Goal: Information Seeking & Learning: Learn about a topic

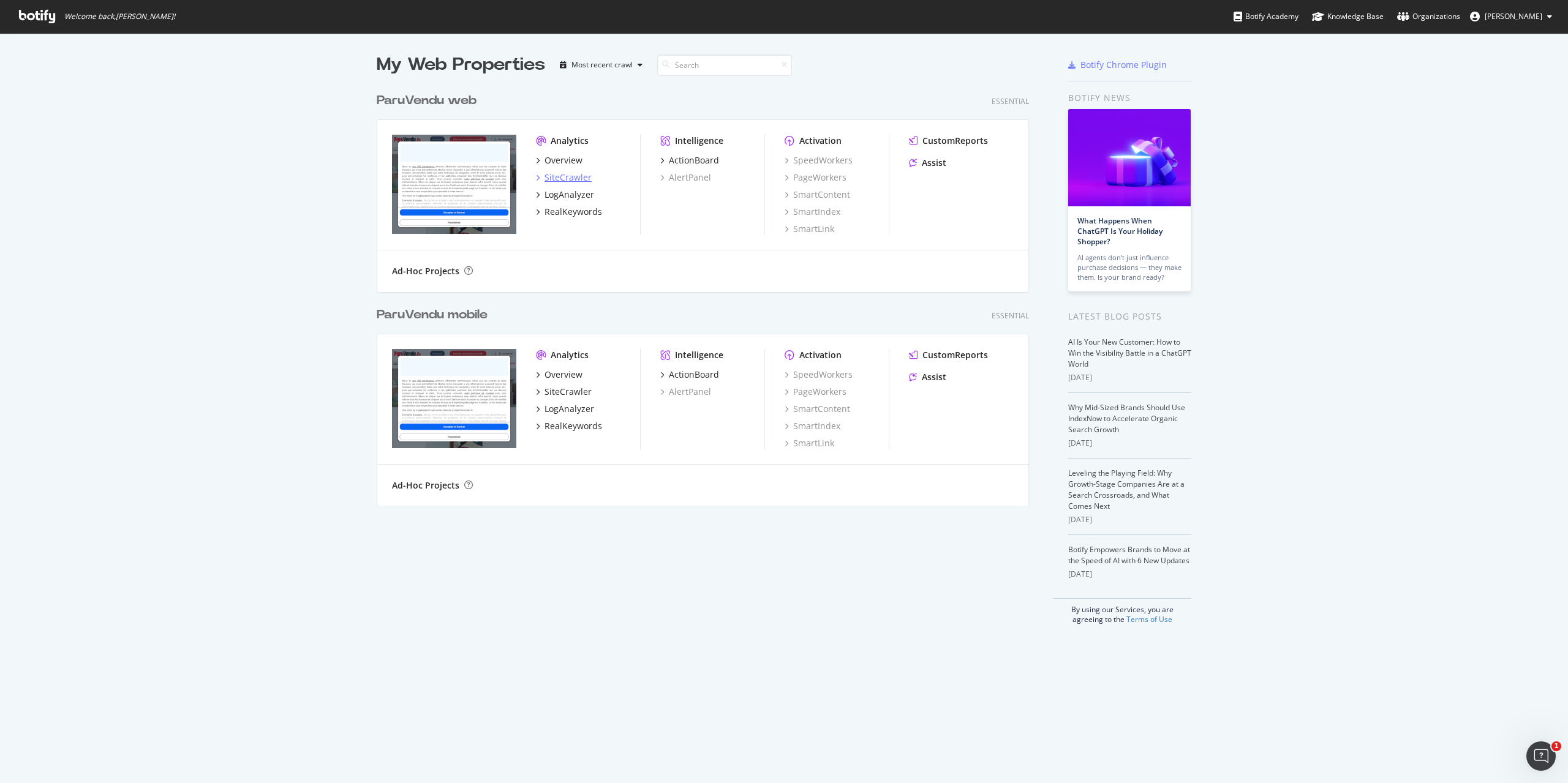
click at [563, 175] on div "SiteCrawler" at bounding box center [567, 177] width 47 height 12
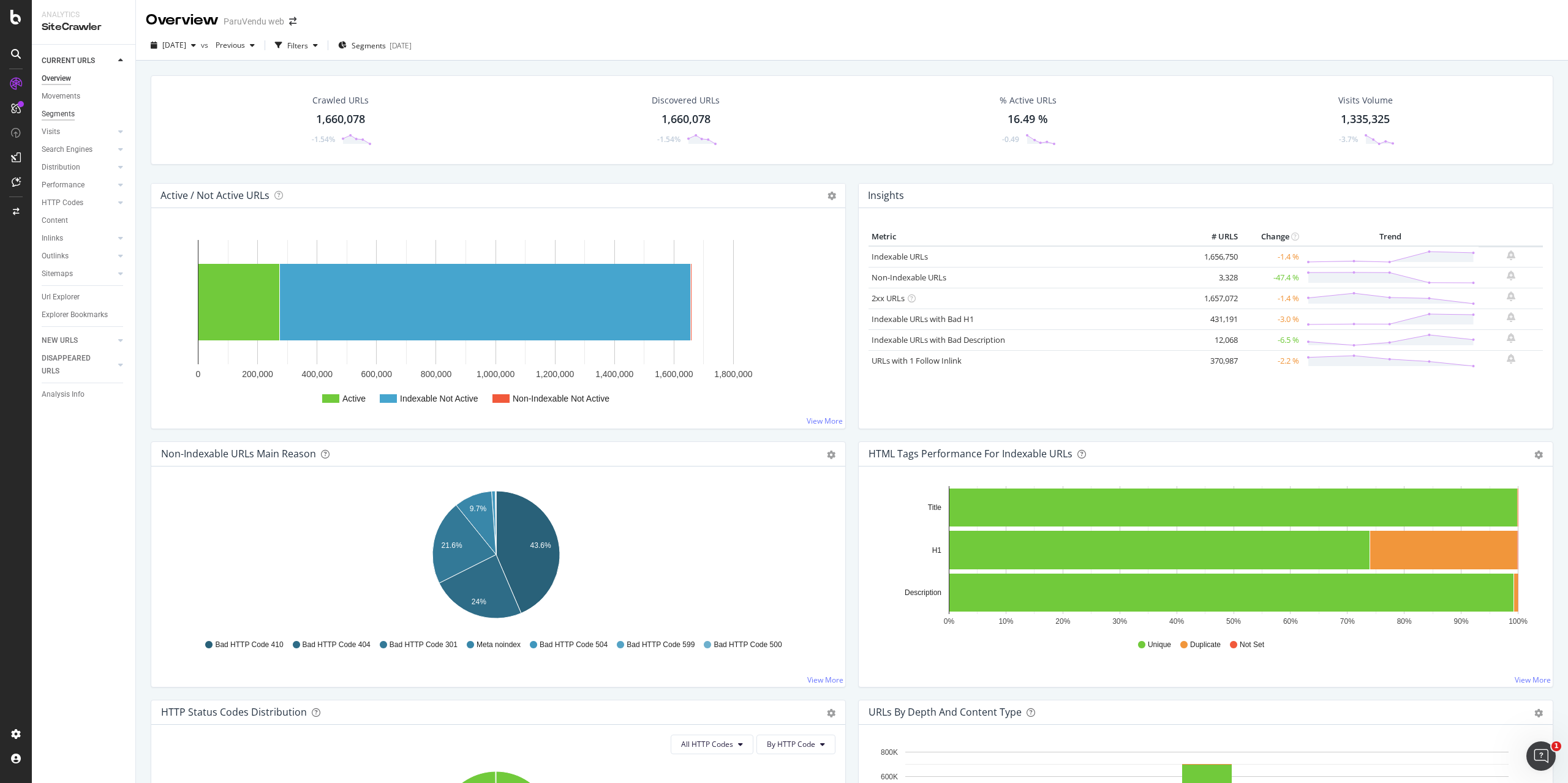
click at [68, 110] on div "Segments" at bounding box center [58, 114] width 33 height 13
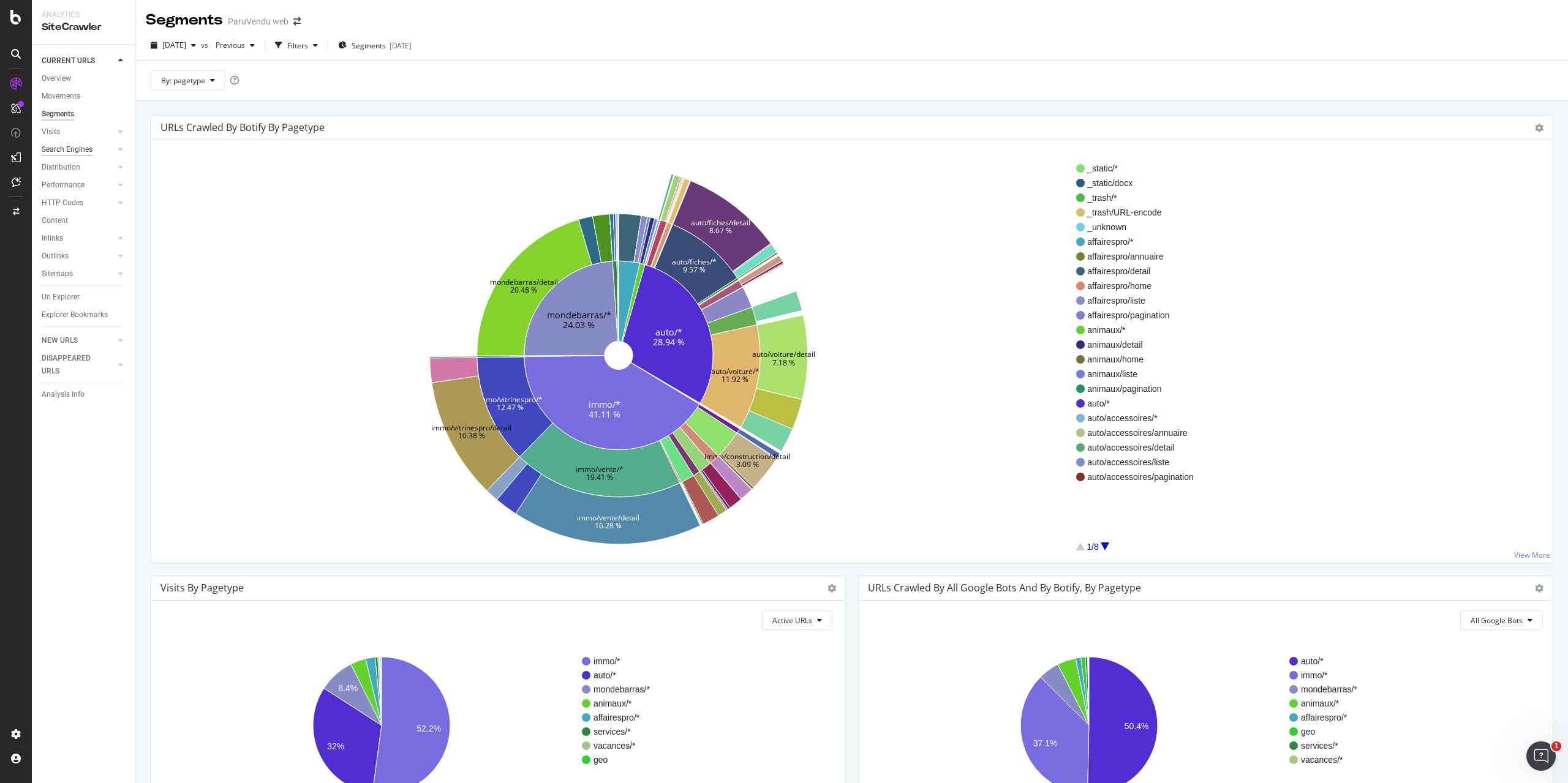
click at [68, 146] on div "Search Engines" at bounding box center [67, 150] width 51 height 13
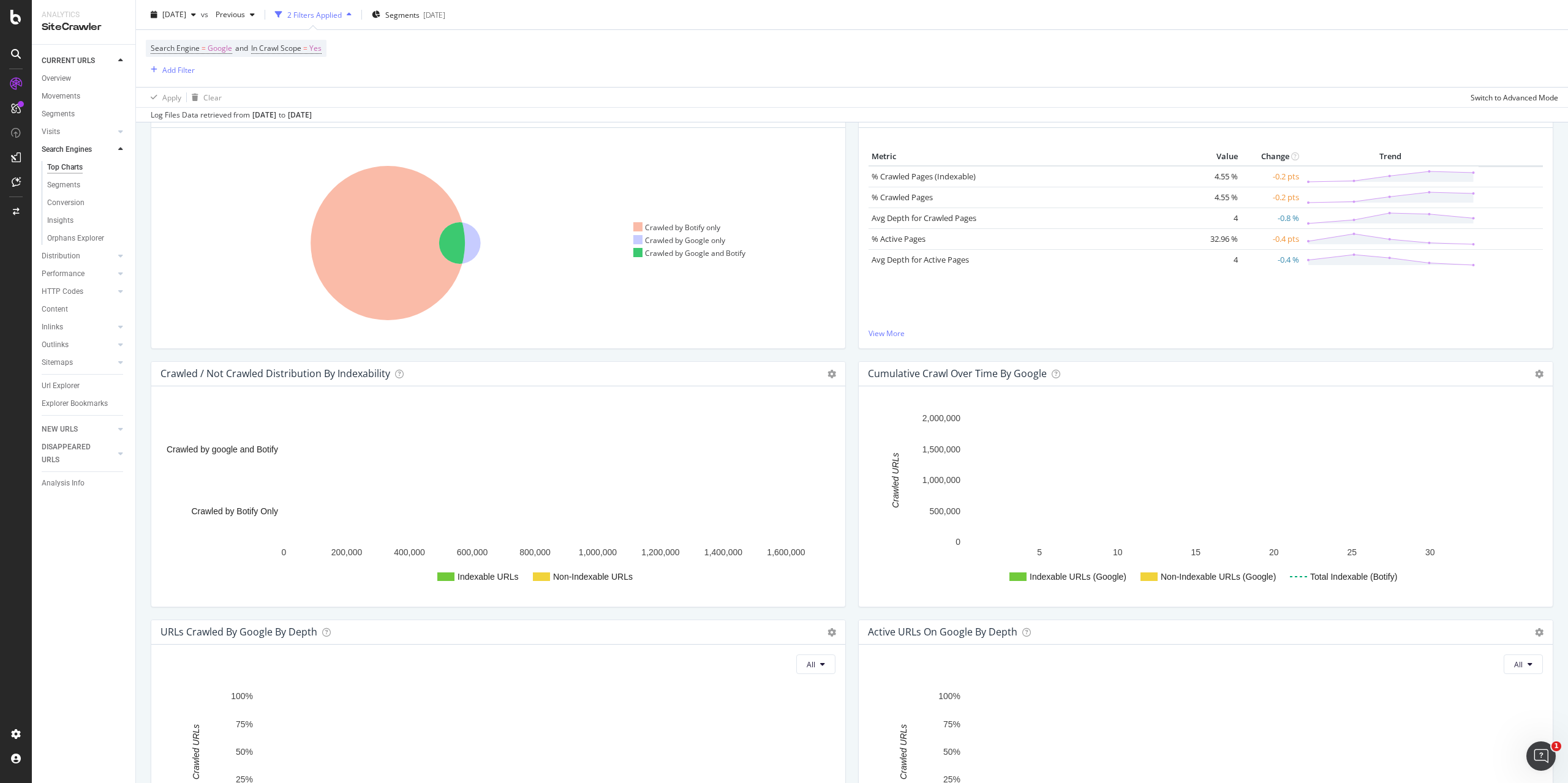
scroll to position [184, 0]
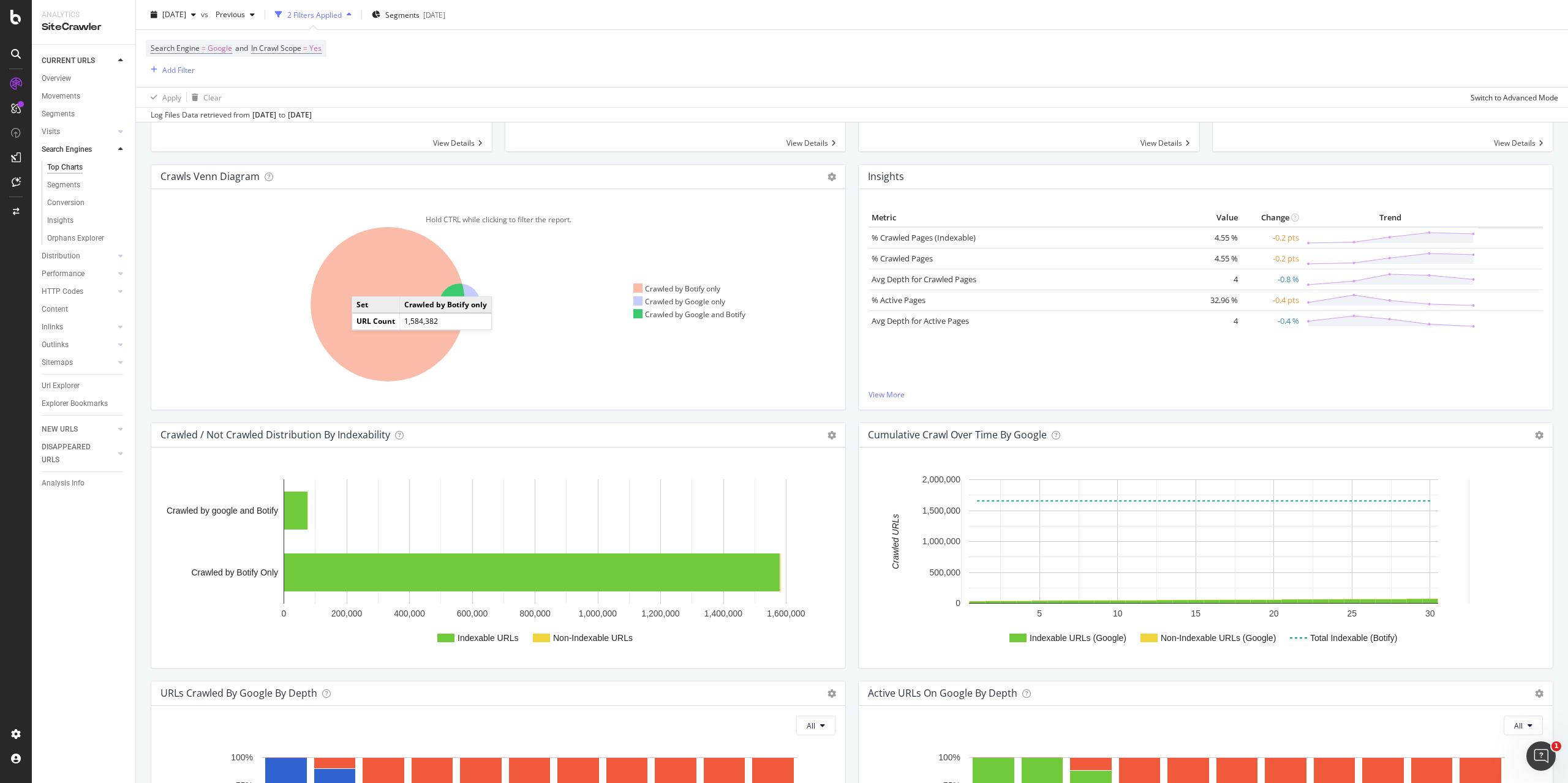
click at [364, 284] on icon at bounding box center [387, 304] width 154 height 154
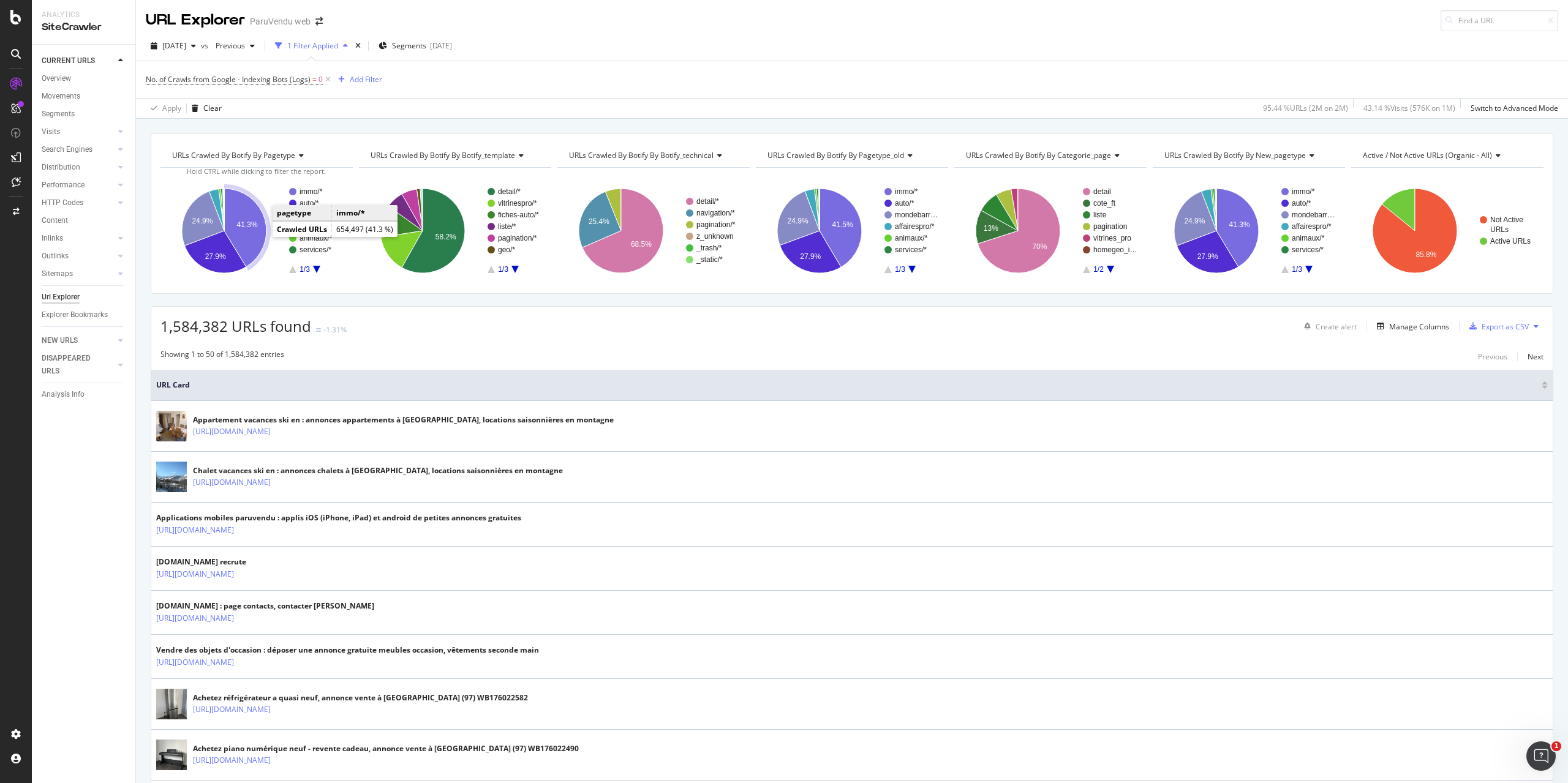
click at [245, 230] on icon "A chart." at bounding box center [245, 227] width 42 height 78
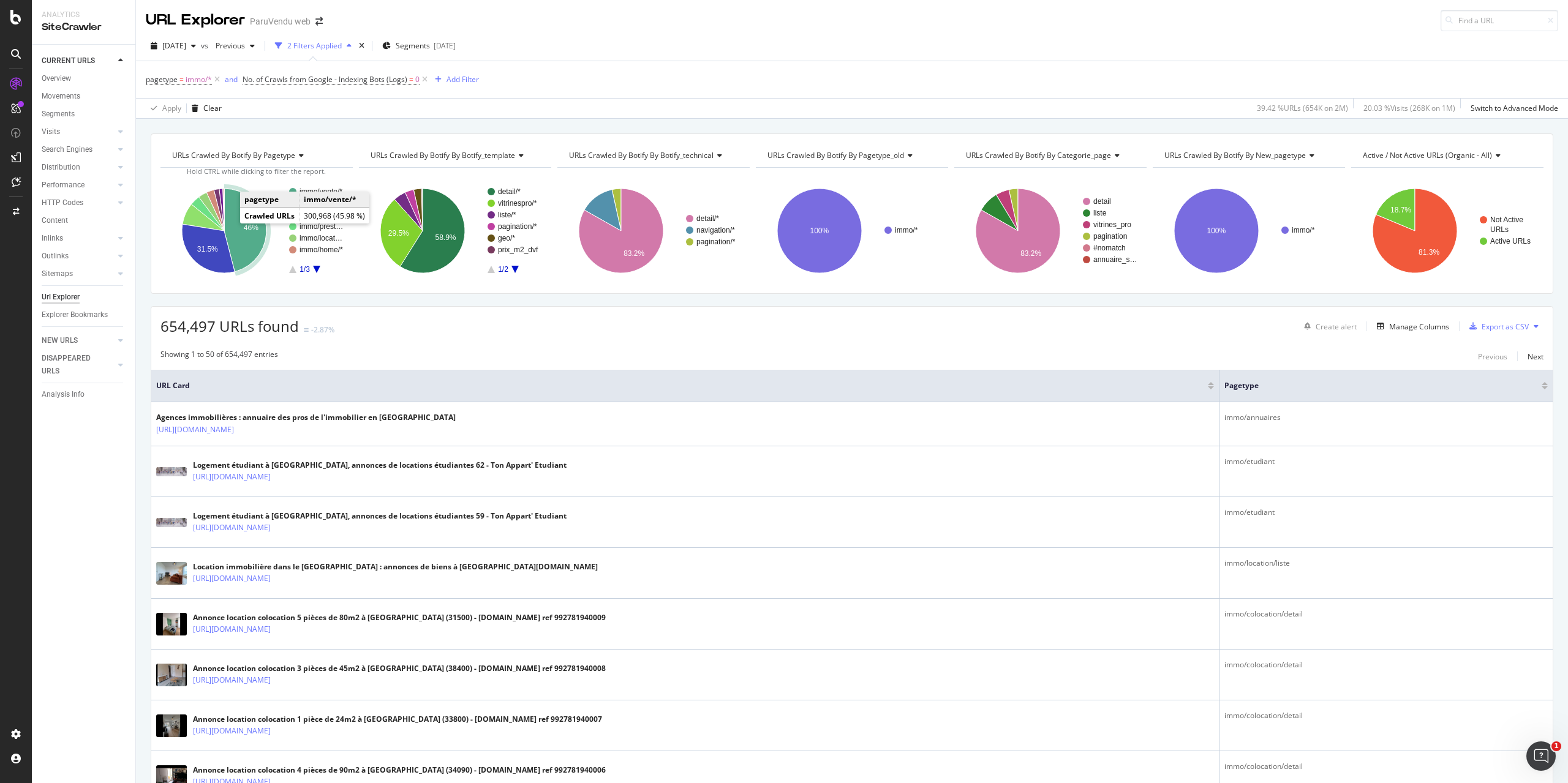
click at [237, 228] on icon "A chart." at bounding box center [245, 230] width 42 height 83
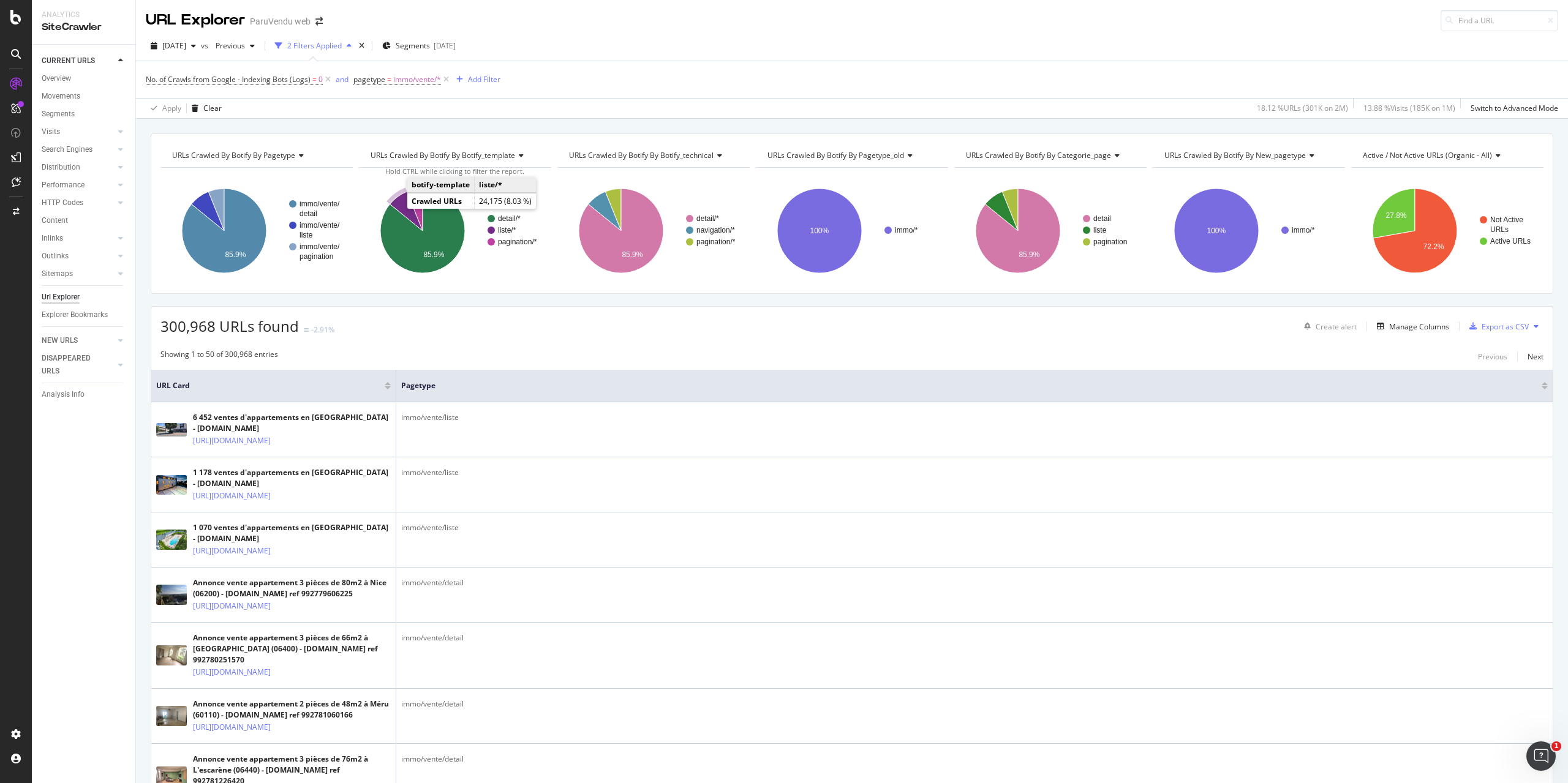
click at [401, 206] on icon "A chart." at bounding box center [406, 211] width 33 height 39
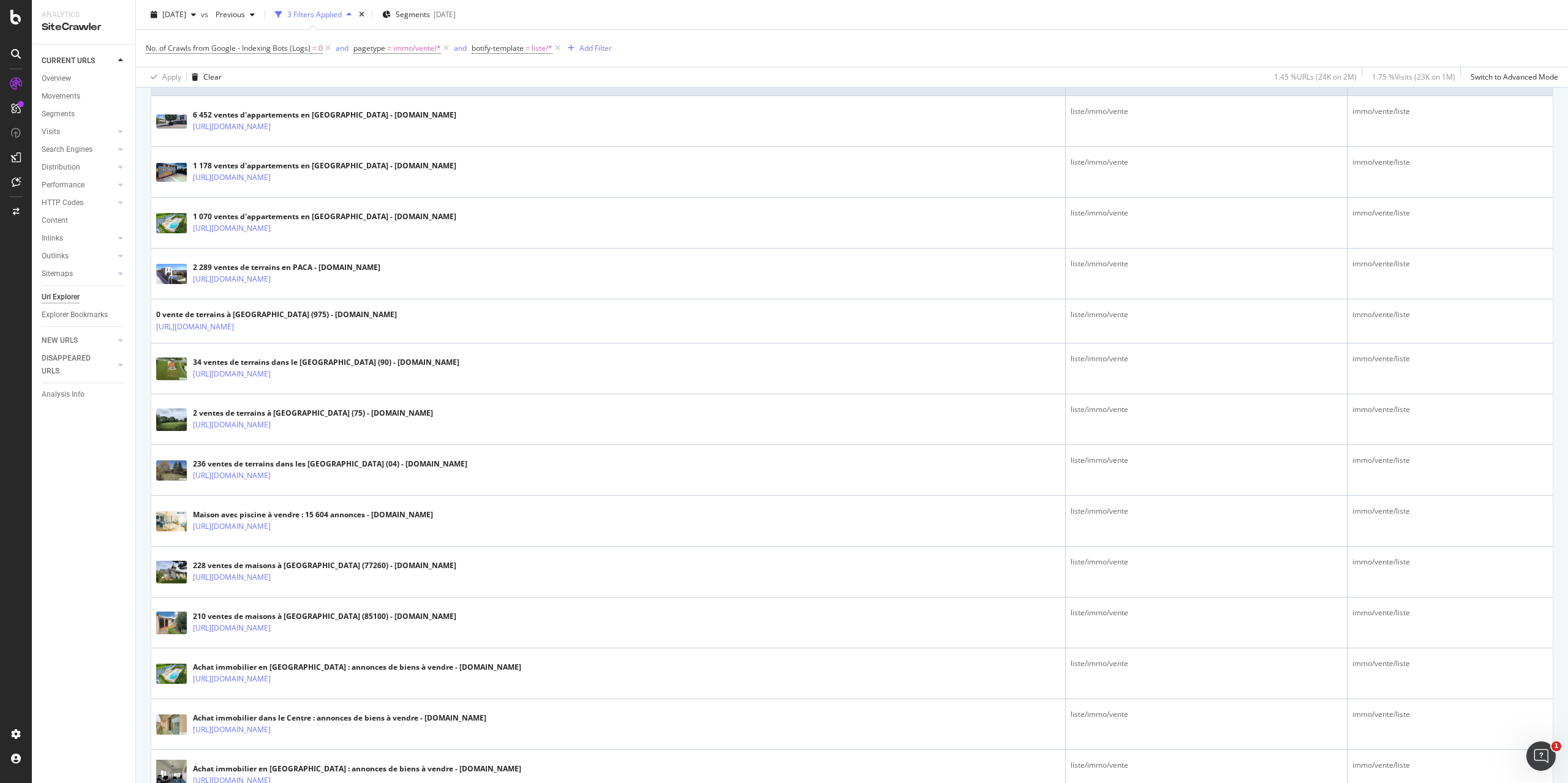
scroll to position [368, 0]
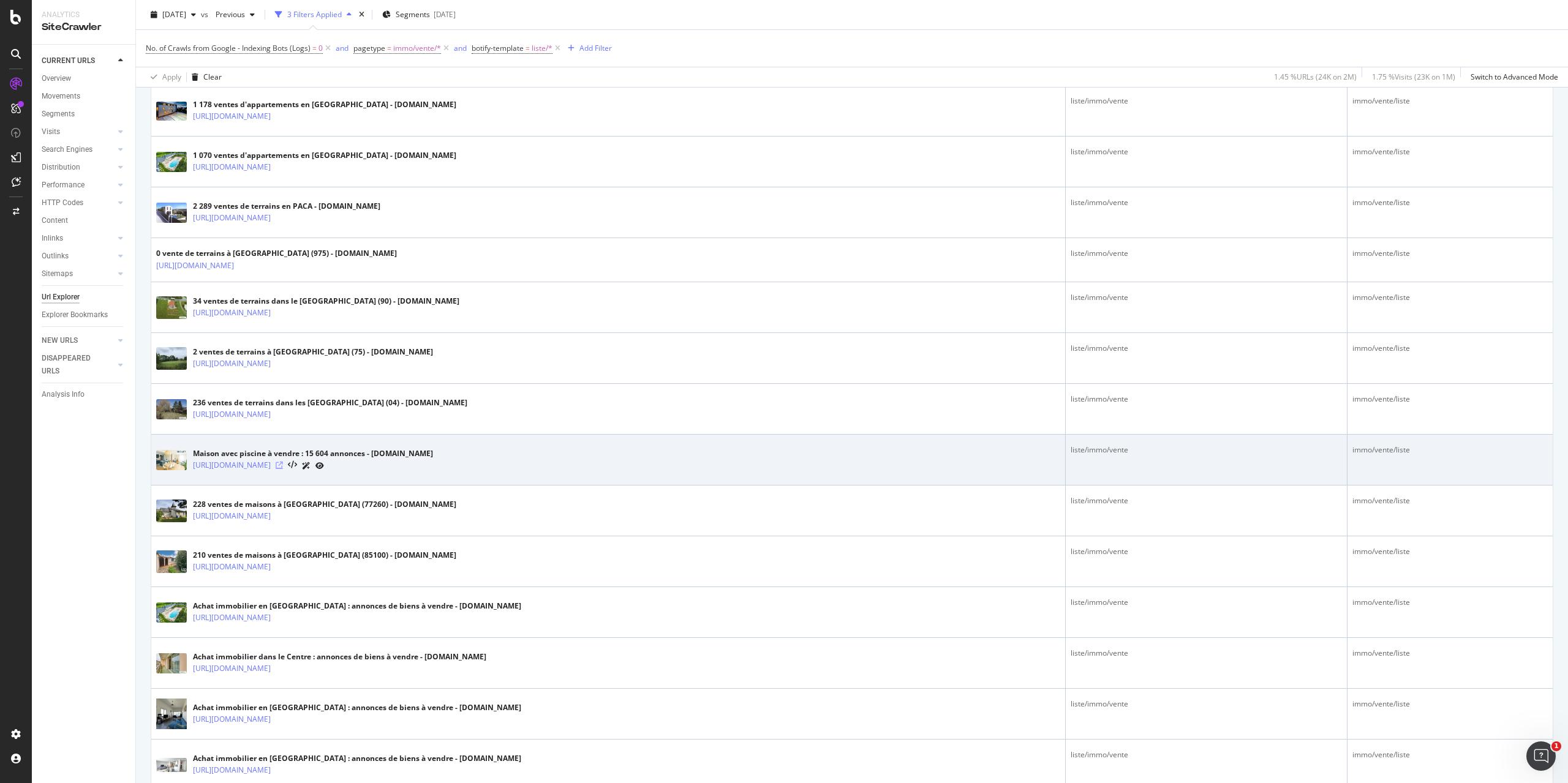
click at [283, 461] on icon at bounding box center [279, 465] width 7 height 7
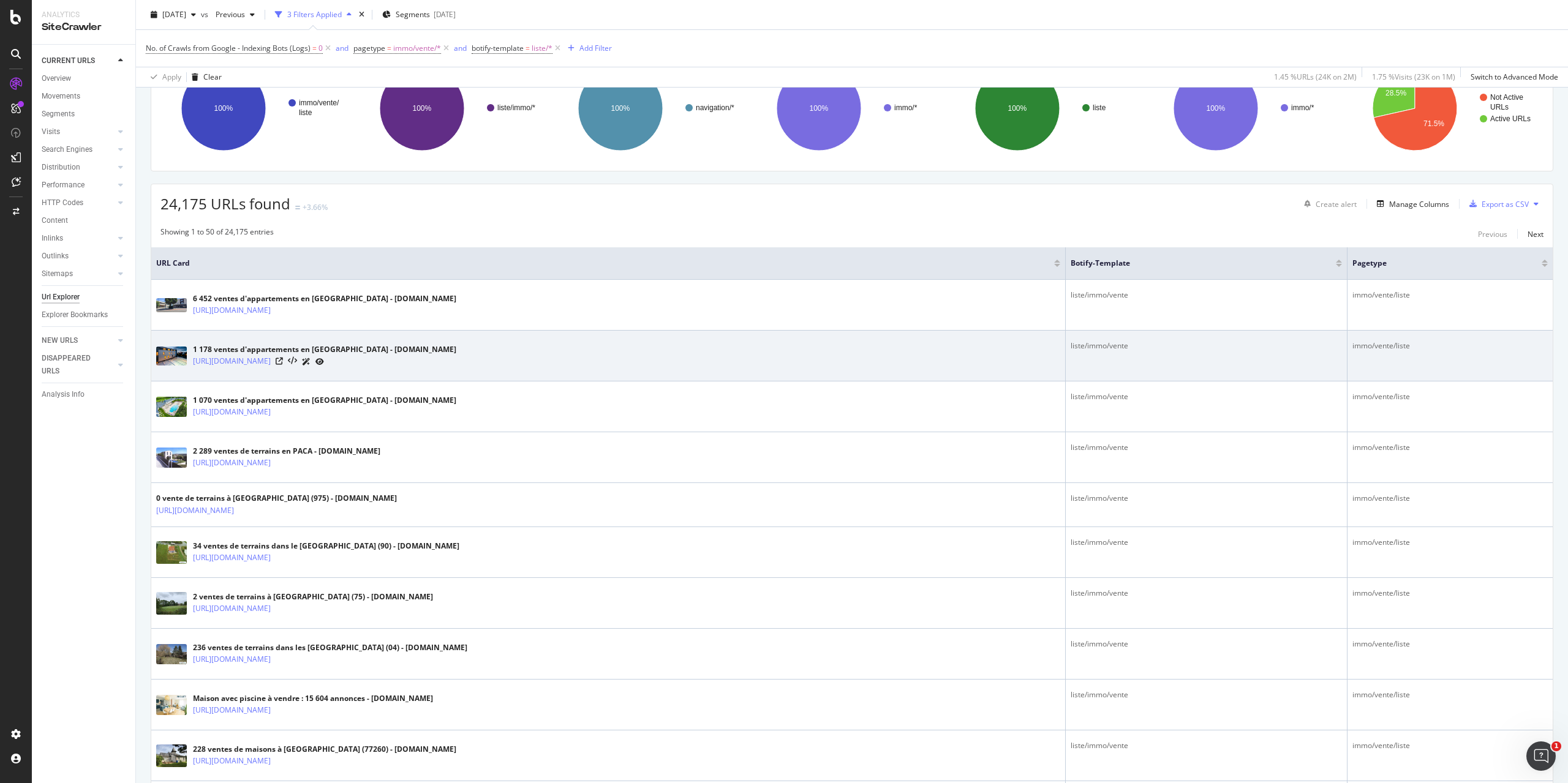
scroll to position [0, 0]
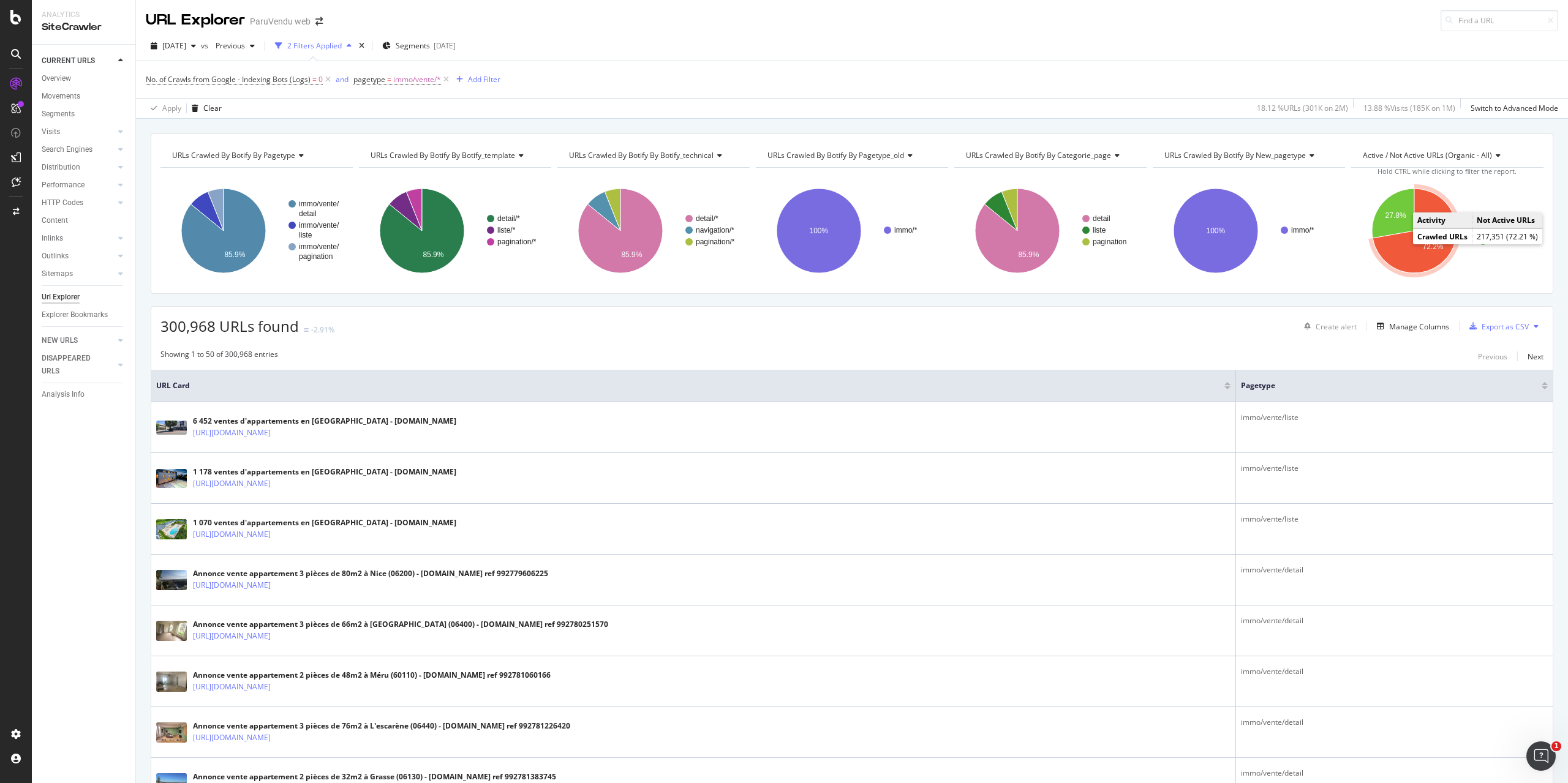
click at [1407, 251] on icon "A chart." at bounding box center [1414, 231] width 84 height 85
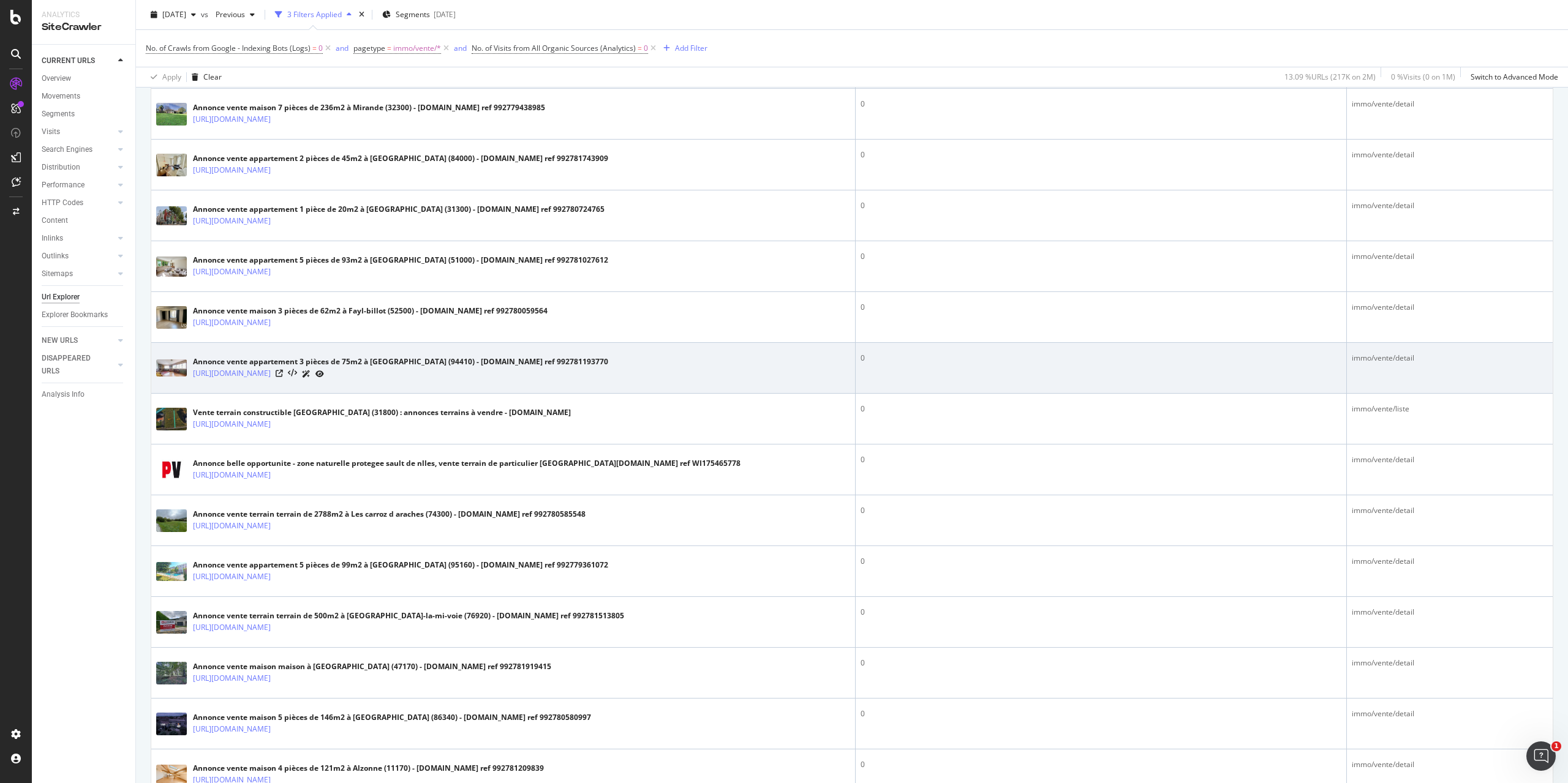
scroll to position [2218, 0]
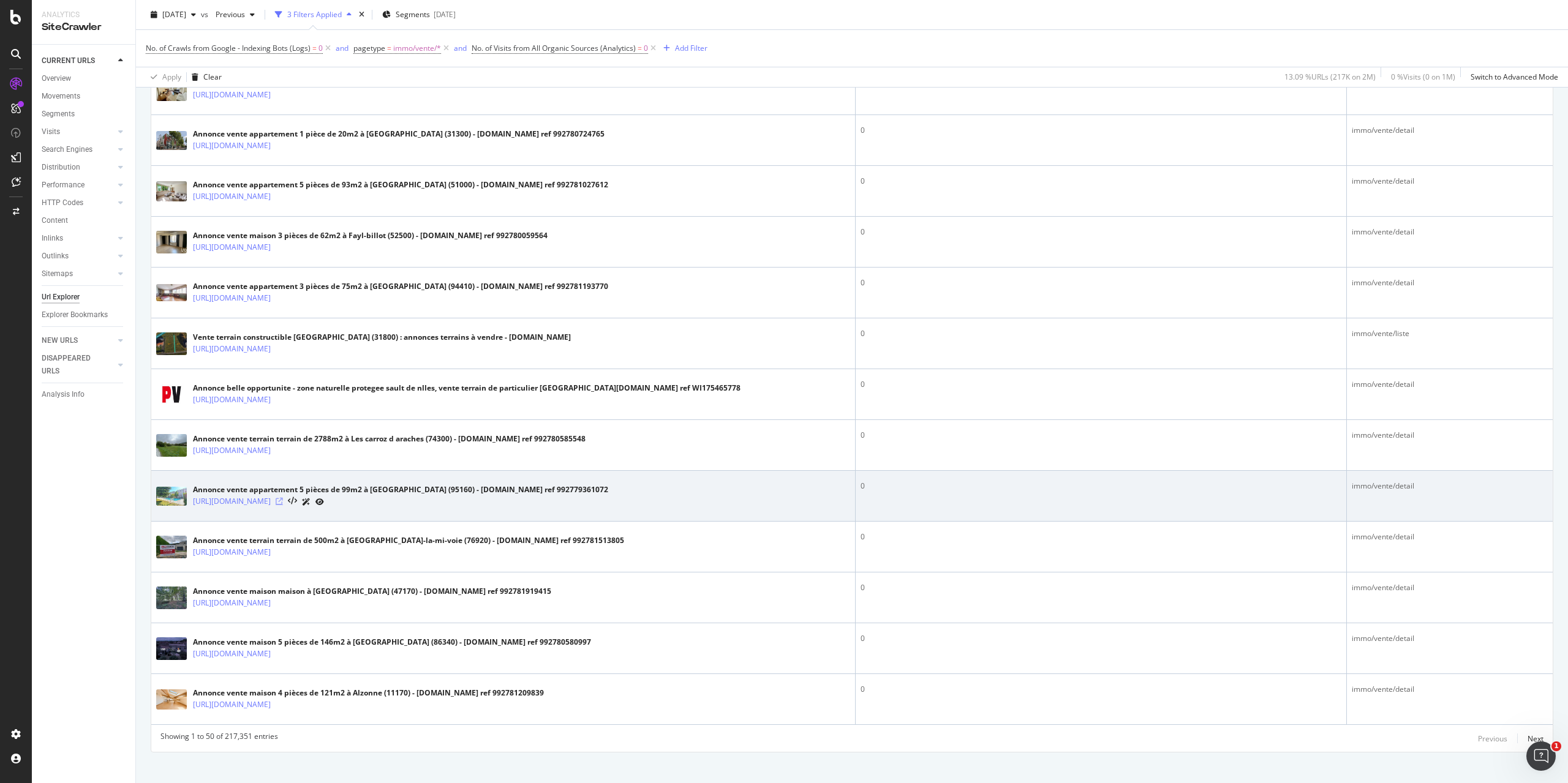
click at [283, 497] on icon at bounding box center [279, 501] width 7 height 7
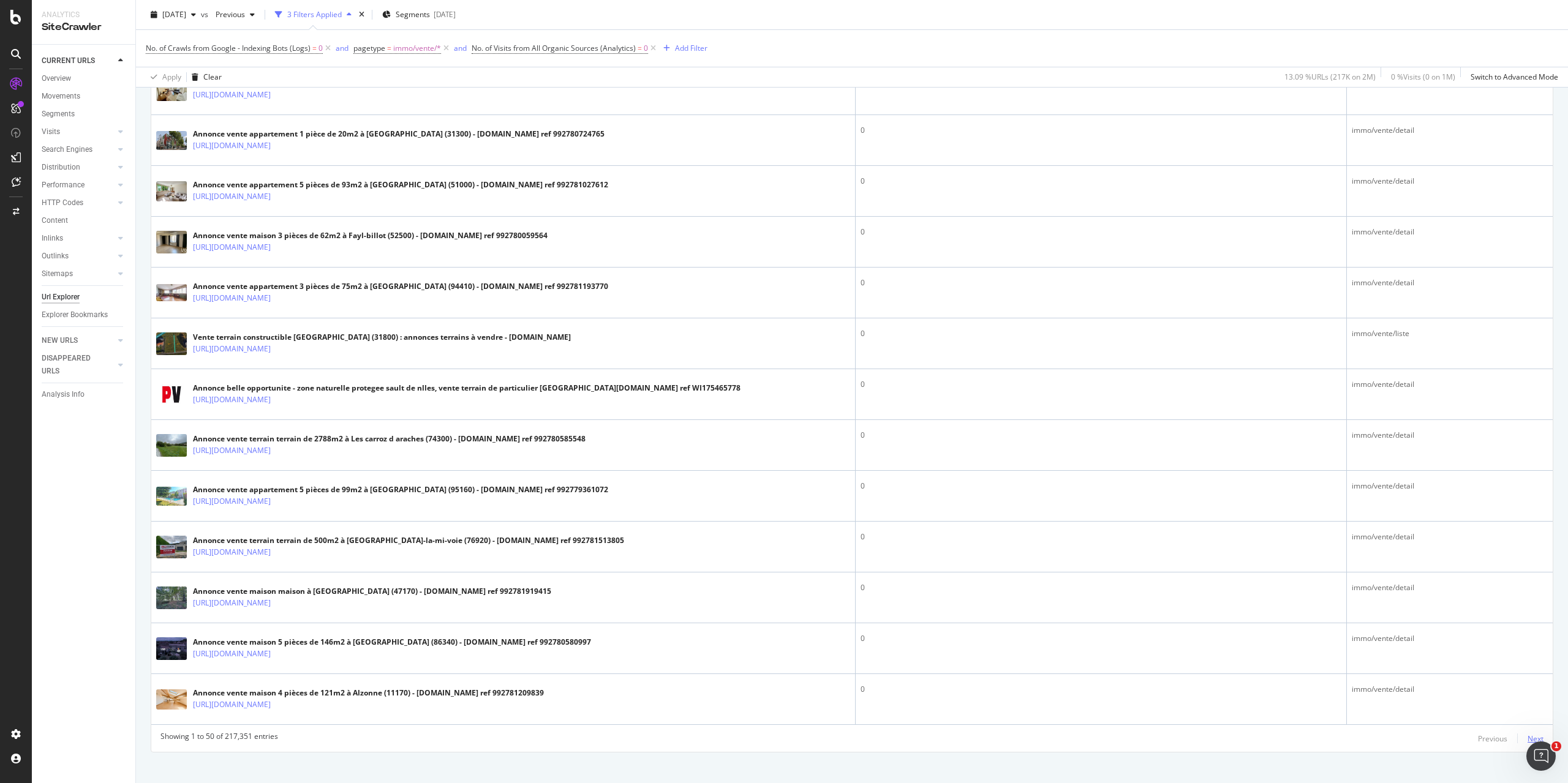
click at [1528, 734] on div "Next" at bounding box center [1534, 739] width 16 height 11
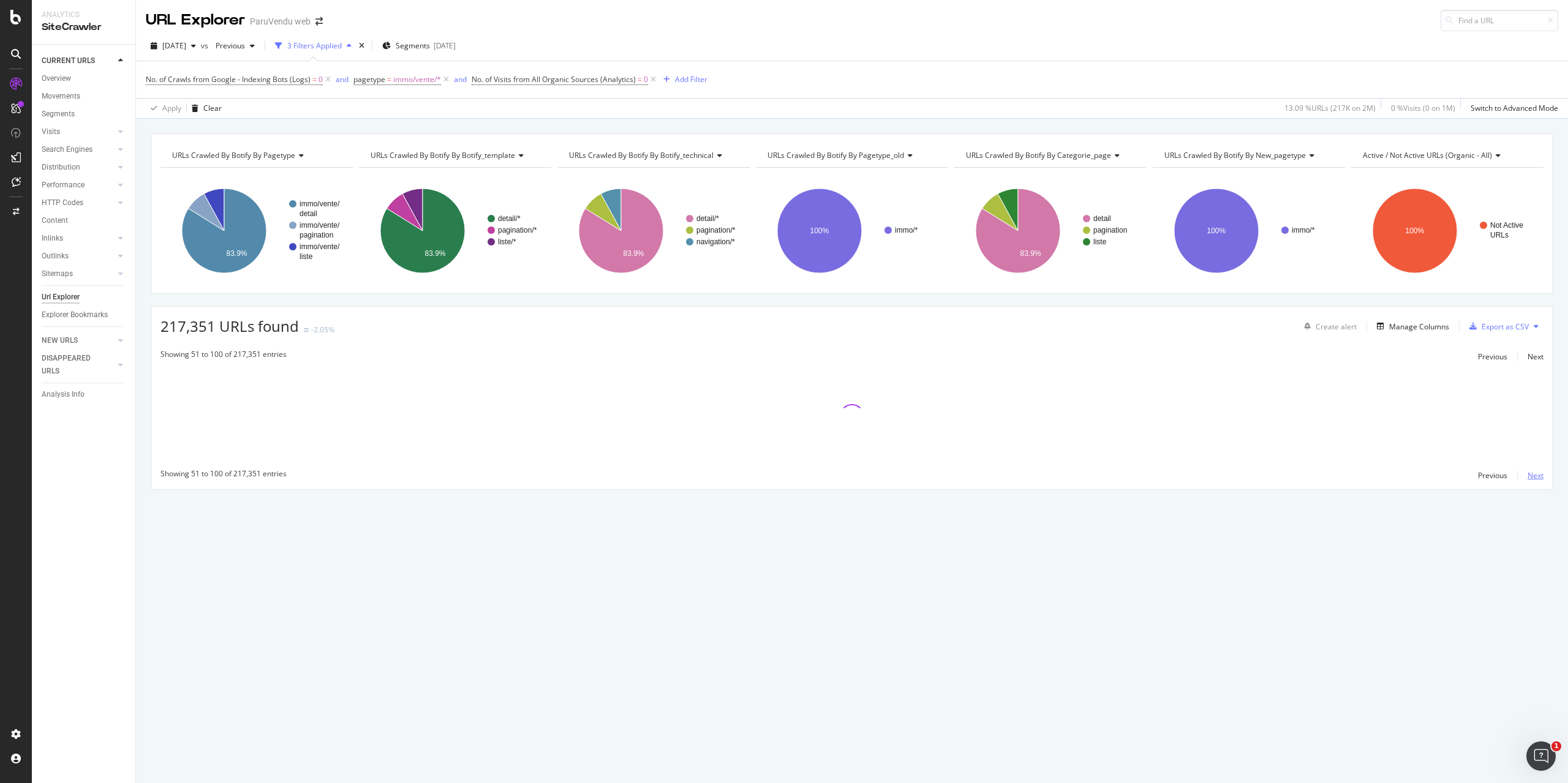
scroll to position [0, 0]
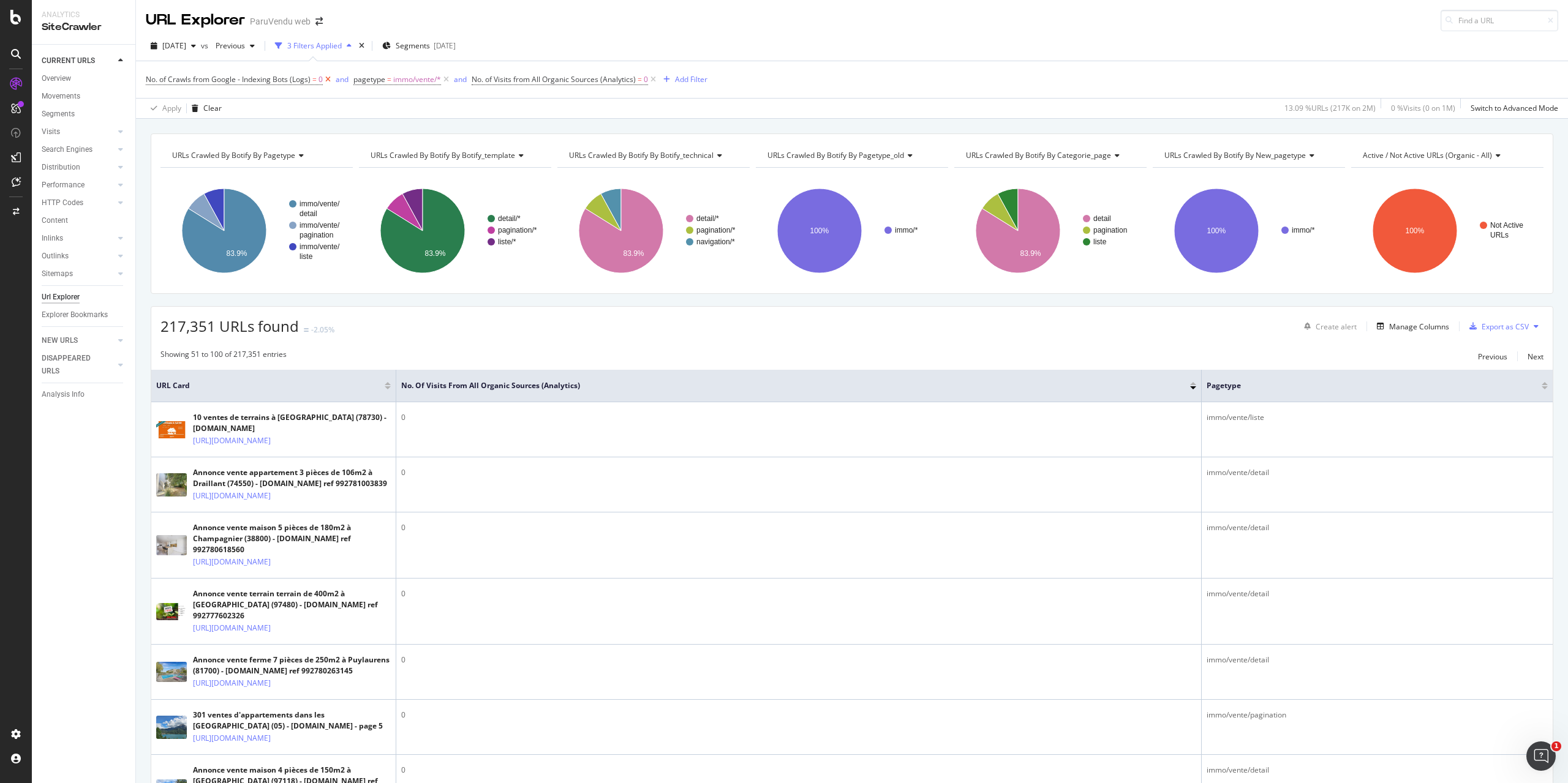
click at [328, 80] on icon at bounding box center [328, 80] width 11 height 12
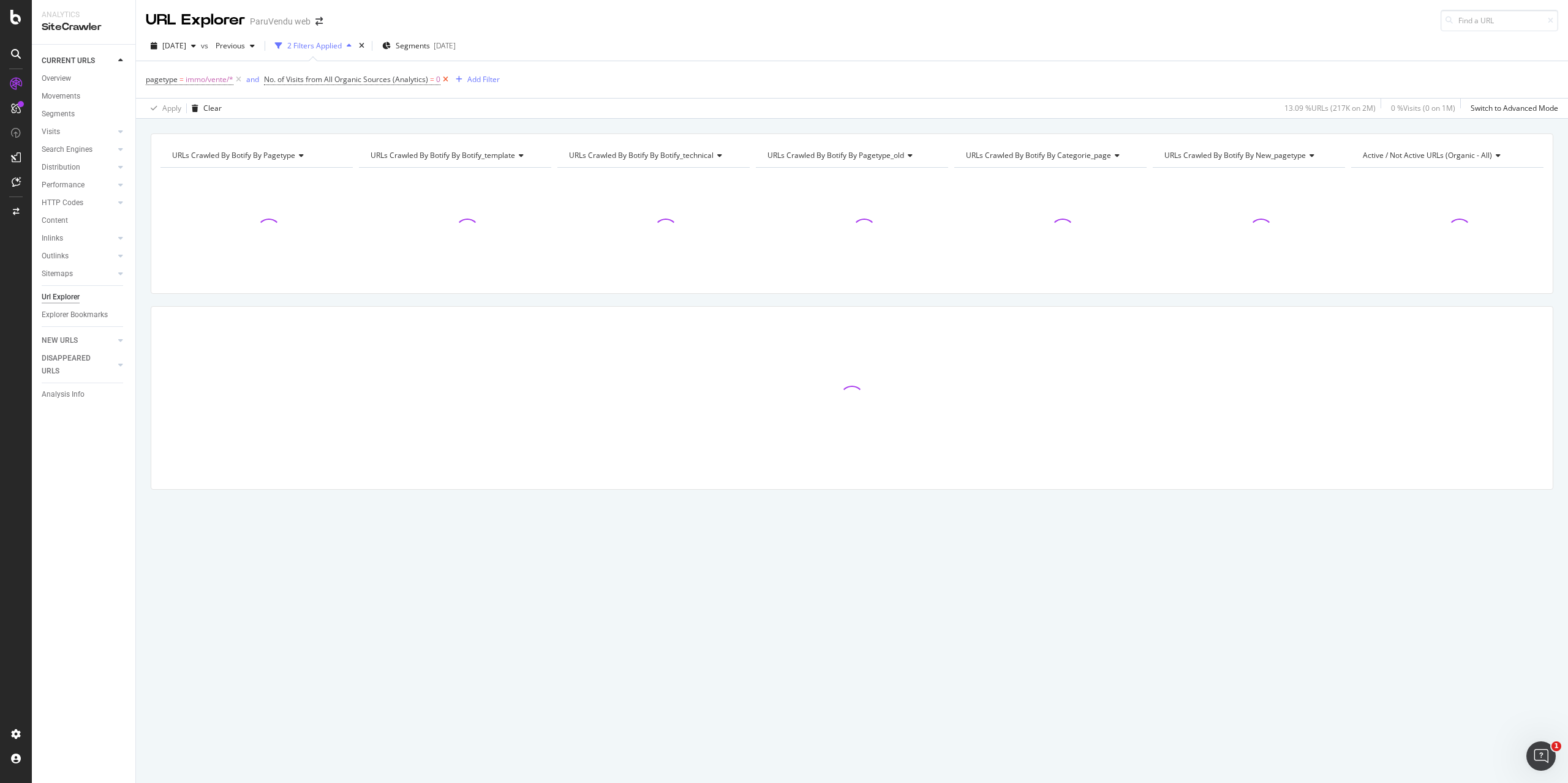
click at [447, 79] on icon at bounding box center [445, 80] width 11 height 12
click at [70, 151] on div "Search Engines" at bounding box center [67, 150] width 51 height 13
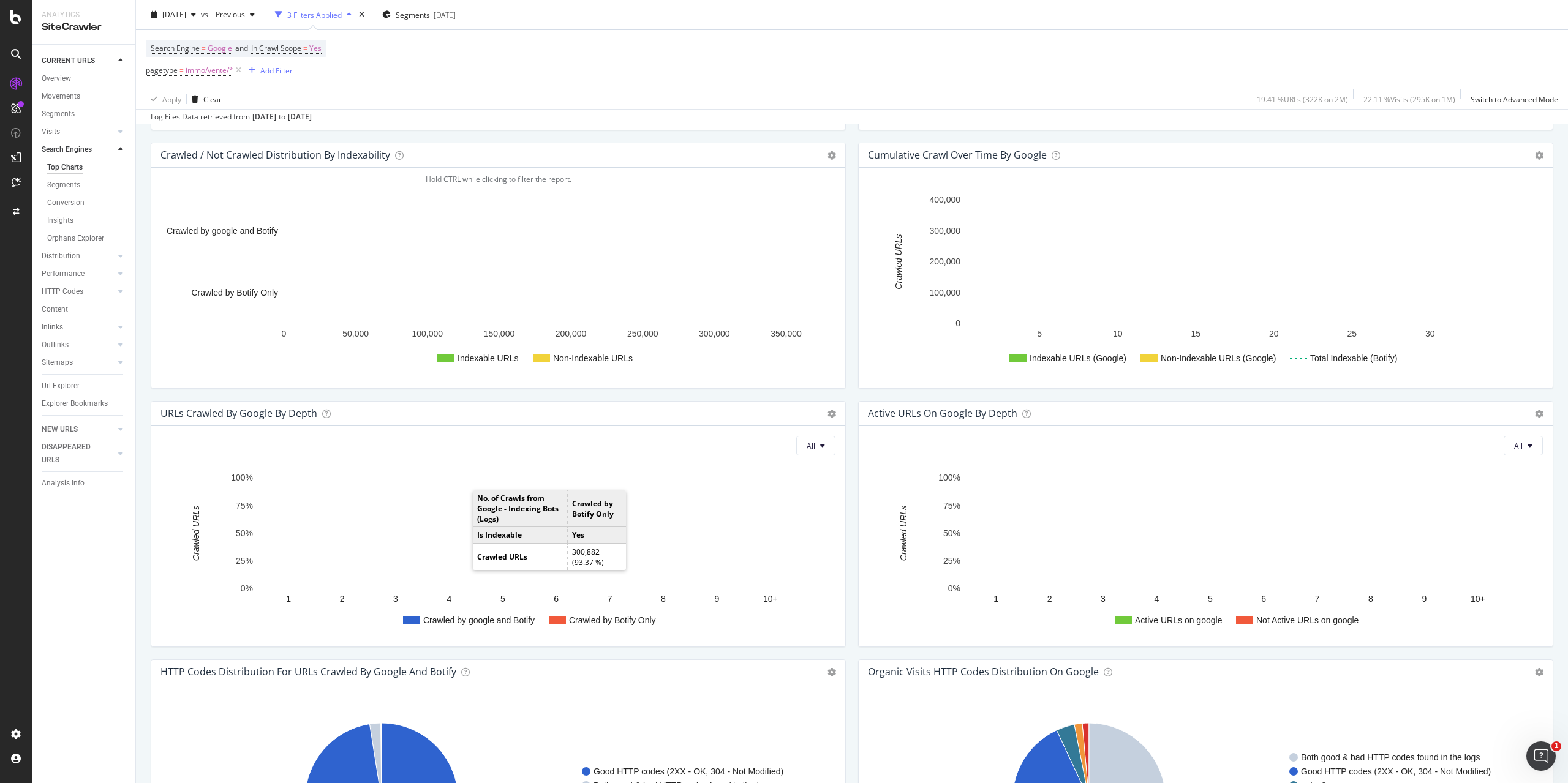
scroll to position [612, 0]
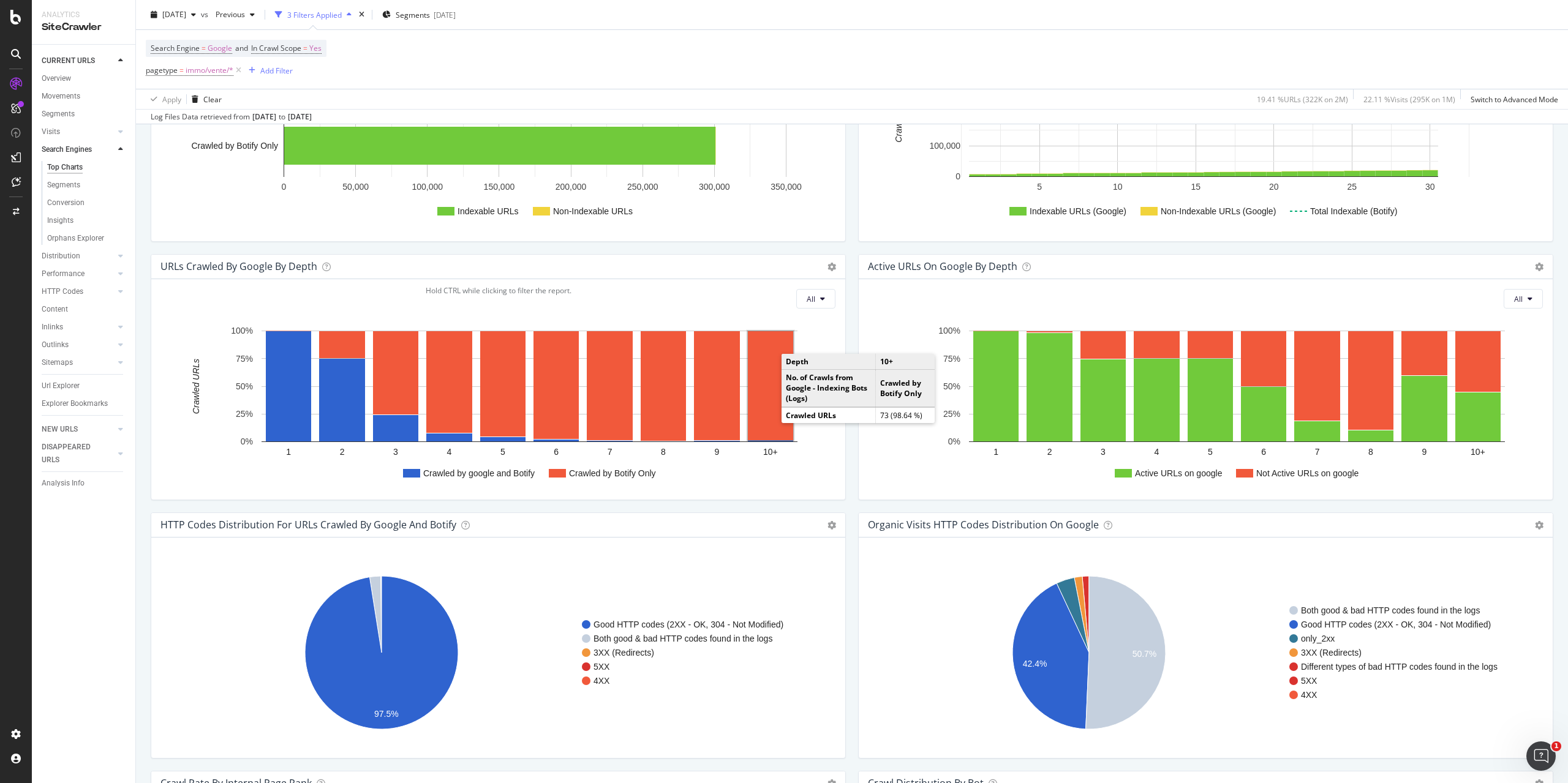
click at [763, 382] on rect "A chart." at bounding box center [770, 386] width 45 height 109
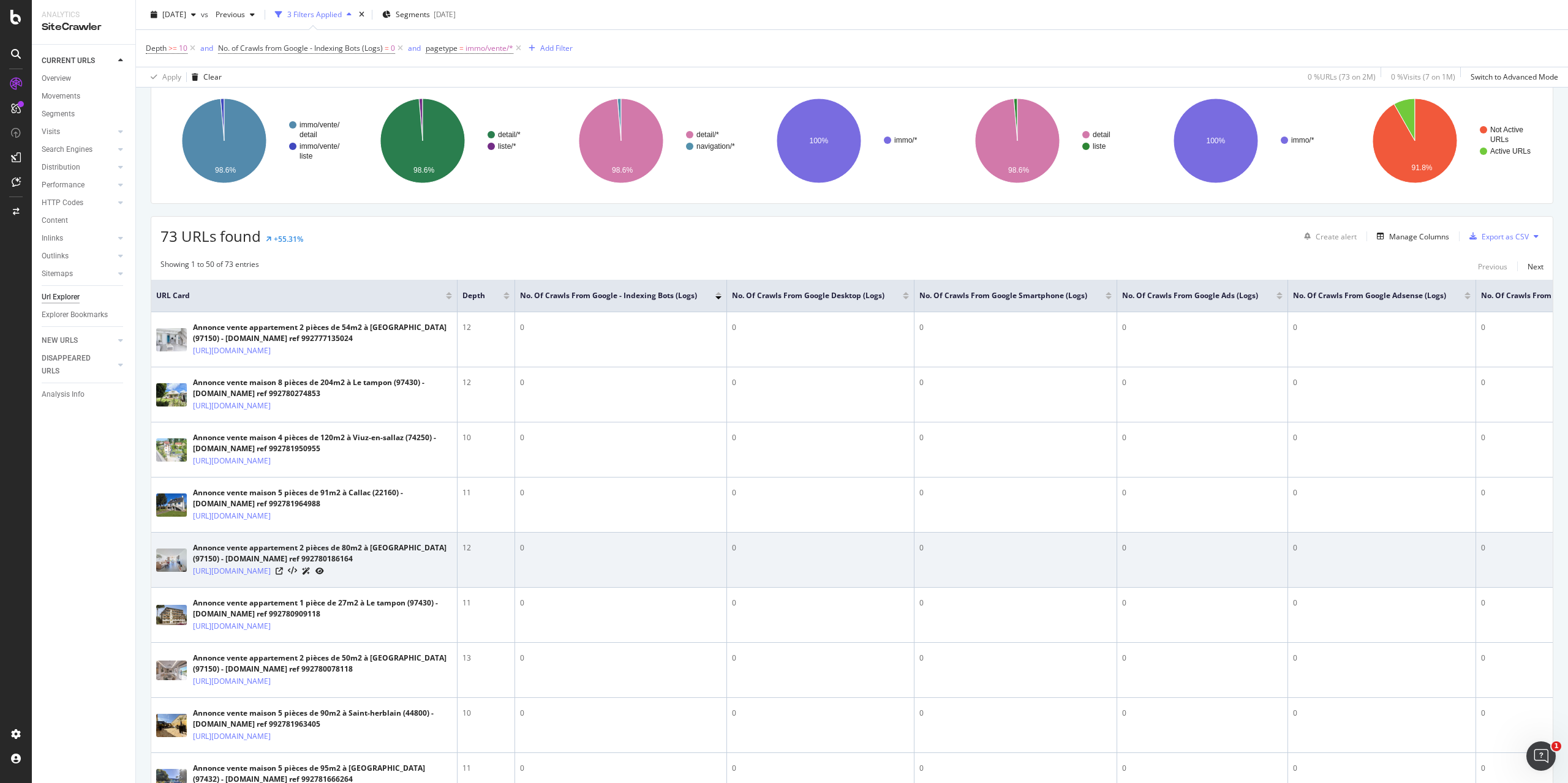
scroll to position [184, 0]
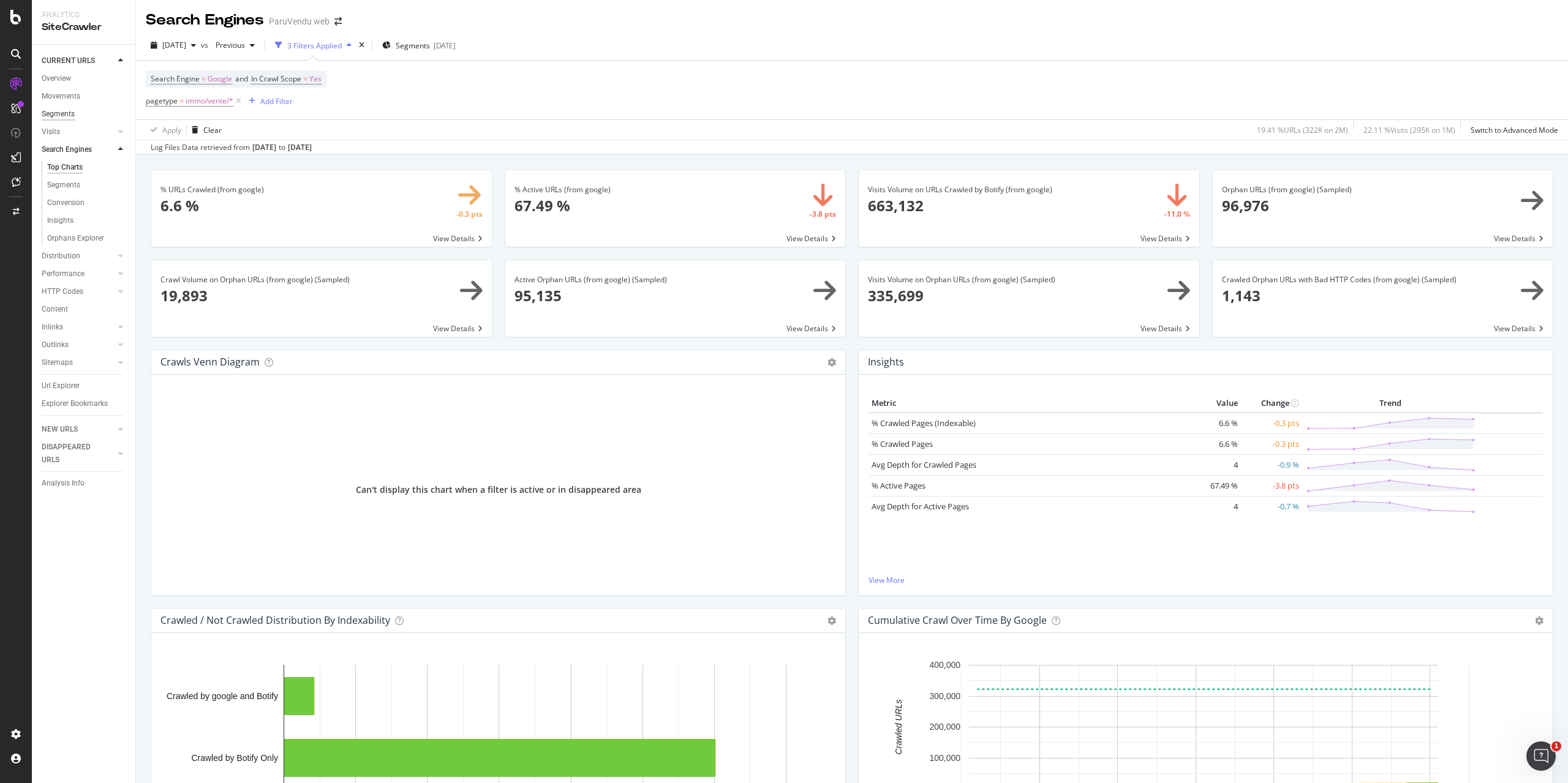
click at [71, 111] on div "Segments" at bounding box center [58, 114] width 33 height 13
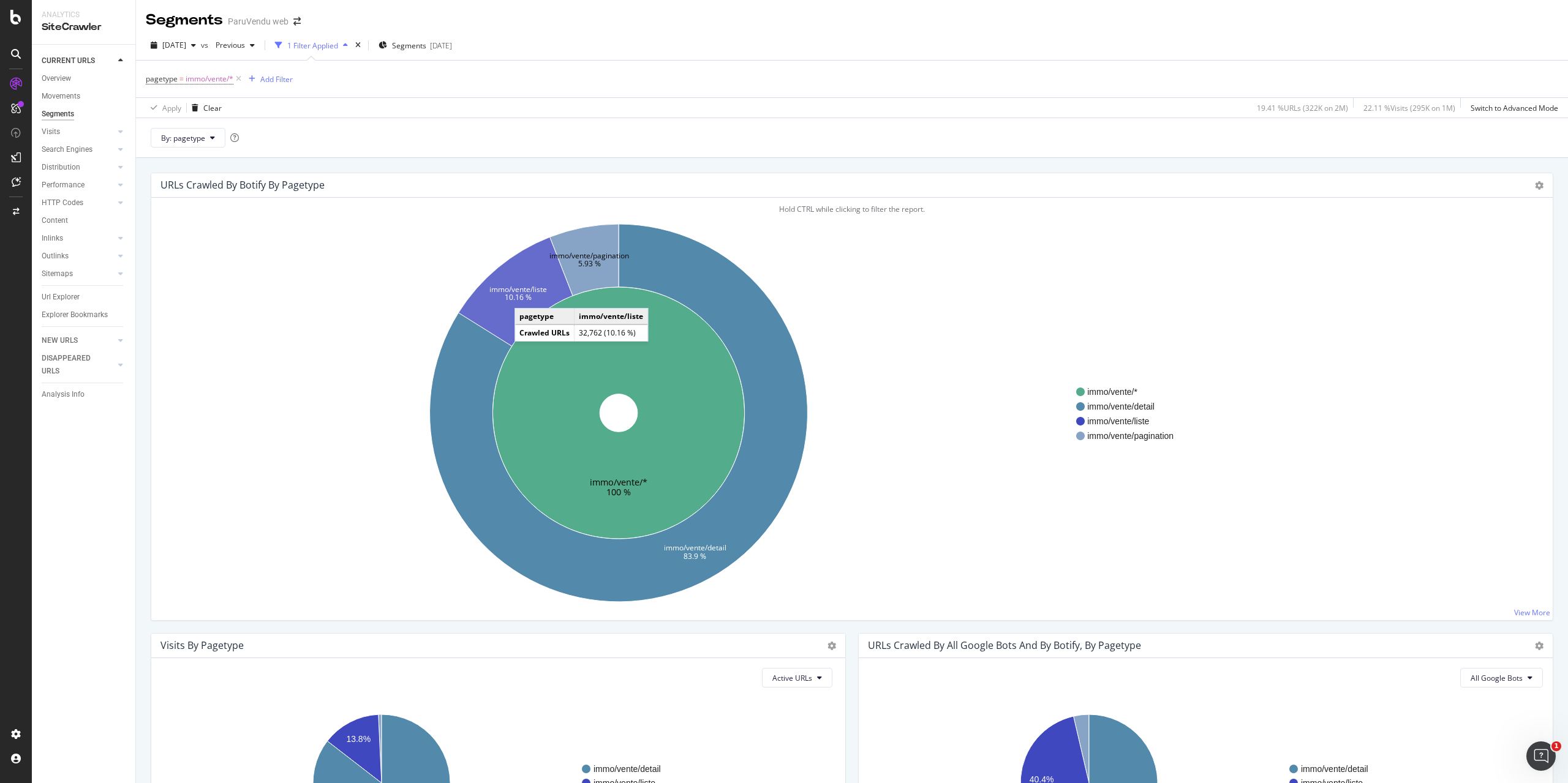
click at [527, 295] on text "10.16 %" at bounding box center [518, 296] width 27 height 11
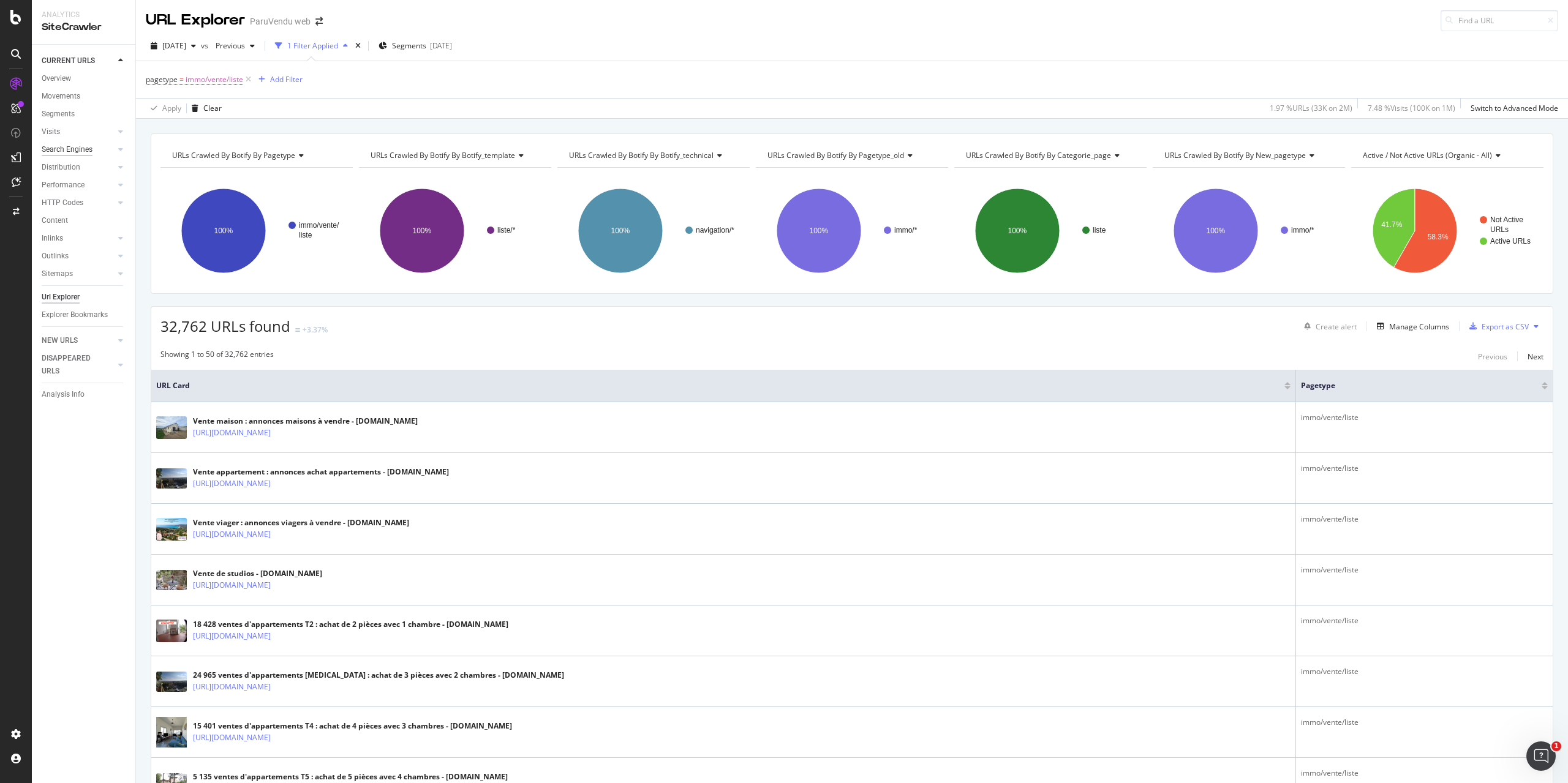
click at [70, 148] on div "Search Engines" at bounding box center [67, 150] width 51 height 13
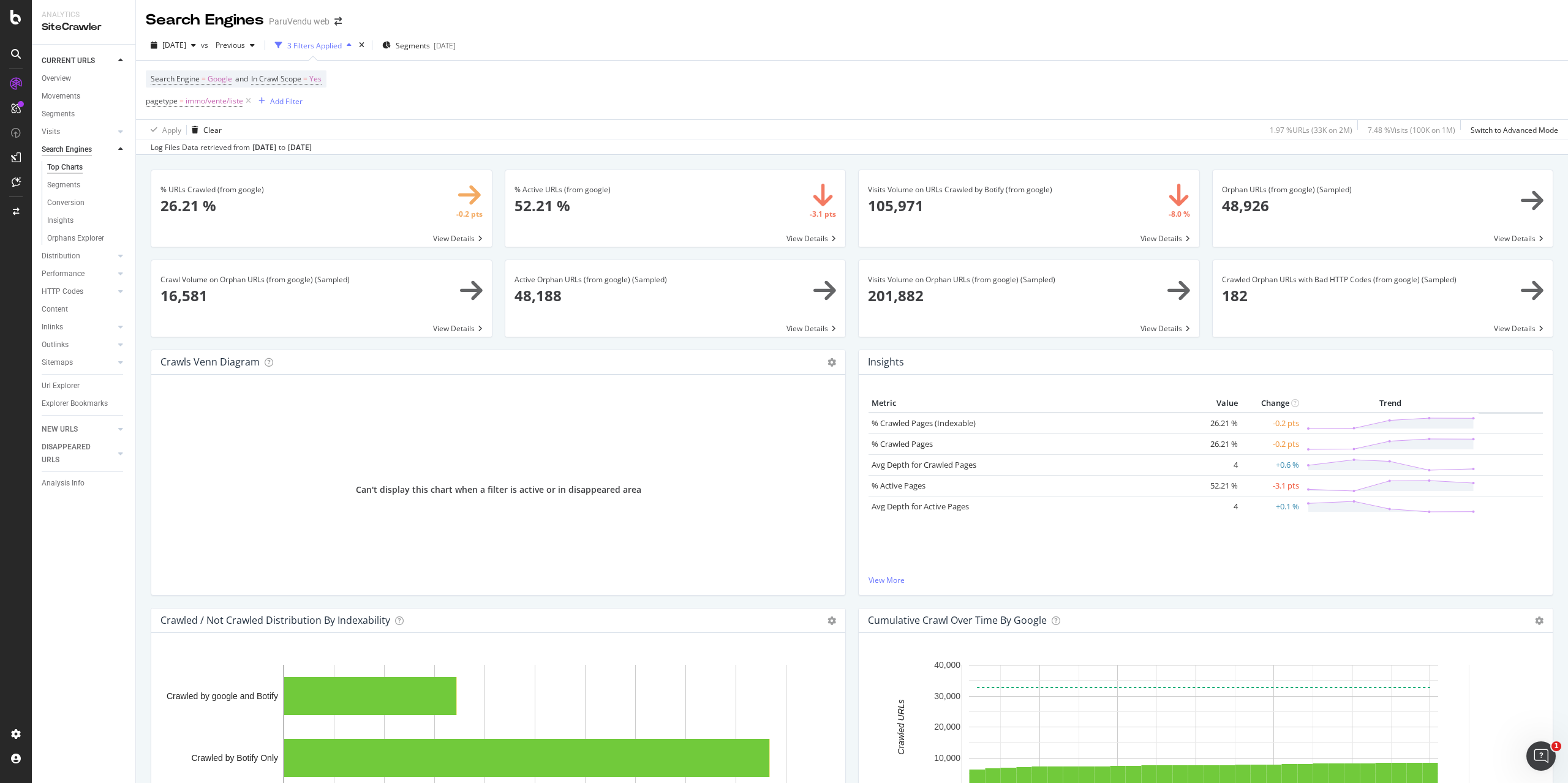
click at [78, 151] on div "Search Engines" at bounding box center [66, 150] width 50 height 13
click at [263, 80] on span "In Crawl Scope" at bounding box center [276, 79] width 50 height 11
click at [286, 136] on div "Cancel" at bounding box center [287, 133] width 23 height 11
click at [227, 79] on span "Google" at bounding box center [220, 79] width 25 height 17
click at [167, 131] on div "button" at bounding box center [163, 133] width 16 height 7
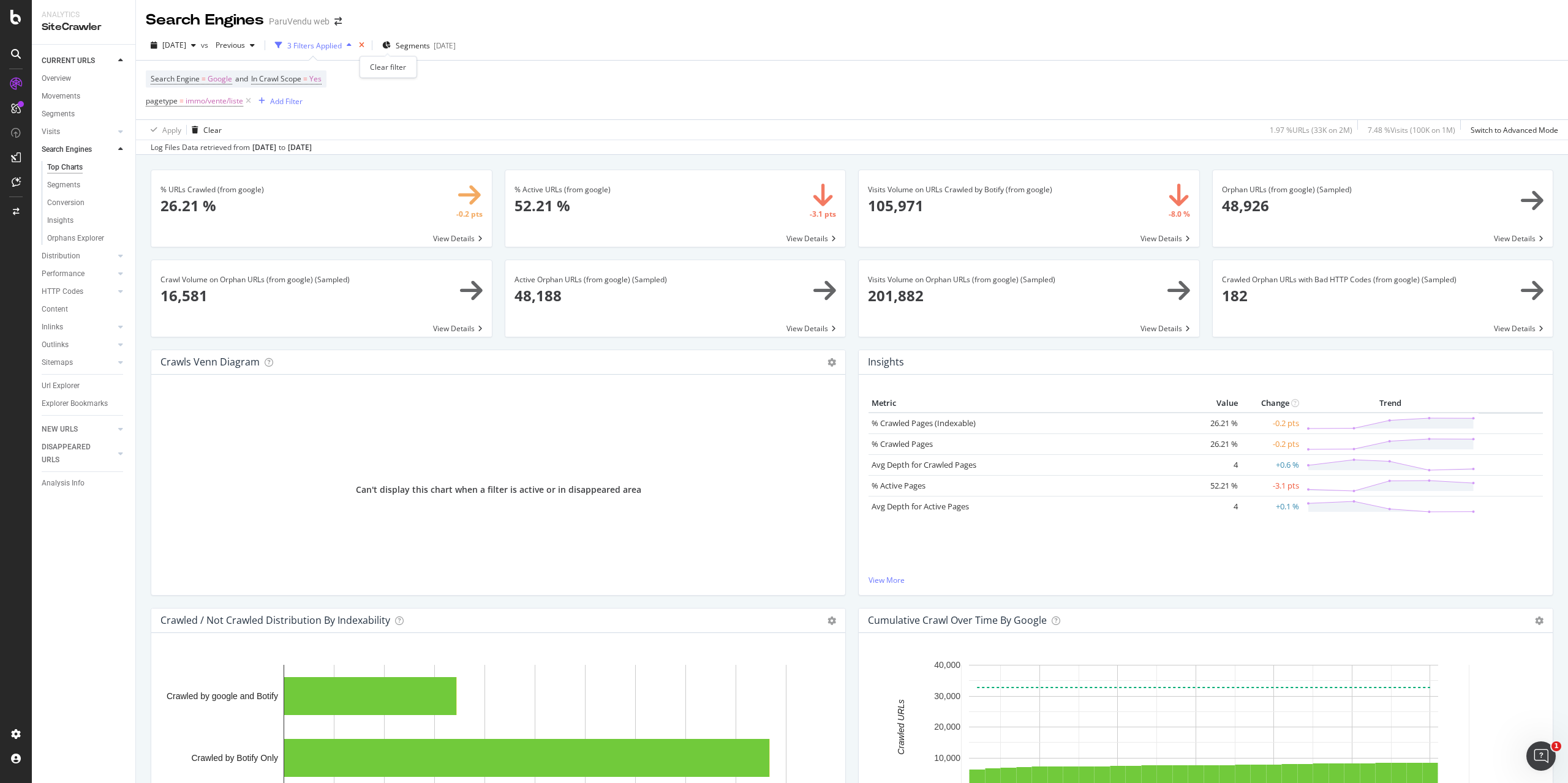
click at [364, 43] on icon "times" at bounding box center [361, 45] width 6 height 7
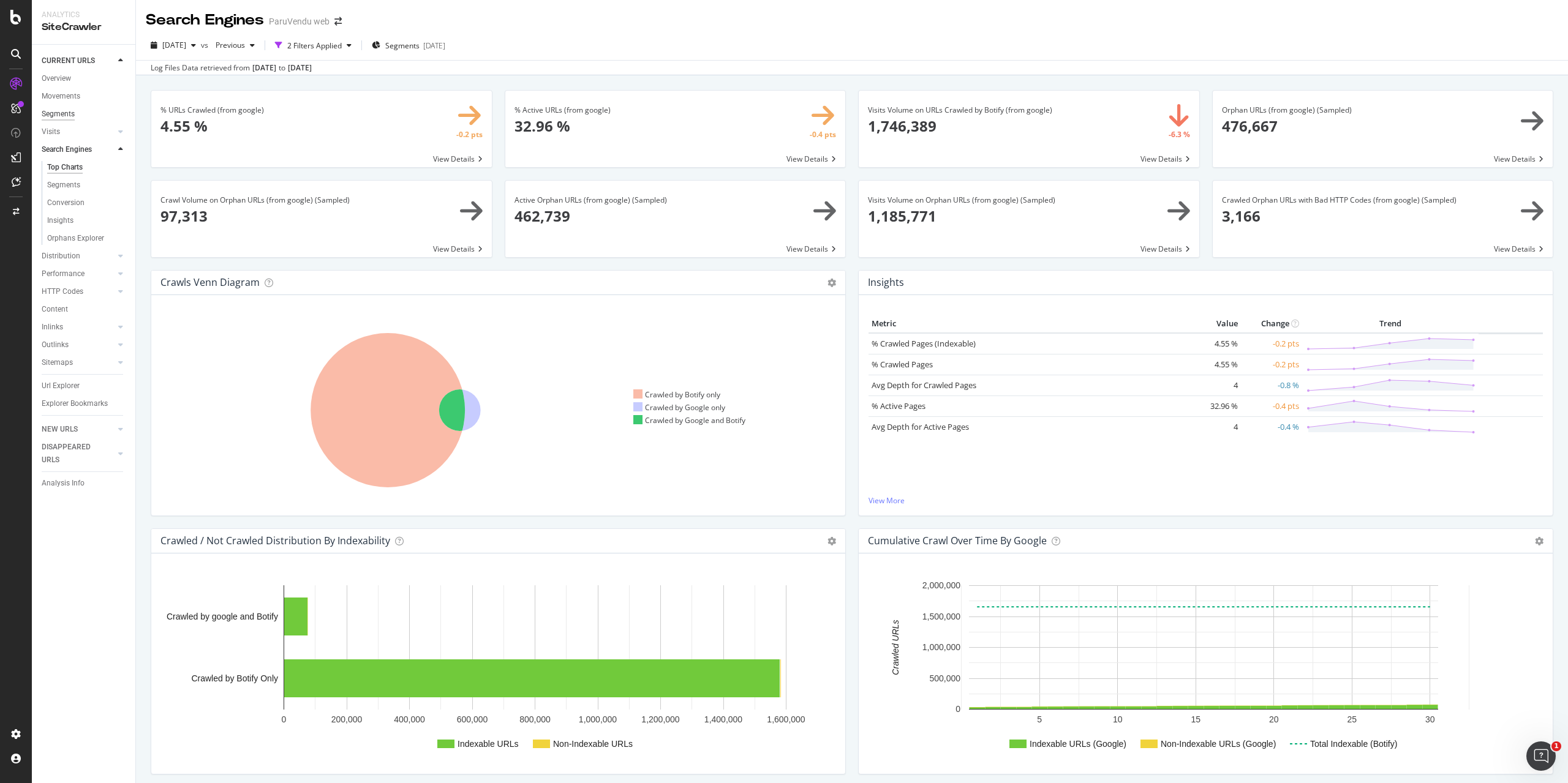
click at [63, 114] on div "Segments" at bounding box center [58, 114] width 33 height 13
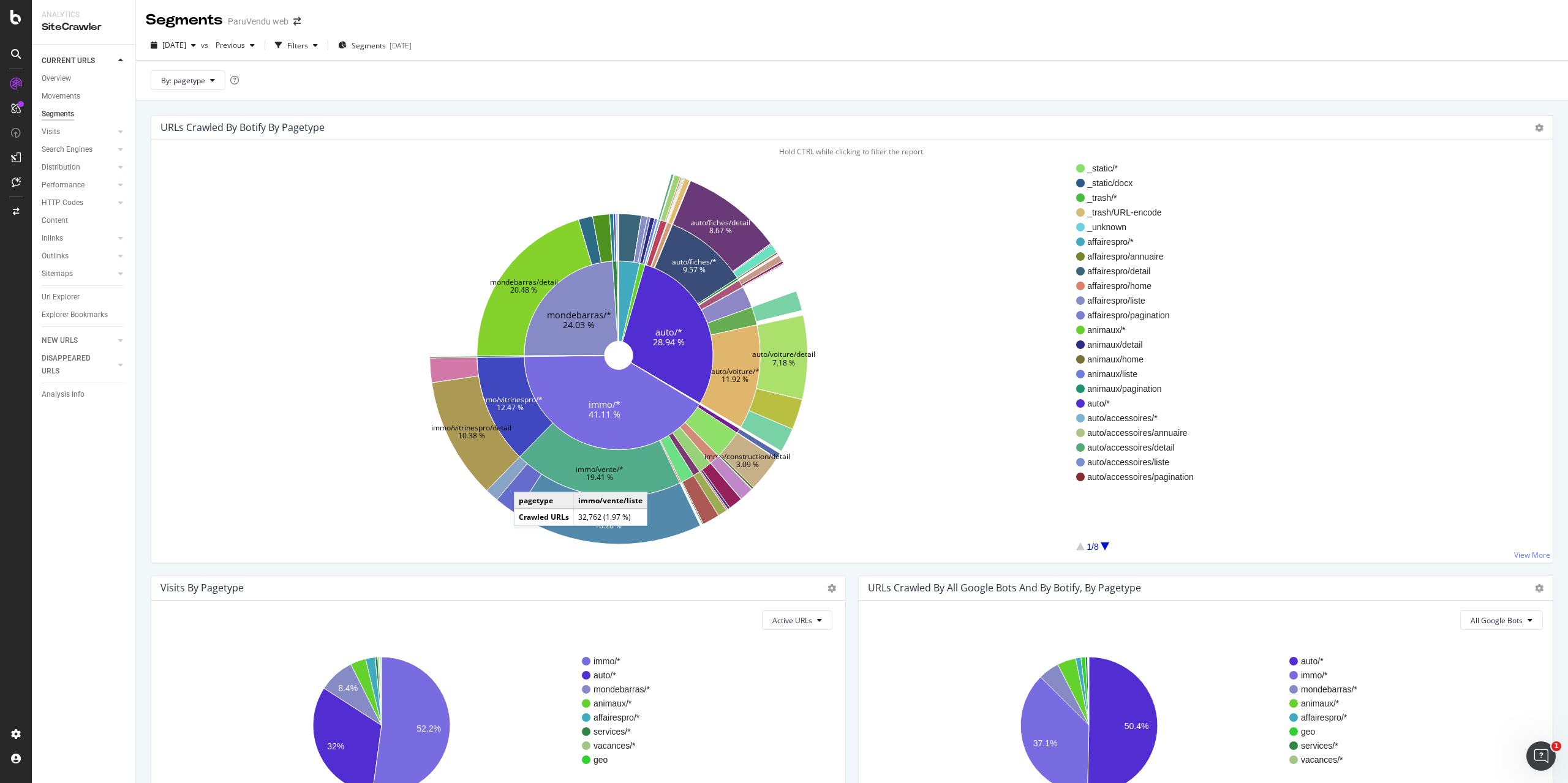
click at [526, 479] on icon at bounding box center [519, 488] width 44 height 50
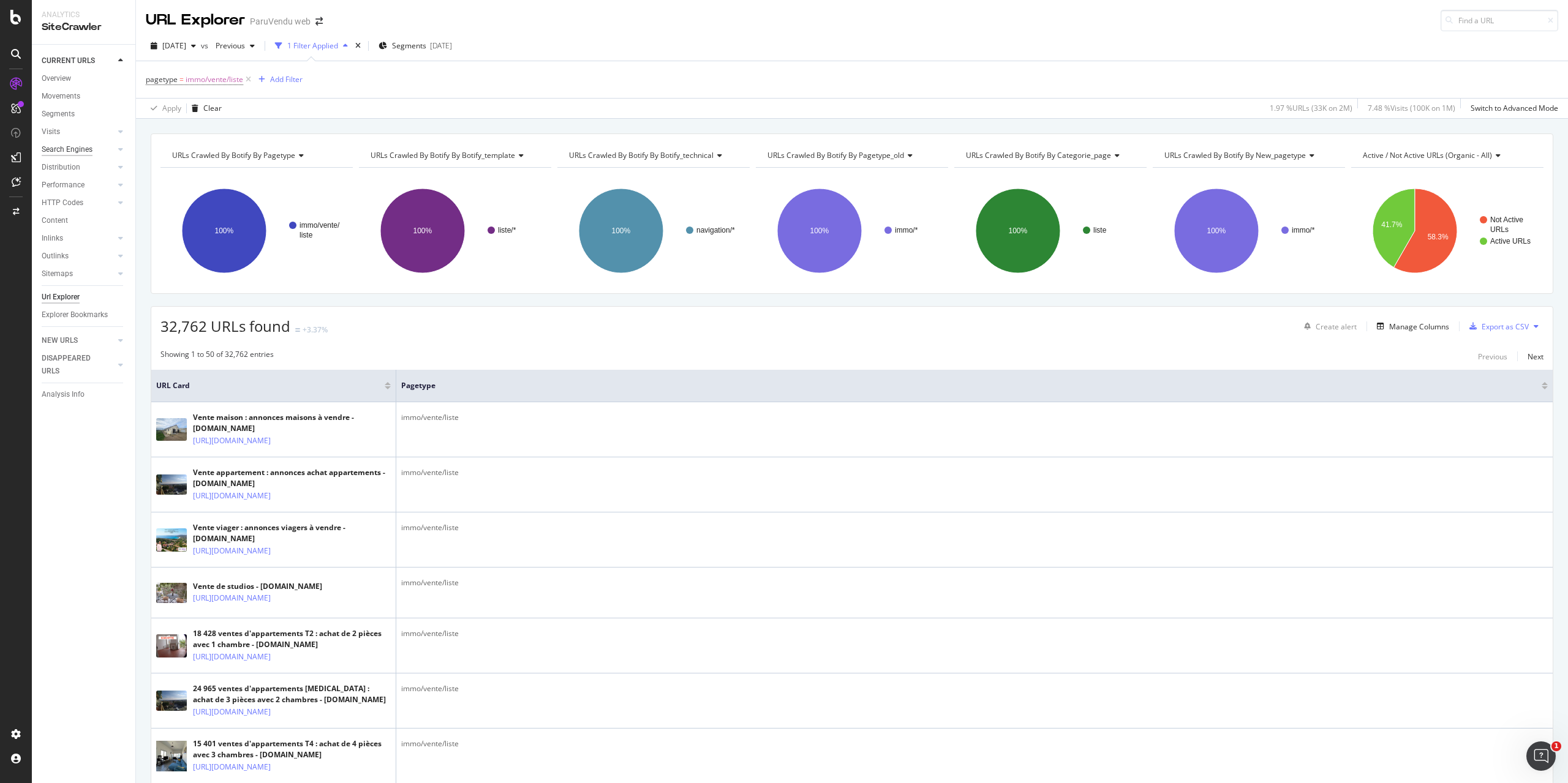
click at [60, 145] on div "Search Engines" at bounding box center [67, 150] width 51 height 13
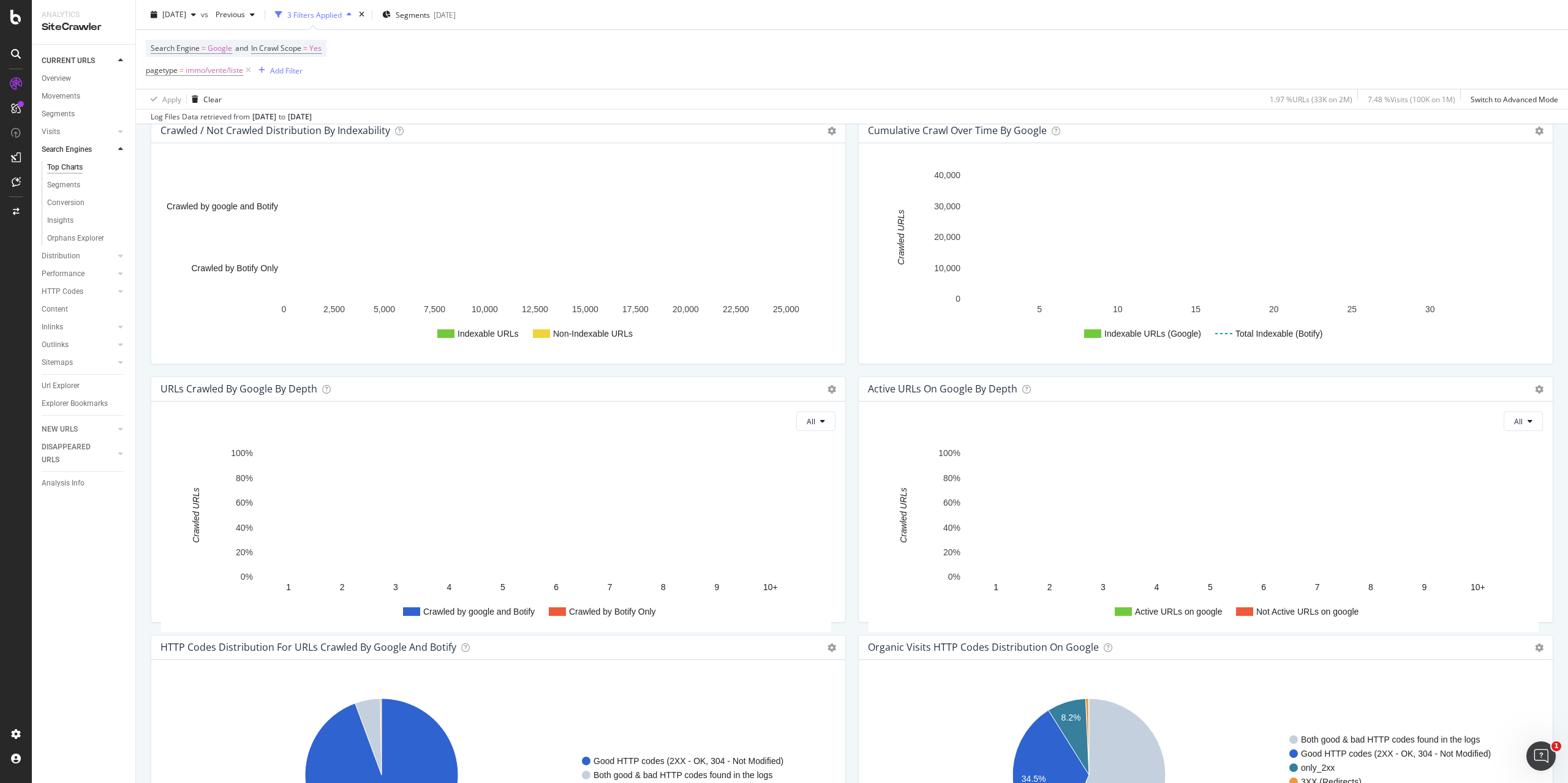
scroll to position [612, 0]
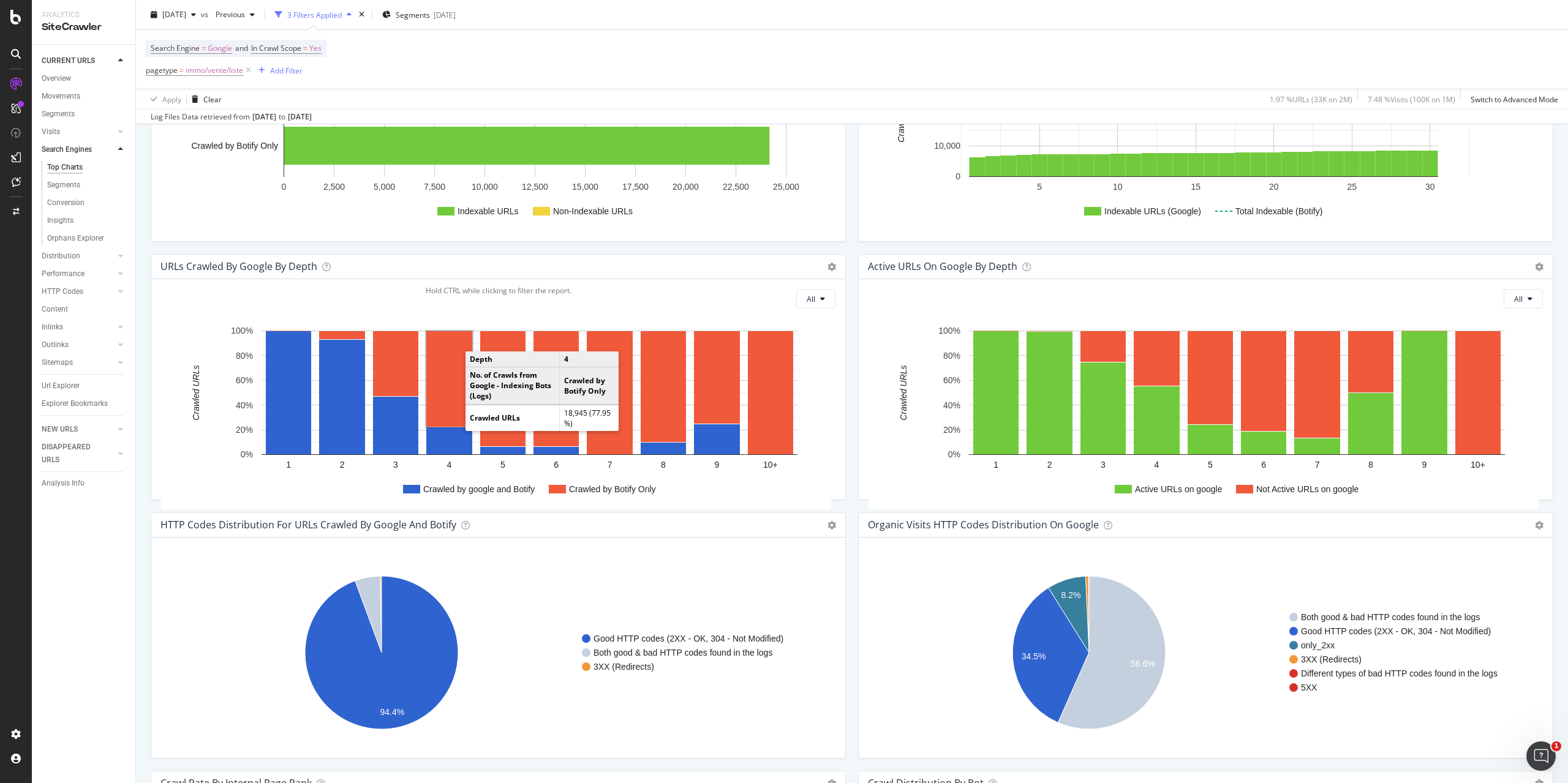
click at [452, 382] on rect "A chart." at bounding box center [449, 379] width 46 height 95
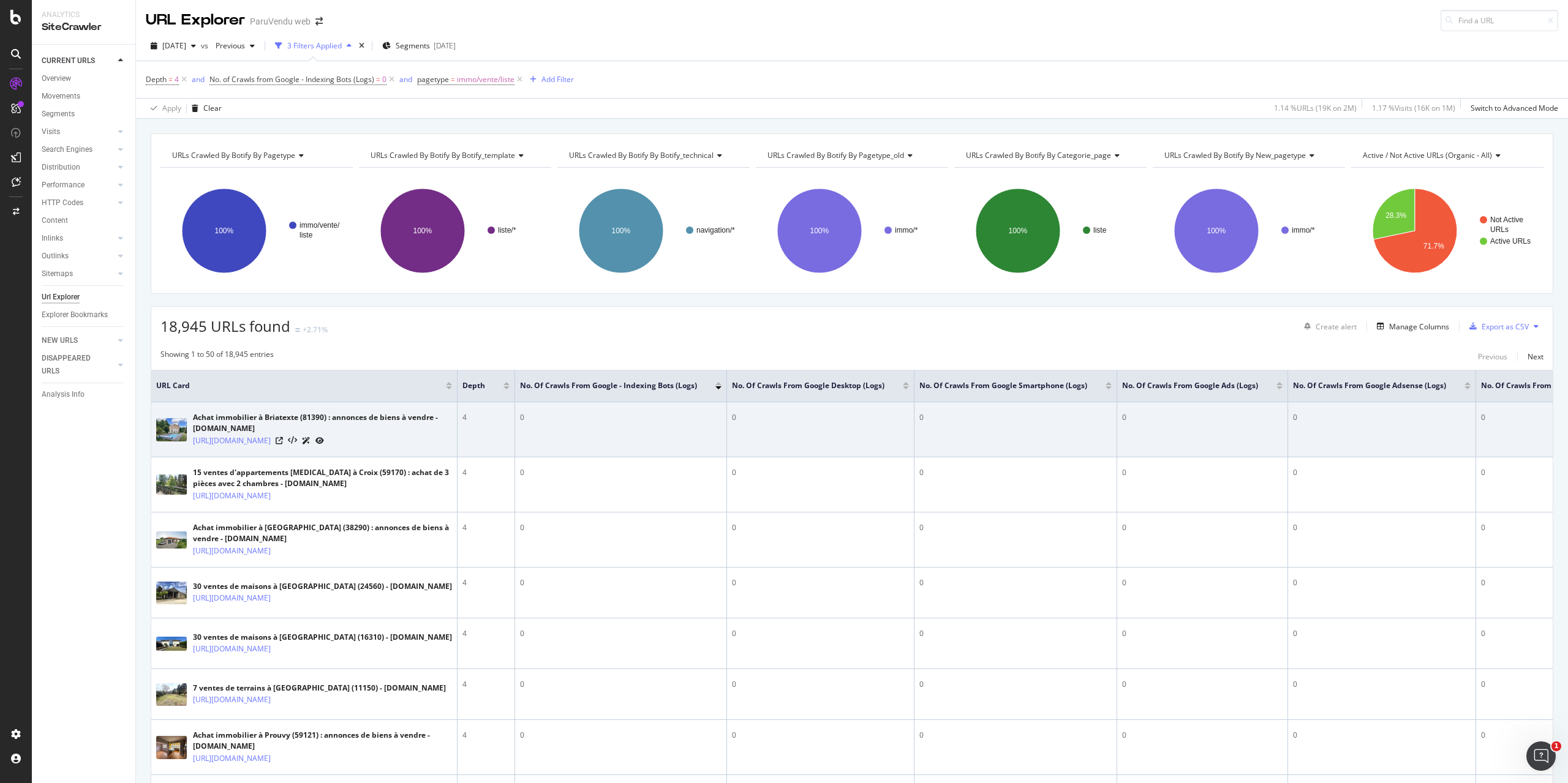
click at [324, 443] on icon at bounding box center [319, 441] width 8 height 7
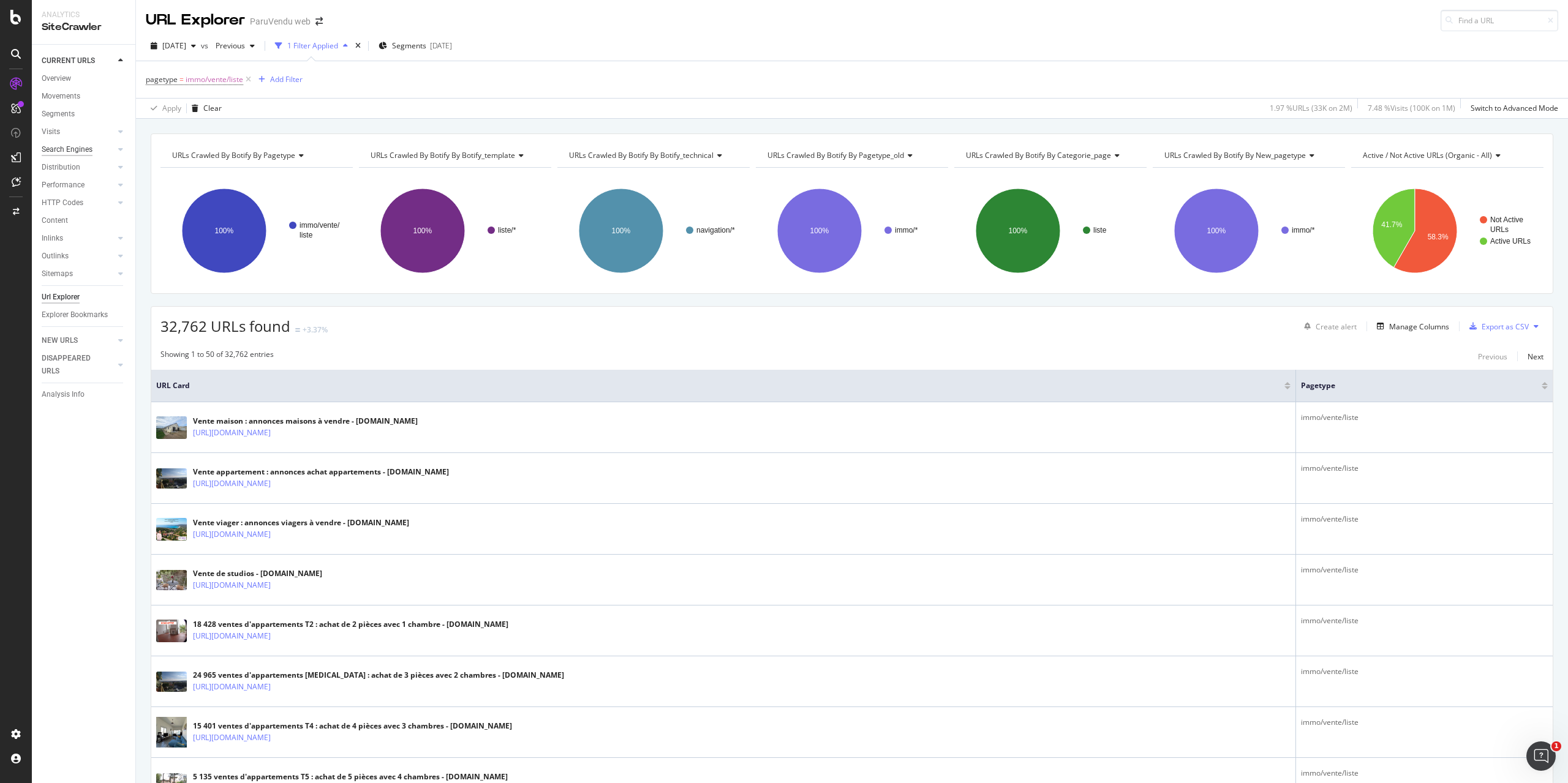
click at [62, 146] on div "Search Engines" at bounding box center [67, 150] width 51 height 13
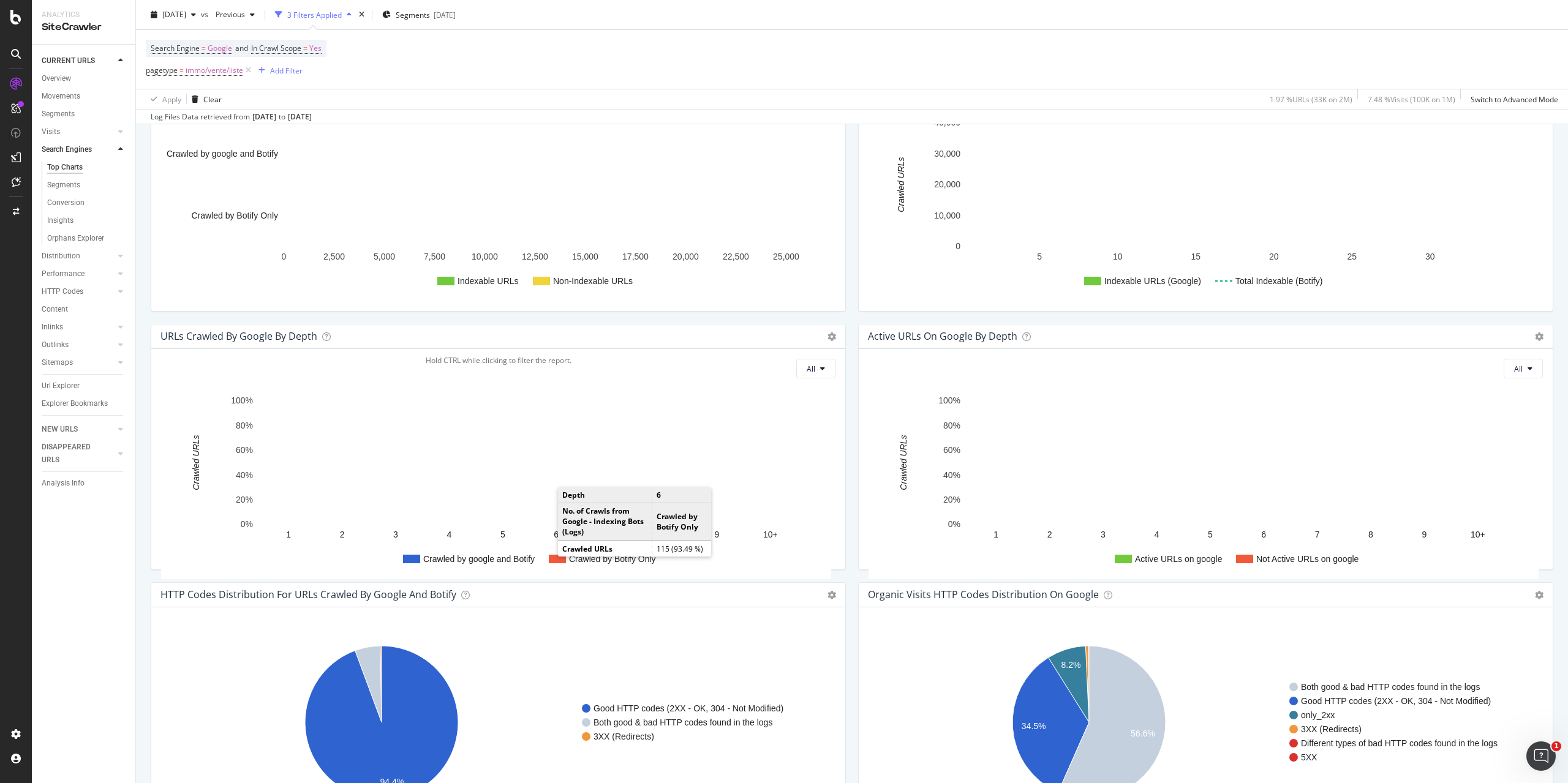
scroll to position [612, 0]
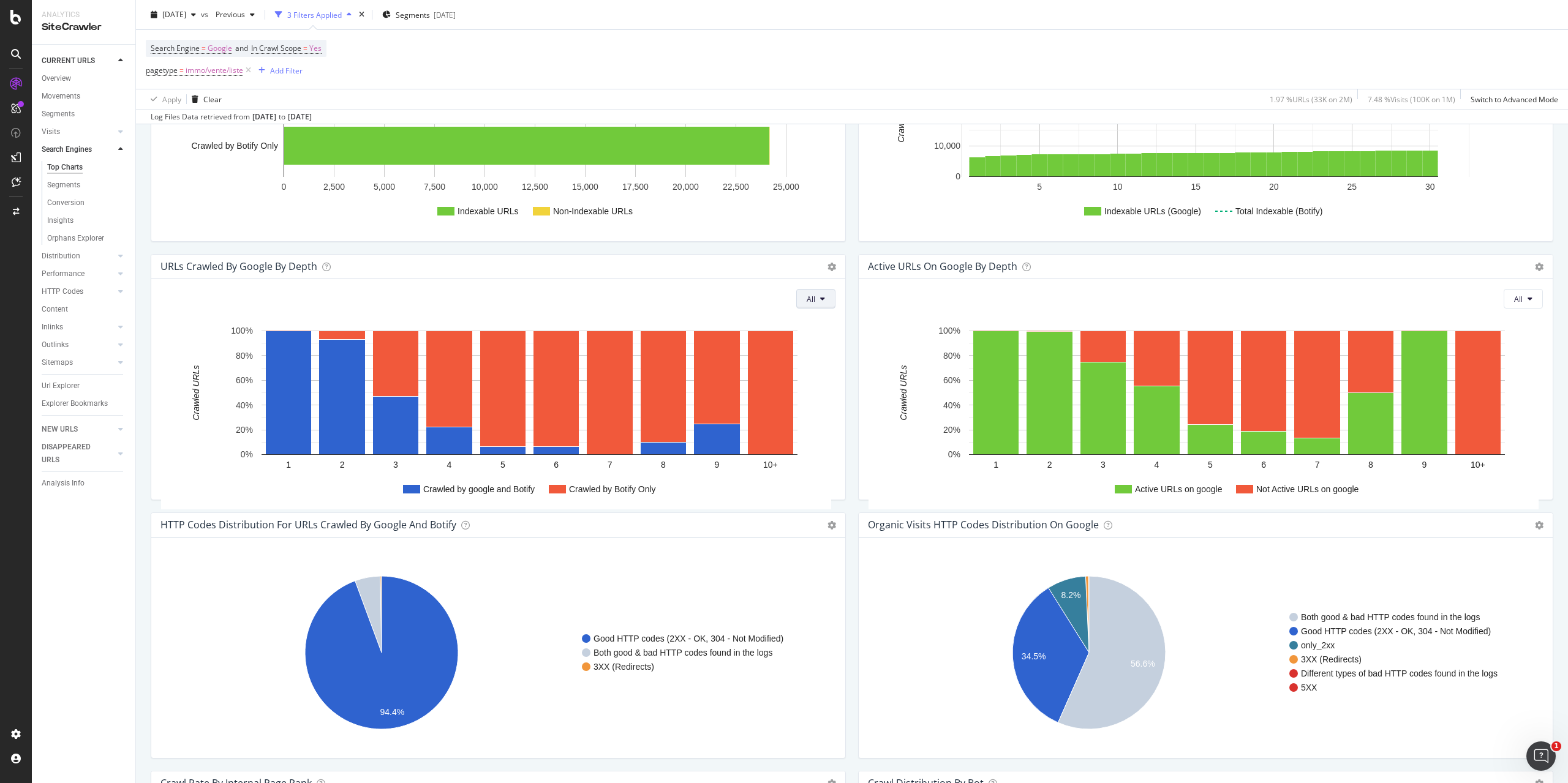
click at [813, 298] on button "All" at bounding box center [816, 299] width 39 height 20
click at [336, 374] on rect "A chart." at bounding box center [342, 396] width 46 height 114
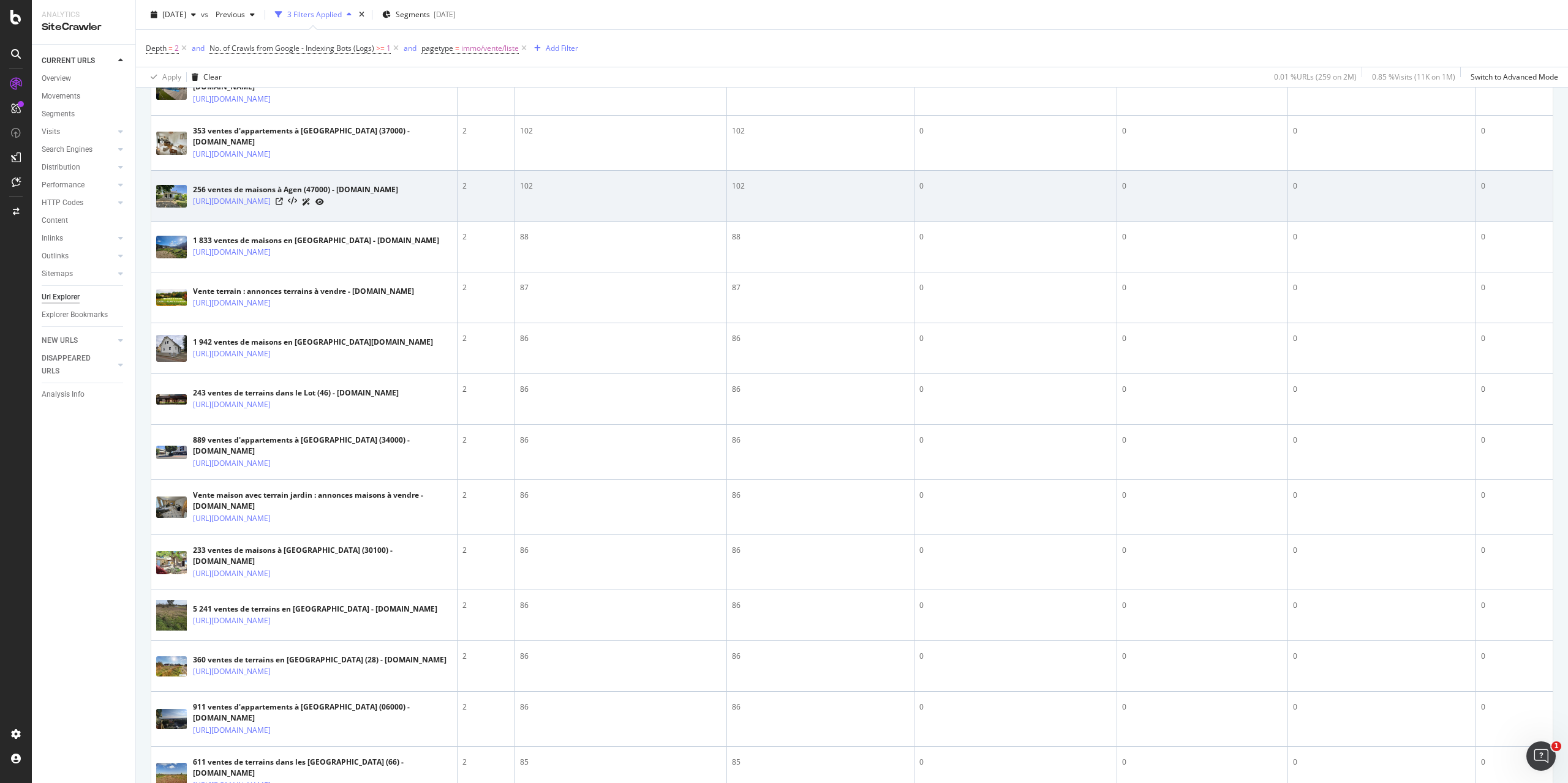
scroll to position [674, 0]
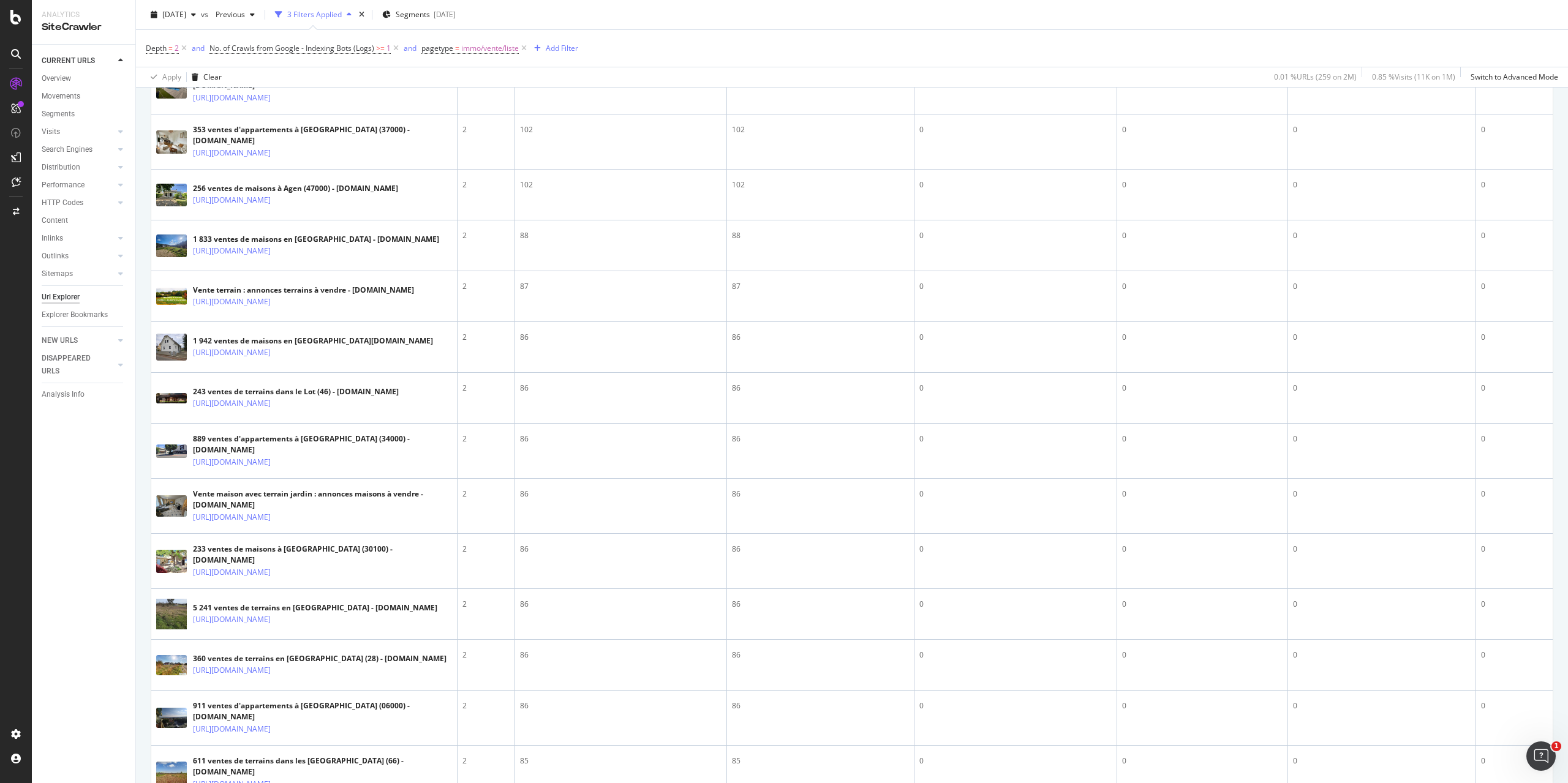
drag, startPoint x: 289, startPoint y: 461, endPoint x: 73, endPoint y: 505, distance: 220.4
click at [73, 505] on div "CURRENT URLS Overview Movements Segments Visits Analysis Orphan URLs Search Eng…" at bounding box center [84, 414] width 103 height 739
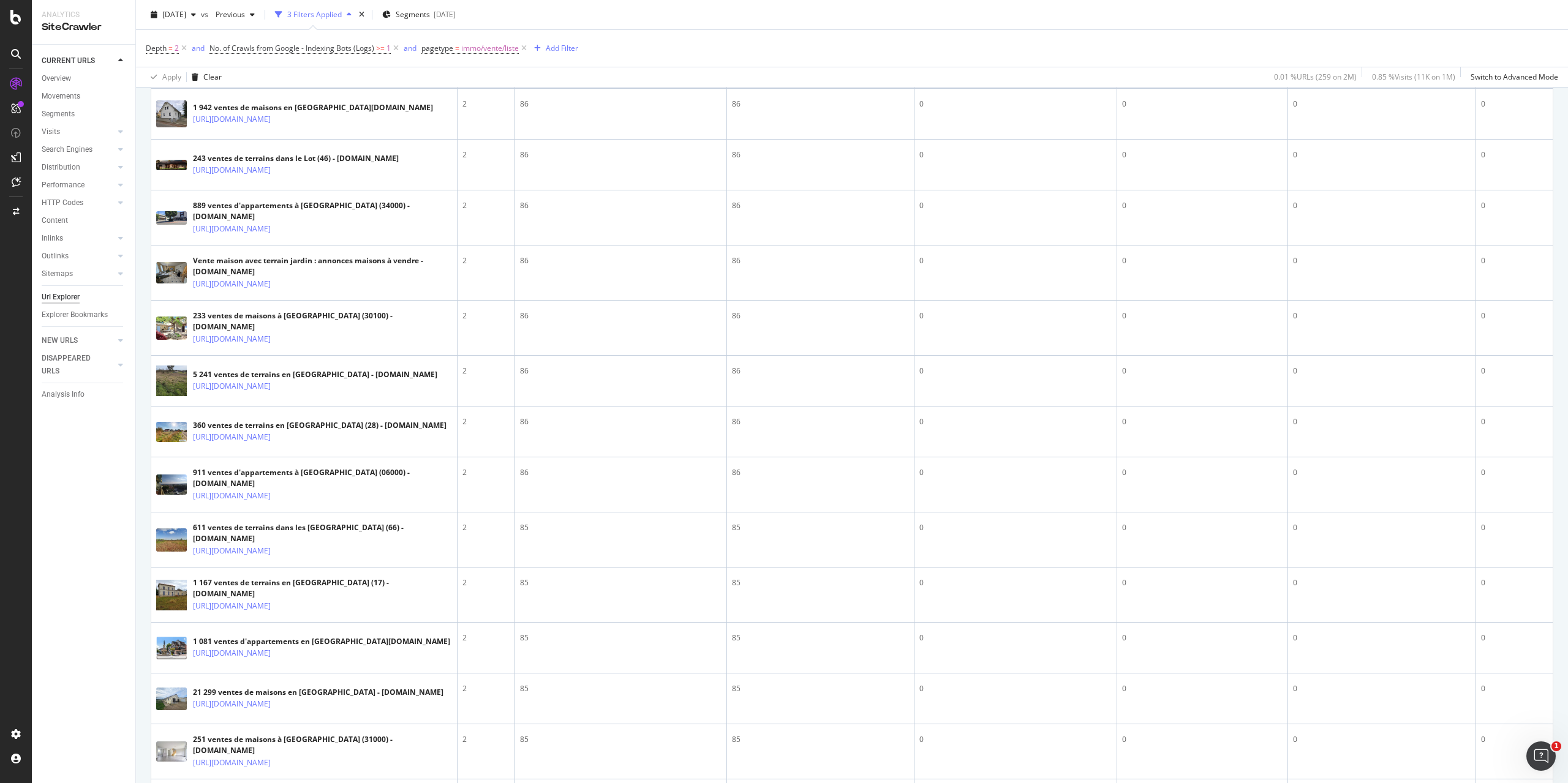
scroll to position [918, 0]
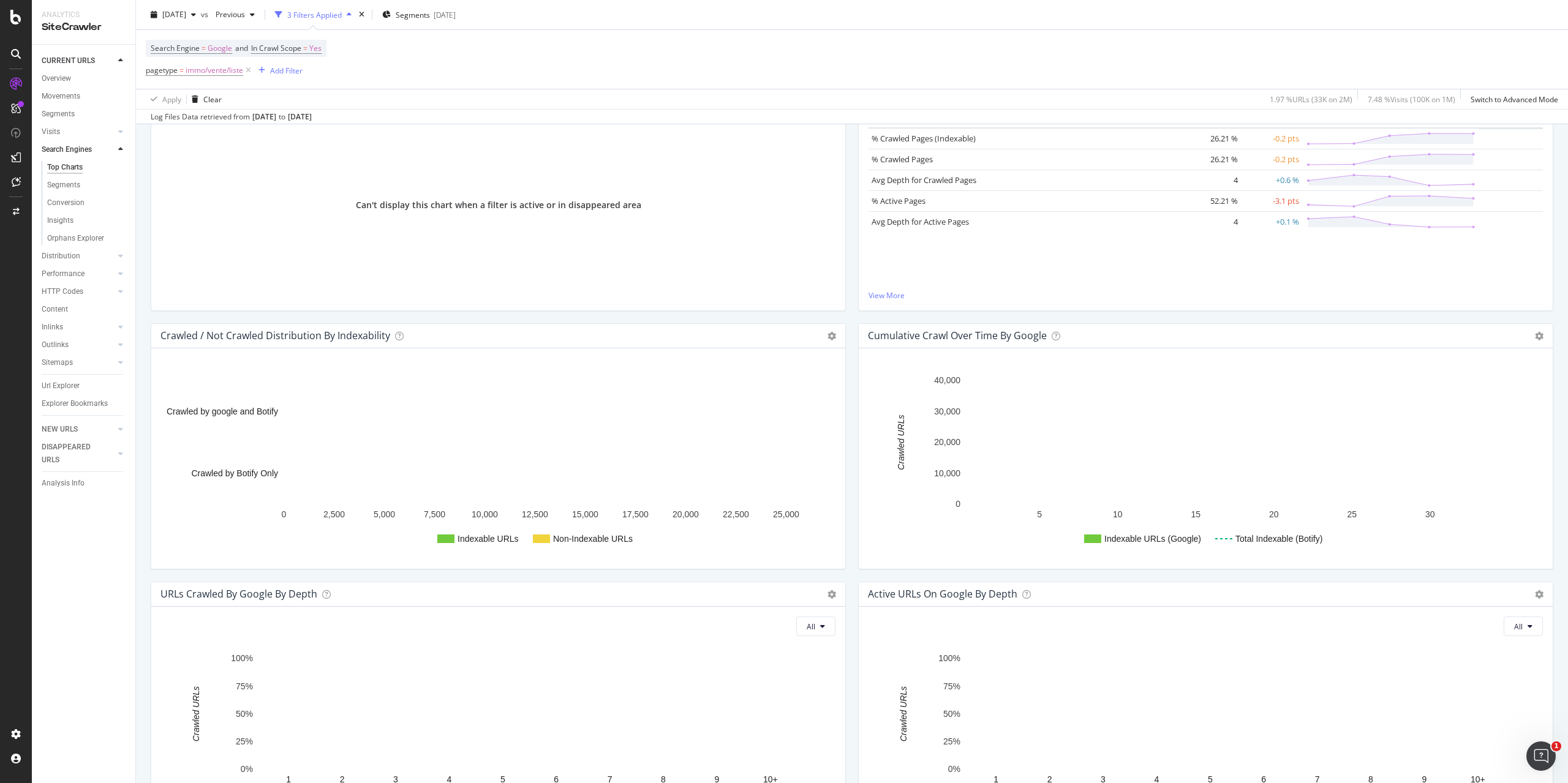
scroll to position [490, 0]
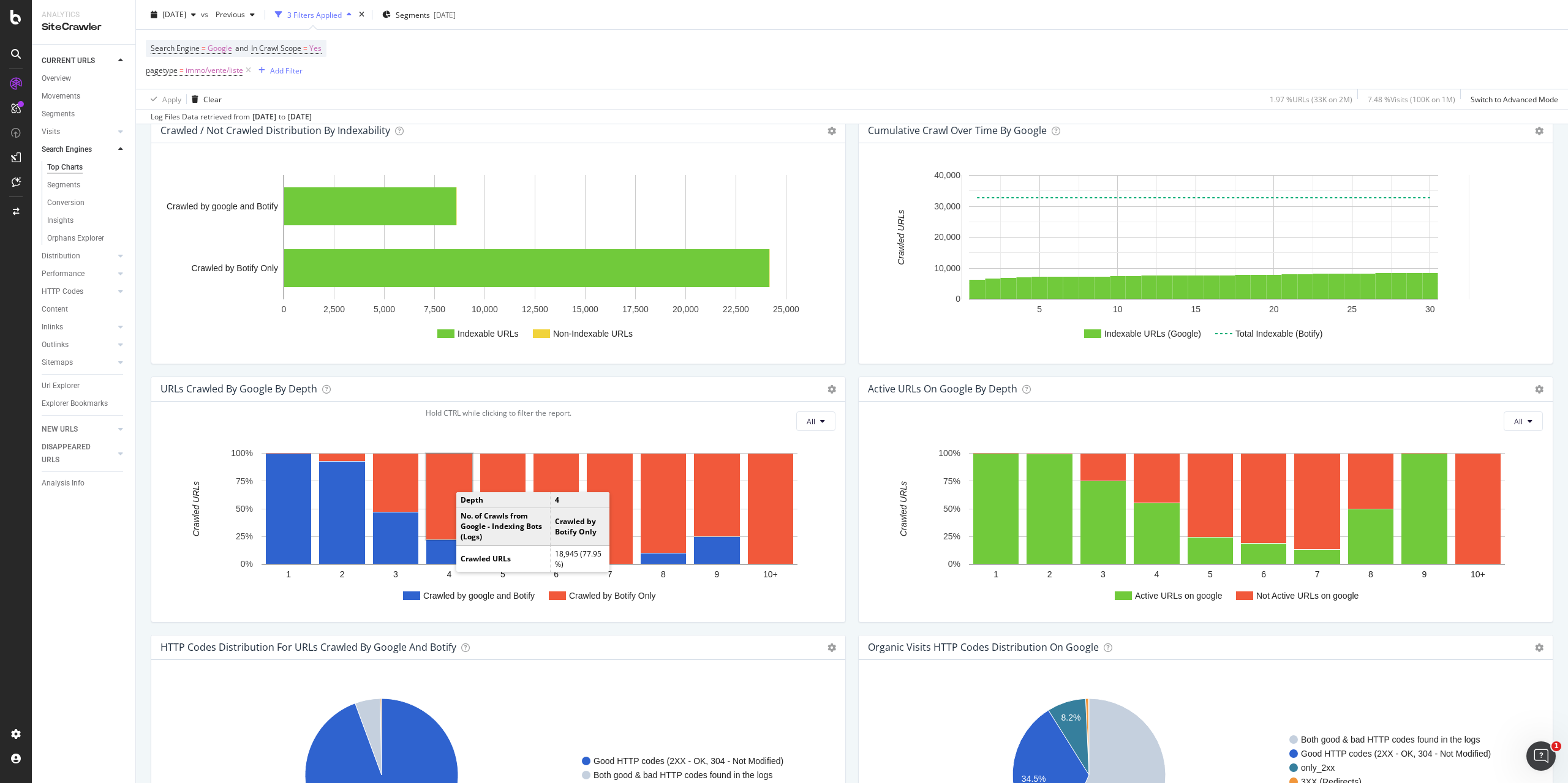
click at [447, 501] on rect "A chart." at bounding box center [449, 497] width 46 height 85
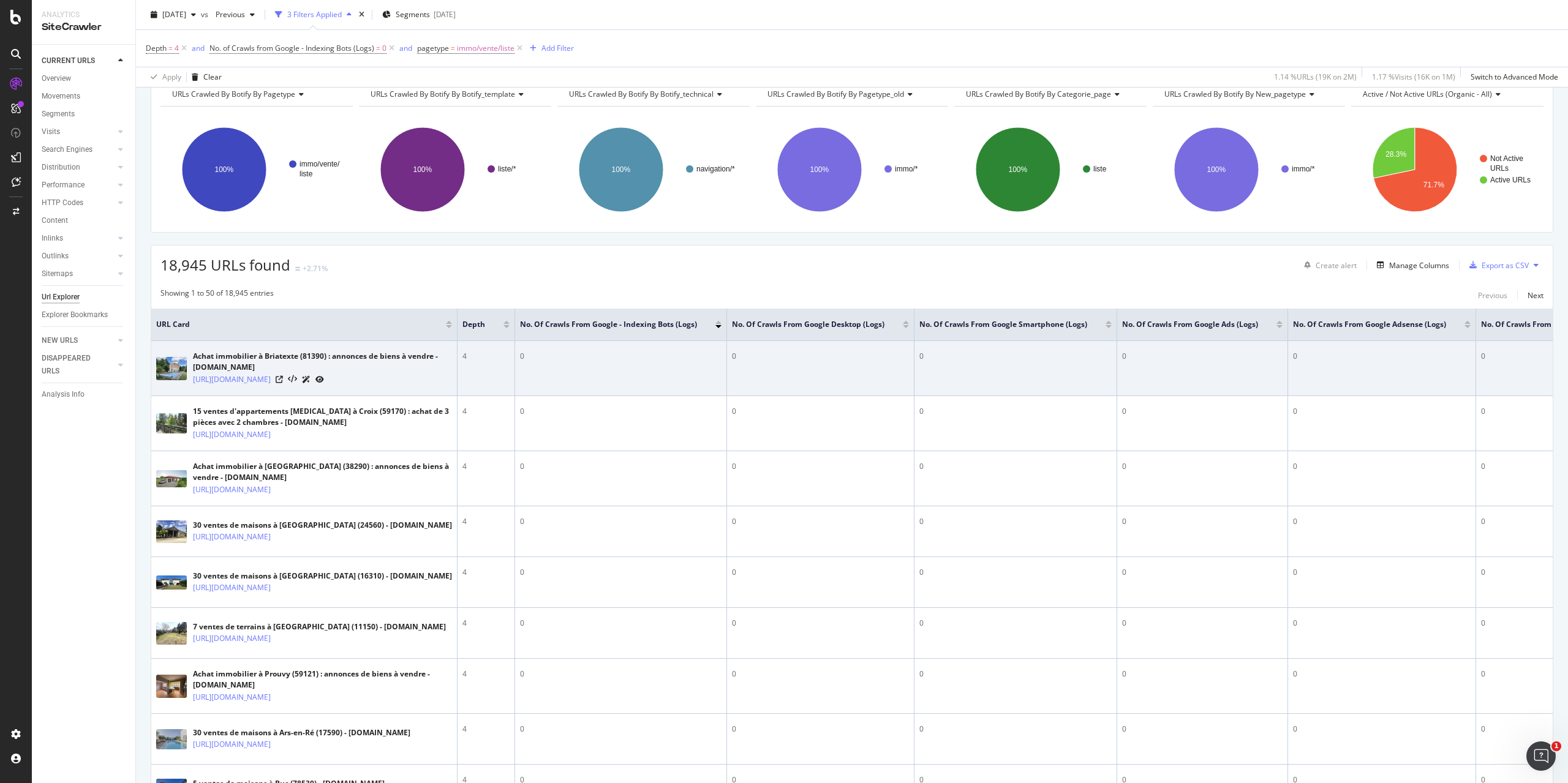
scroll to position [184, 0]
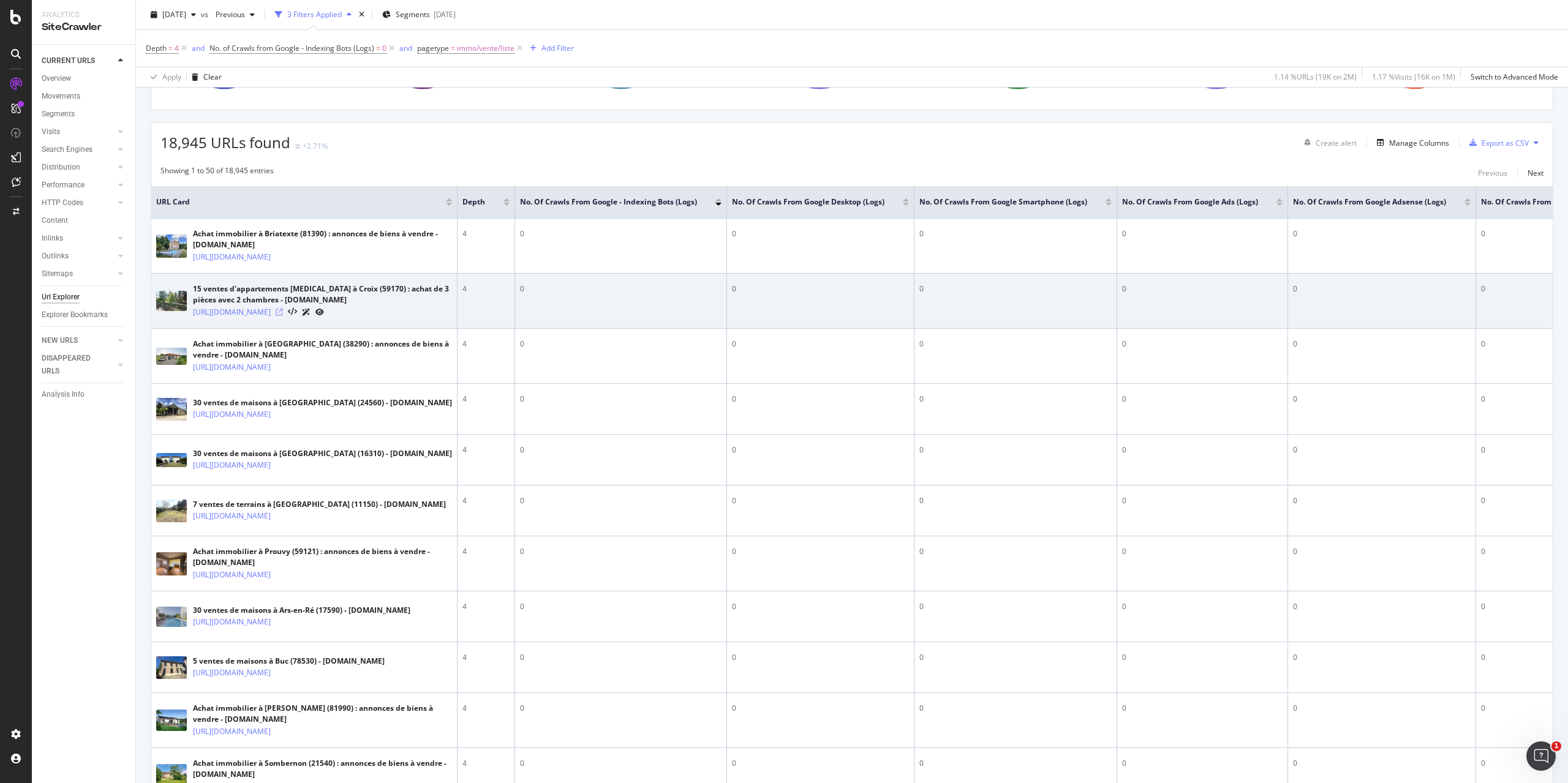
click at [283, 316] on icon at bounding box center [279, 312] width 7 height 7
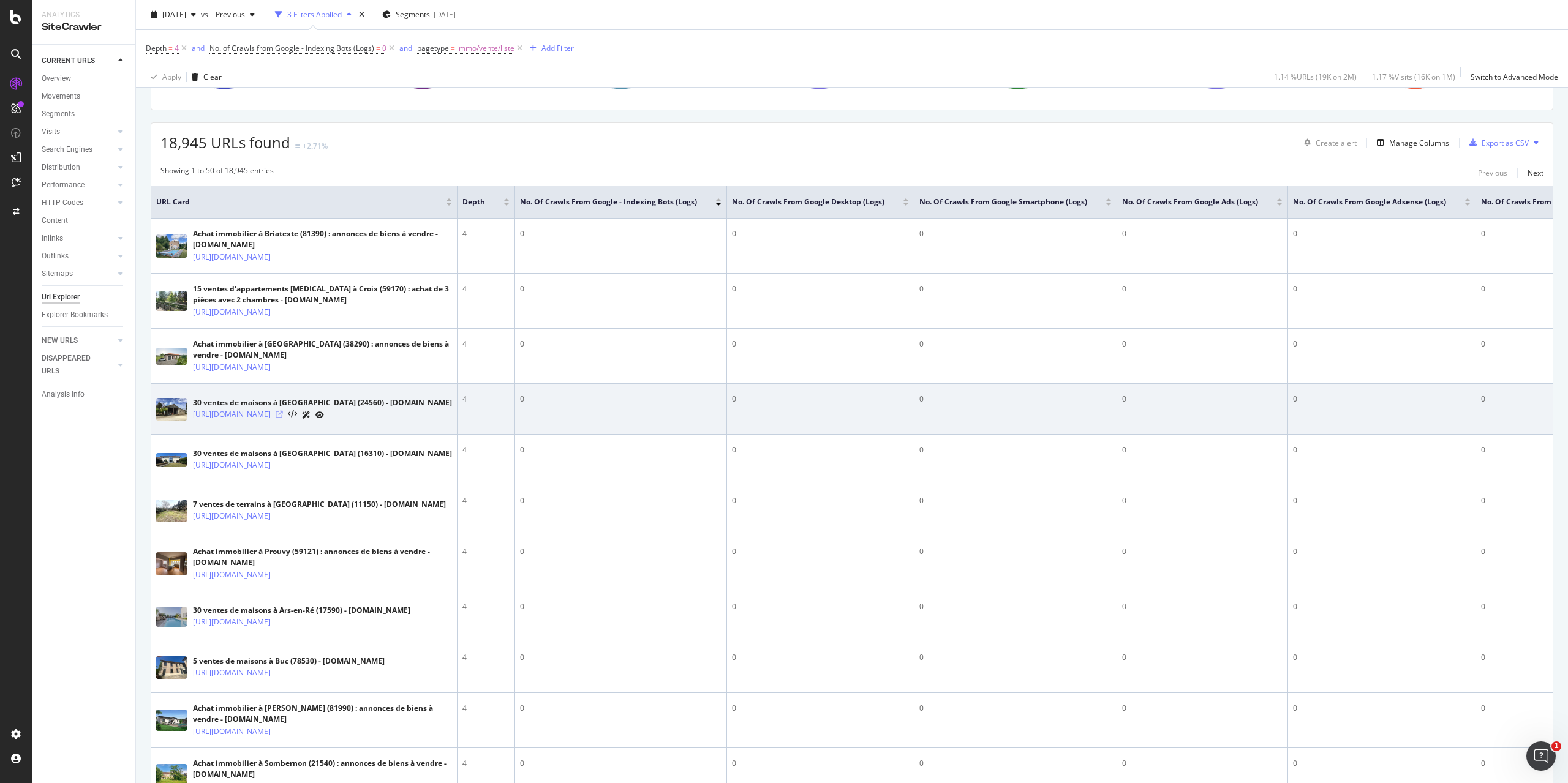
click at [283, 418] on icon at bounding box center [279, 414] width 7 height 7
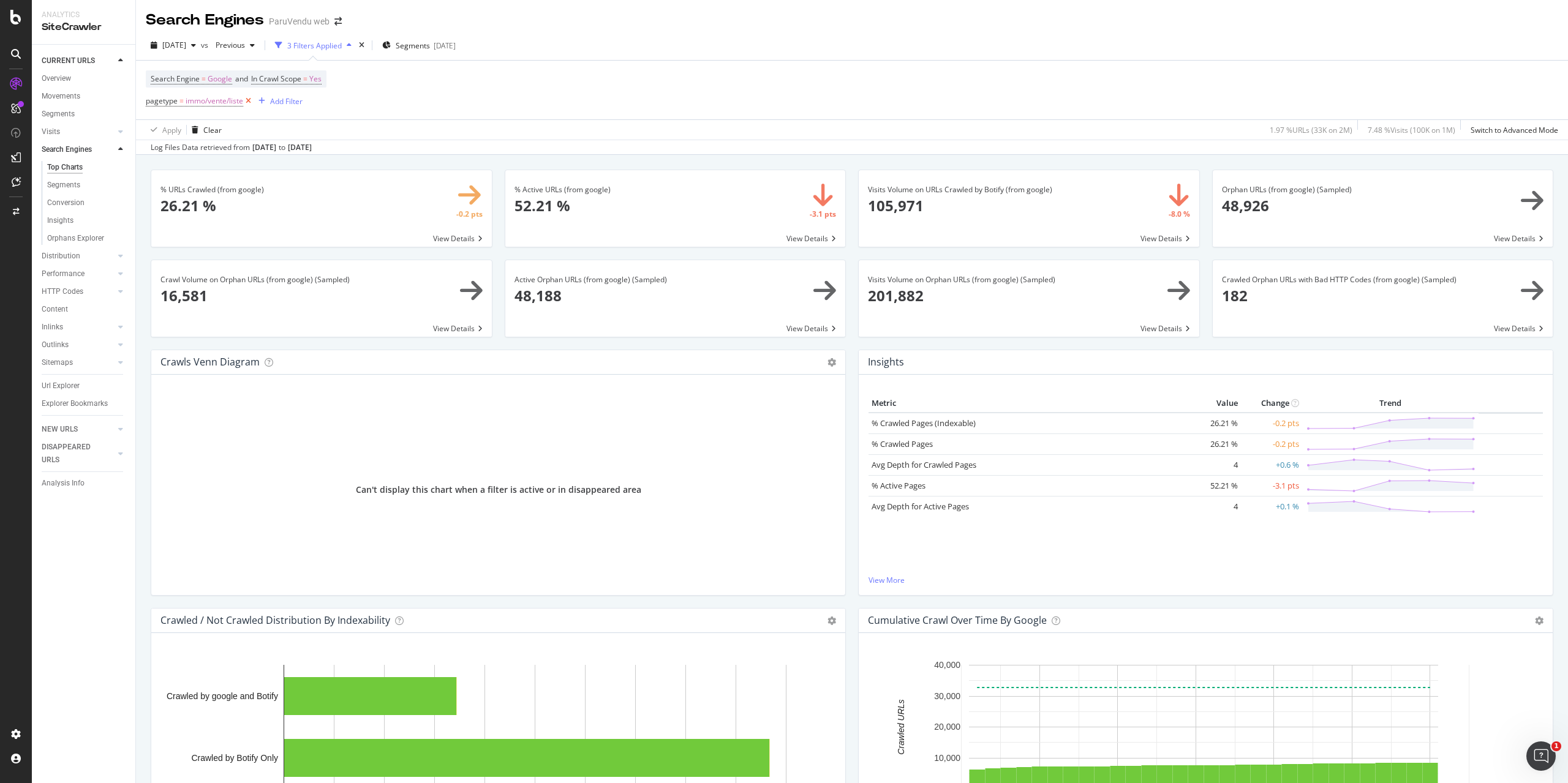
click at [248, 100] on icon at bounding box center [248, 101] width 11 height 12
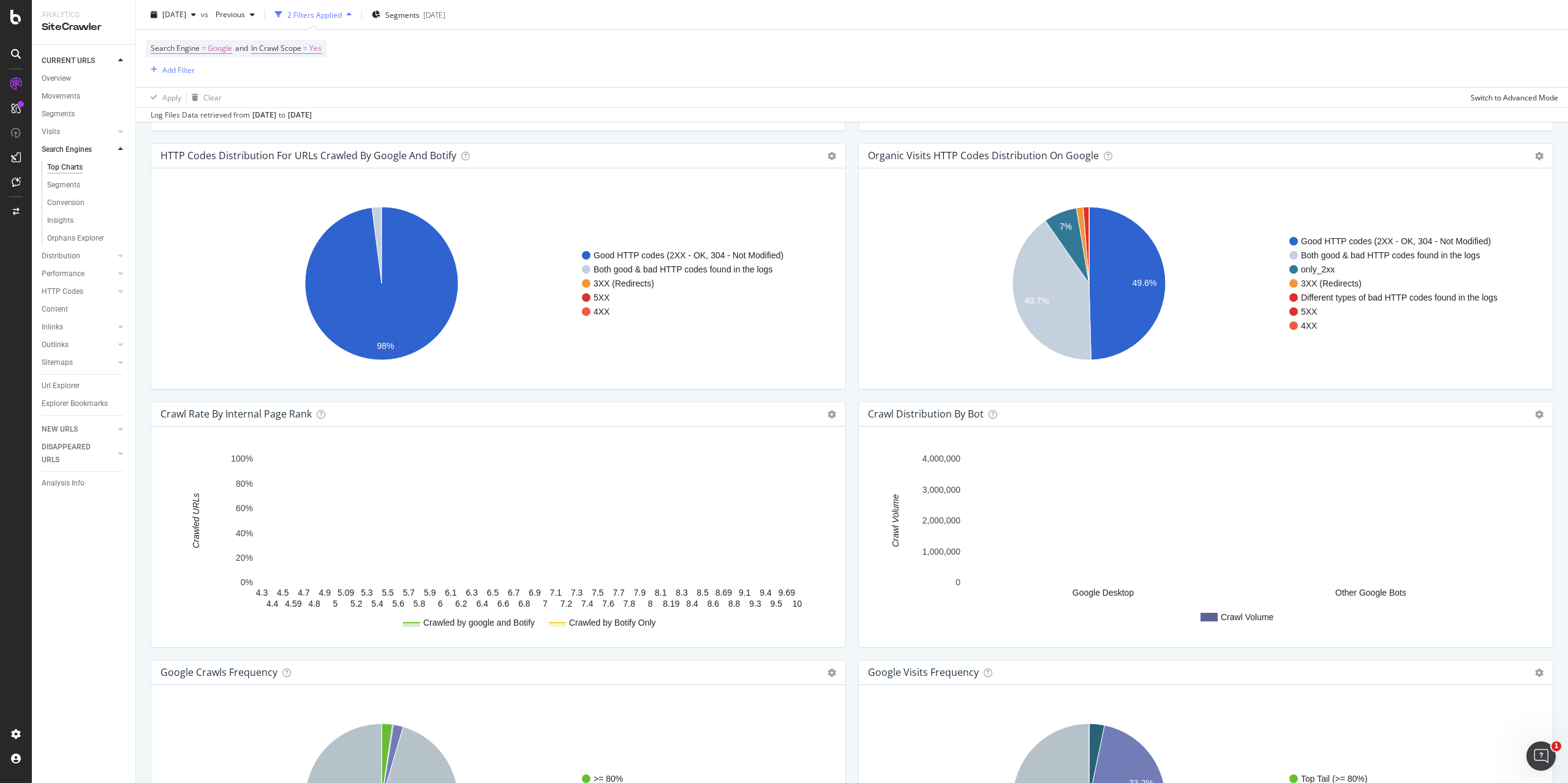
scroll to position [1155, 0]
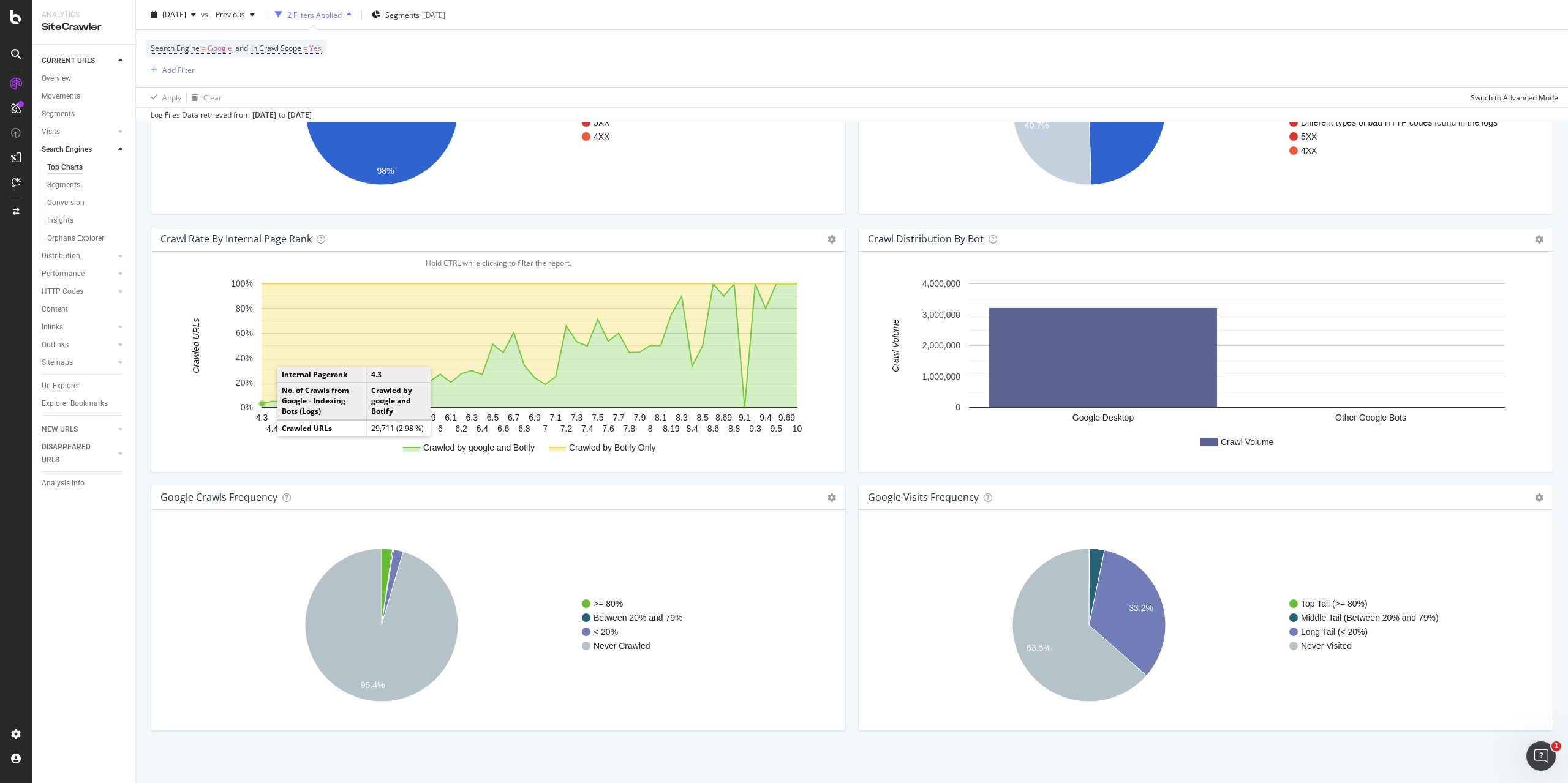
click at [263, 397] on icon "A chart." at bounding box center [530, 346] width 535 height 124
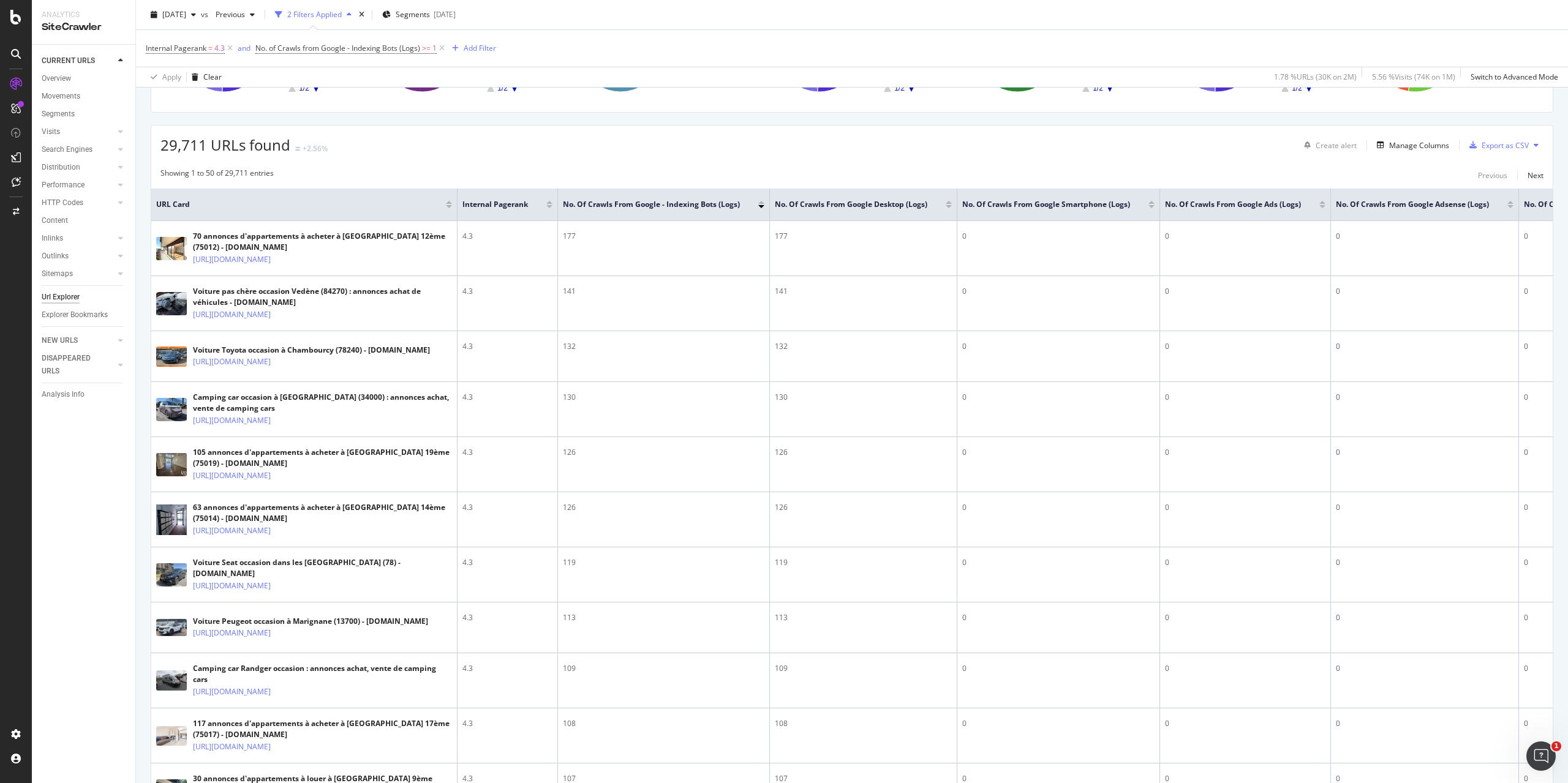
scroll to position [184, 0]
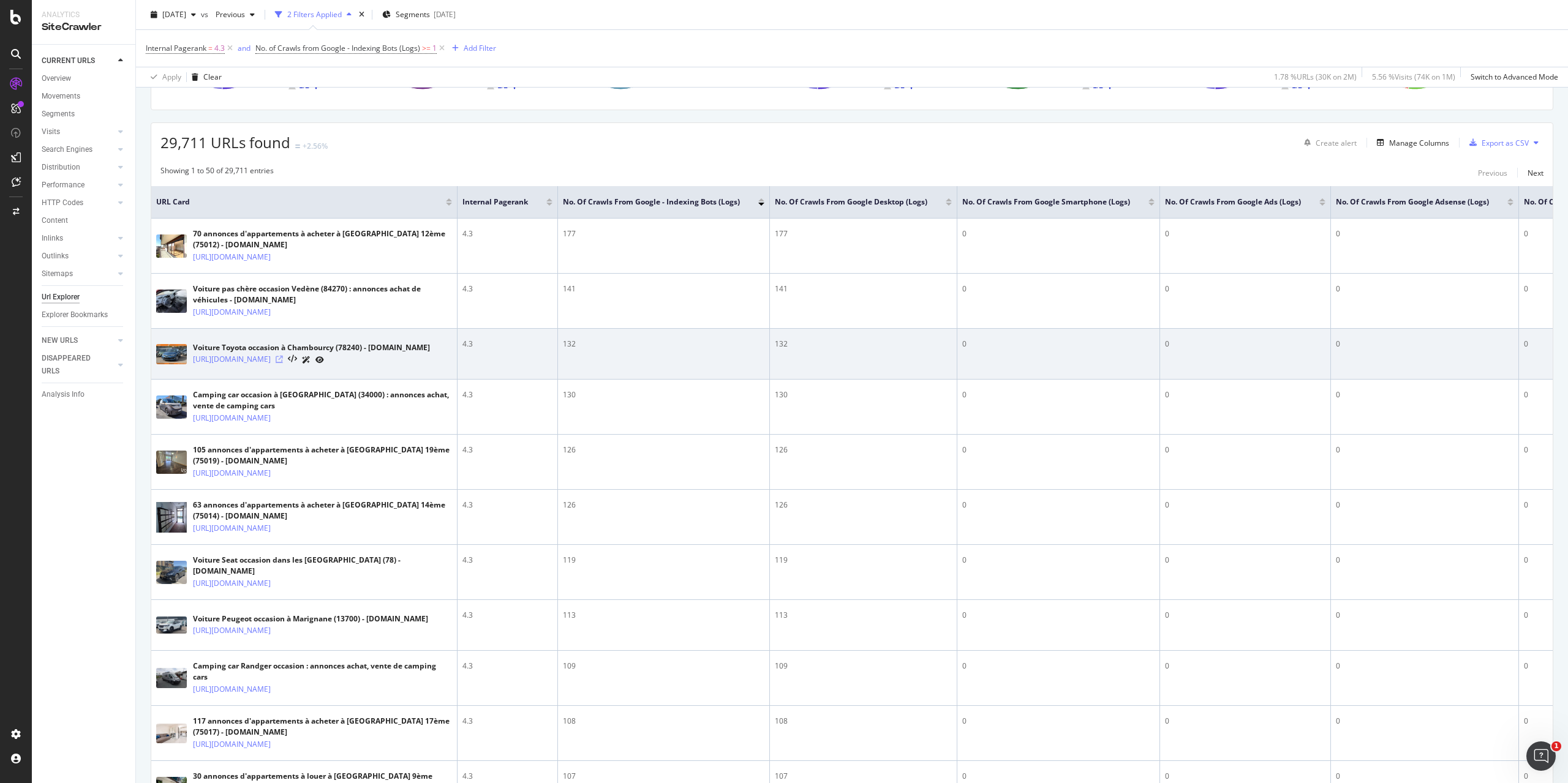
click at [283, 363] on icon at bounding box center [279, 359] width 7 height 7
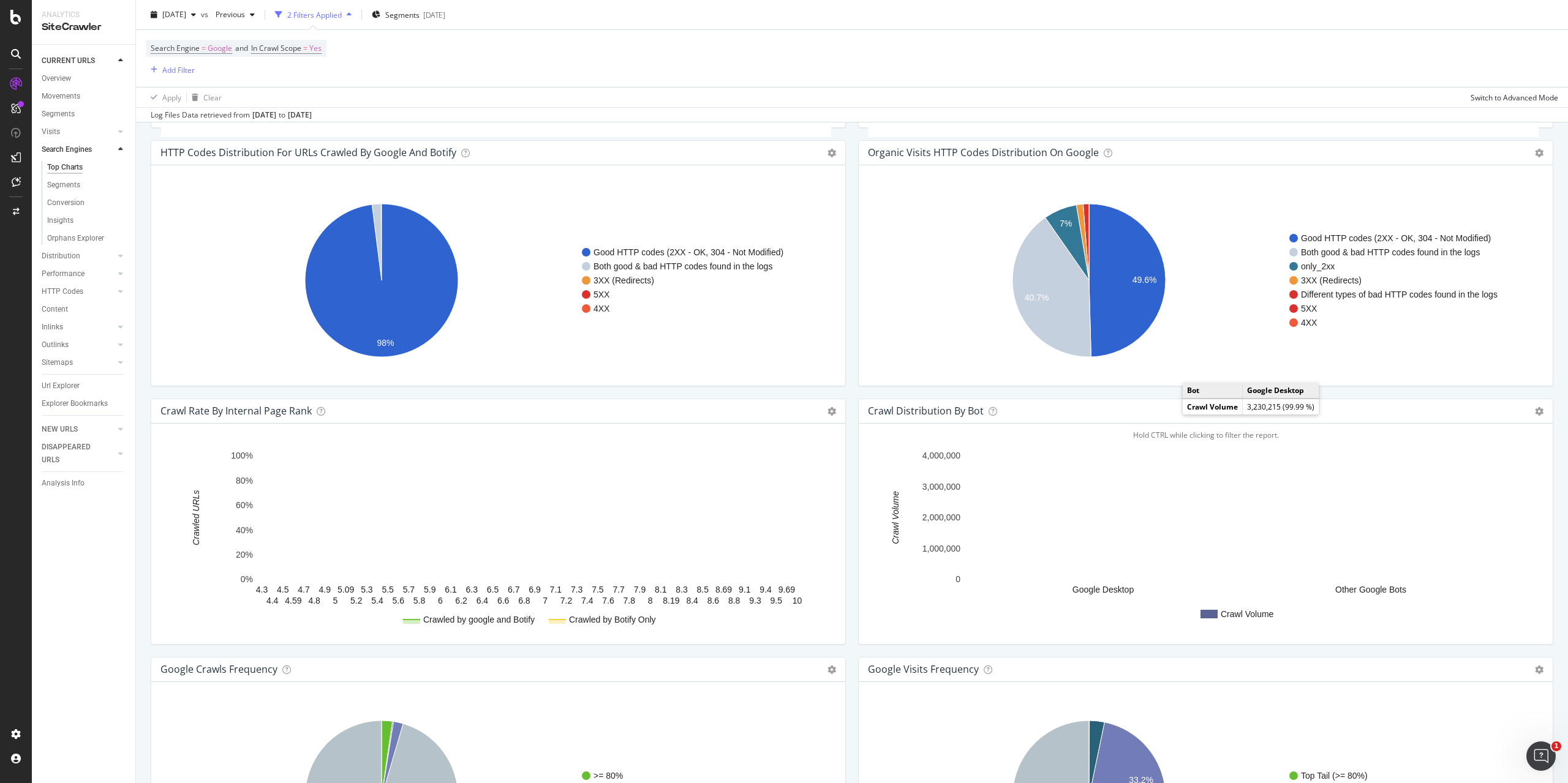
scroll to position [971, 0]
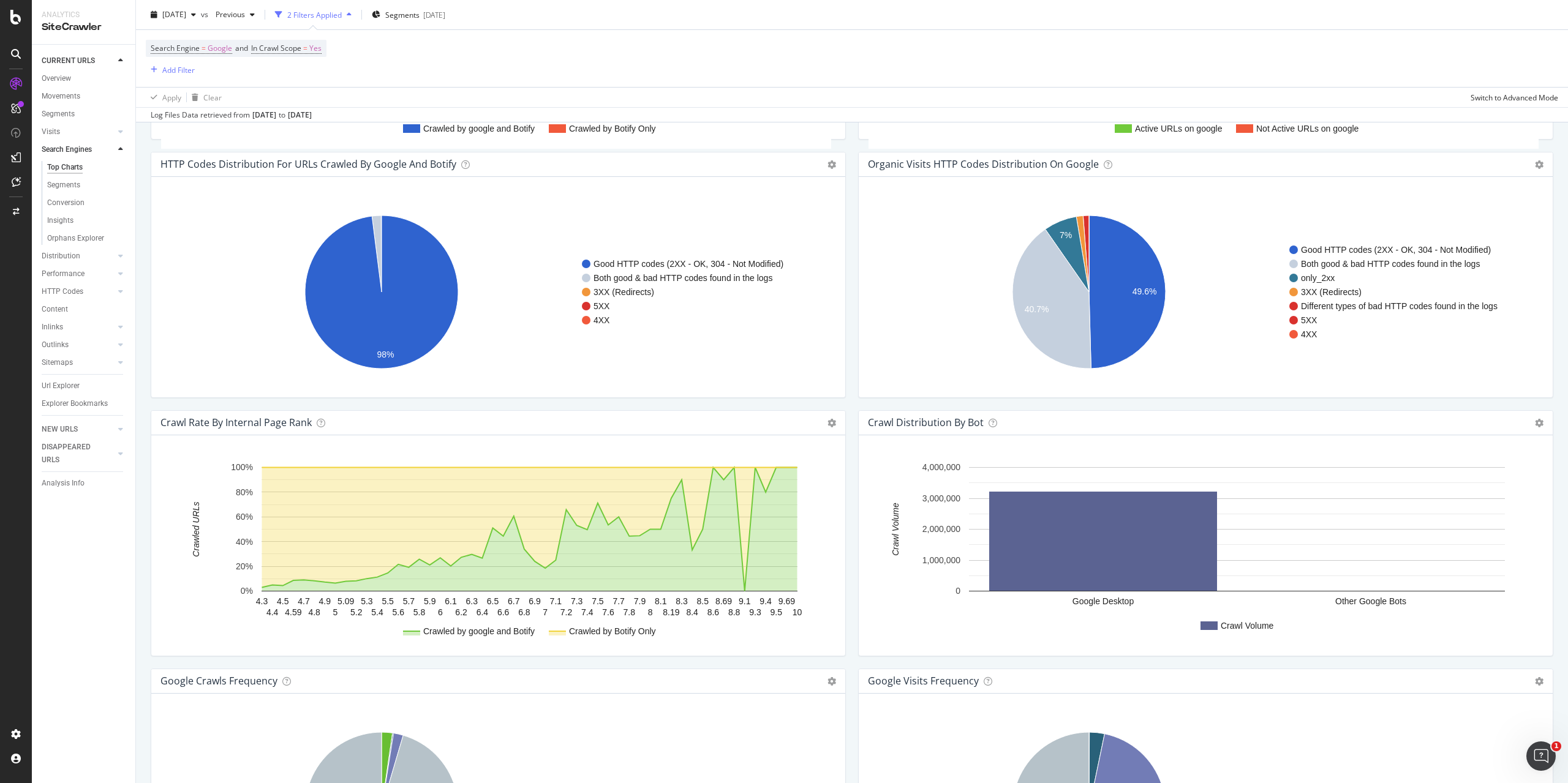
click at [1367, 597] on text "Other Google Bots" at bounding box center [1370, 602] width 71 height 10
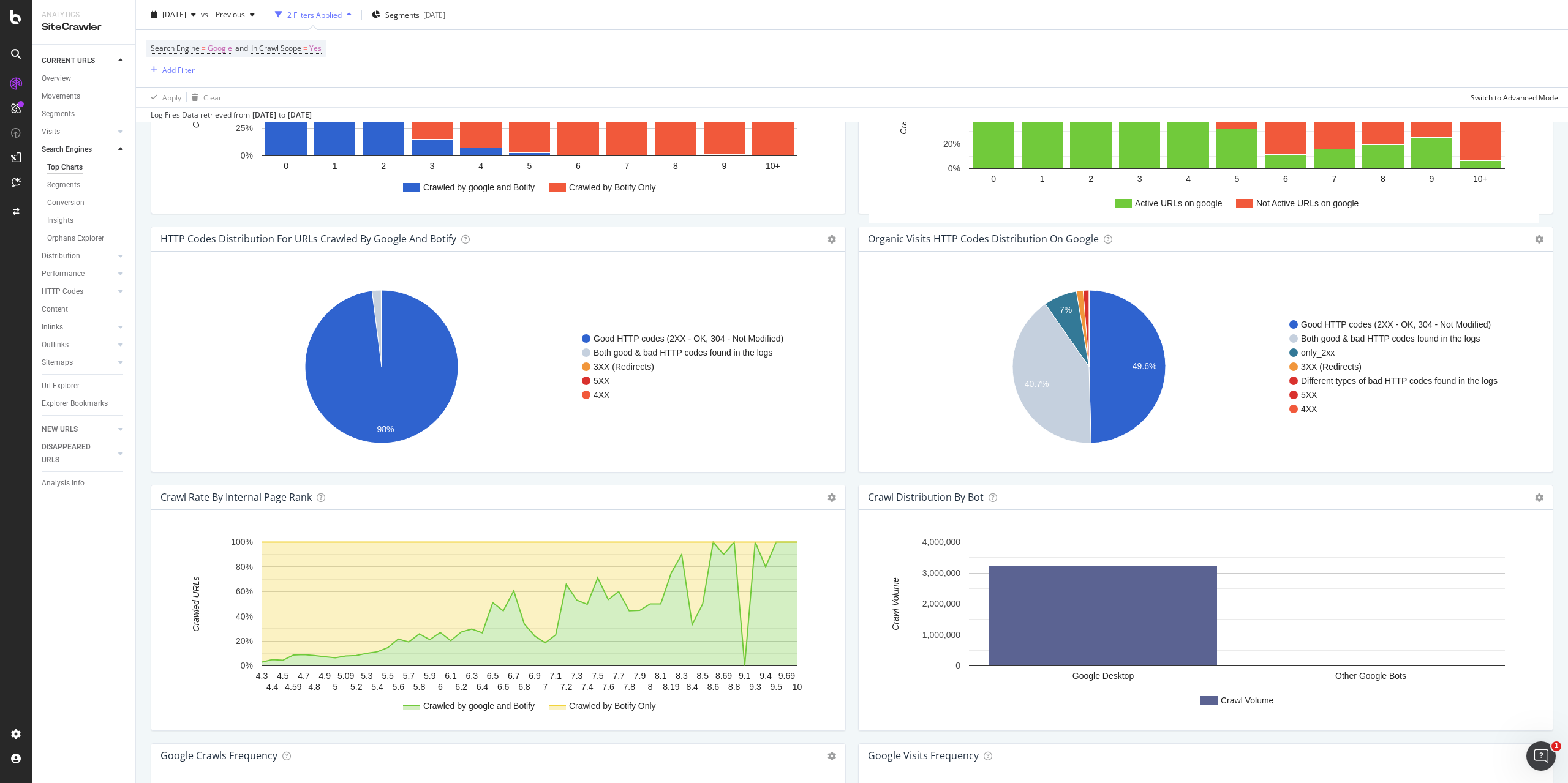
scroll to position [787, 0]
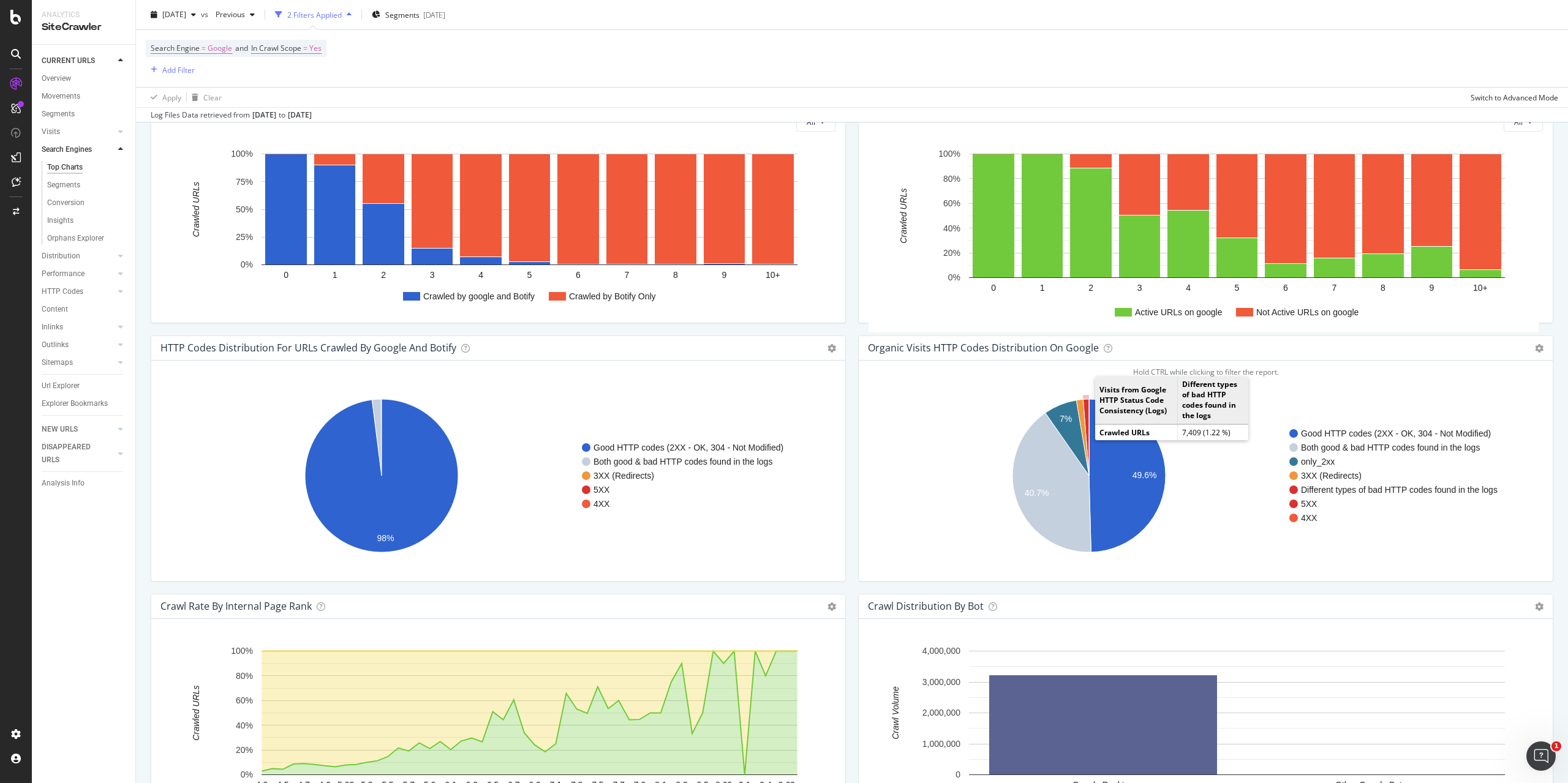
click at [1083, 405] on icon "A chart." at bounding box center [1085, 437] width 6 height 76
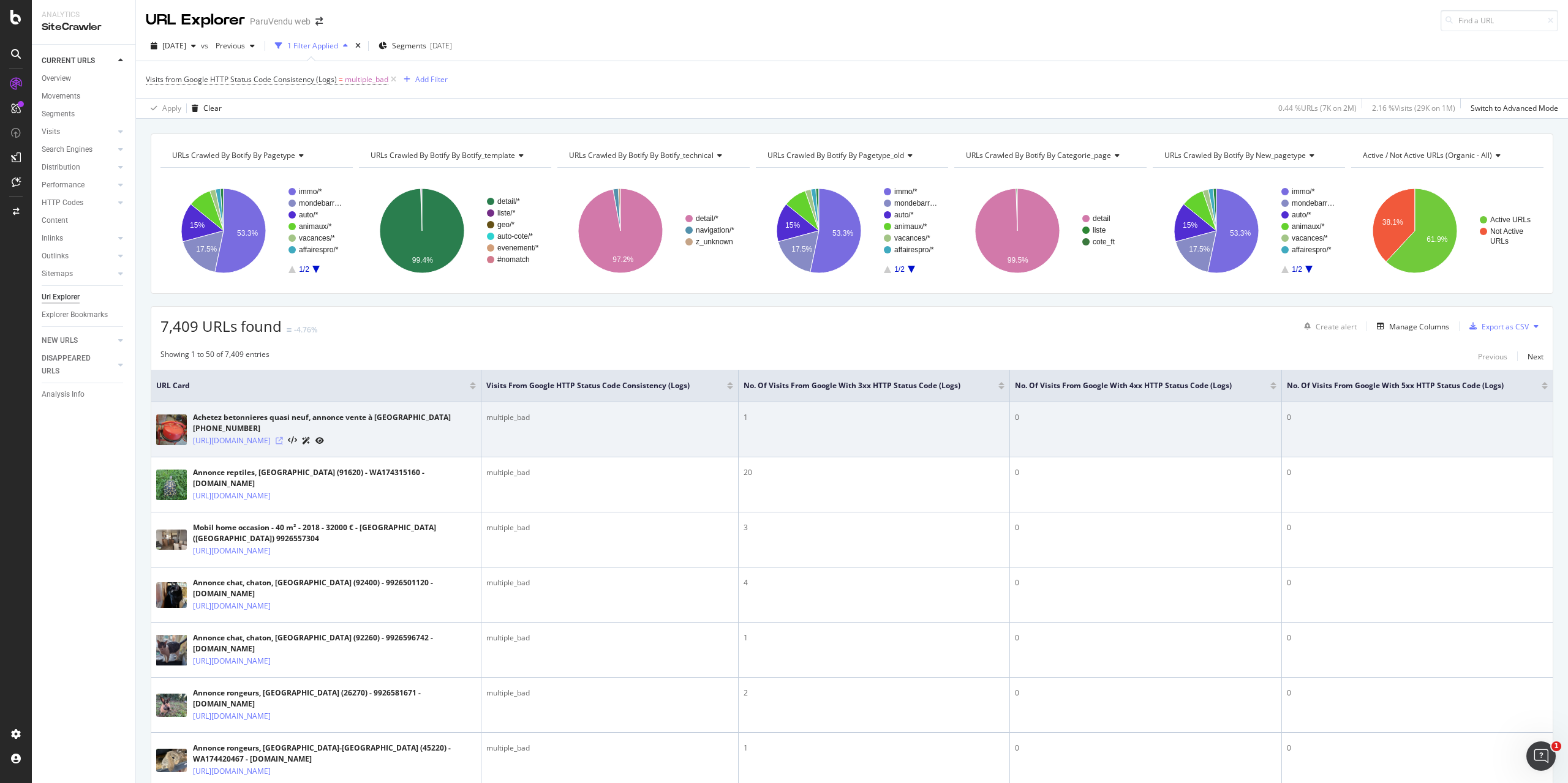
click at [283, 445] on icon at bounding box center [279, 441] width 7 height 7
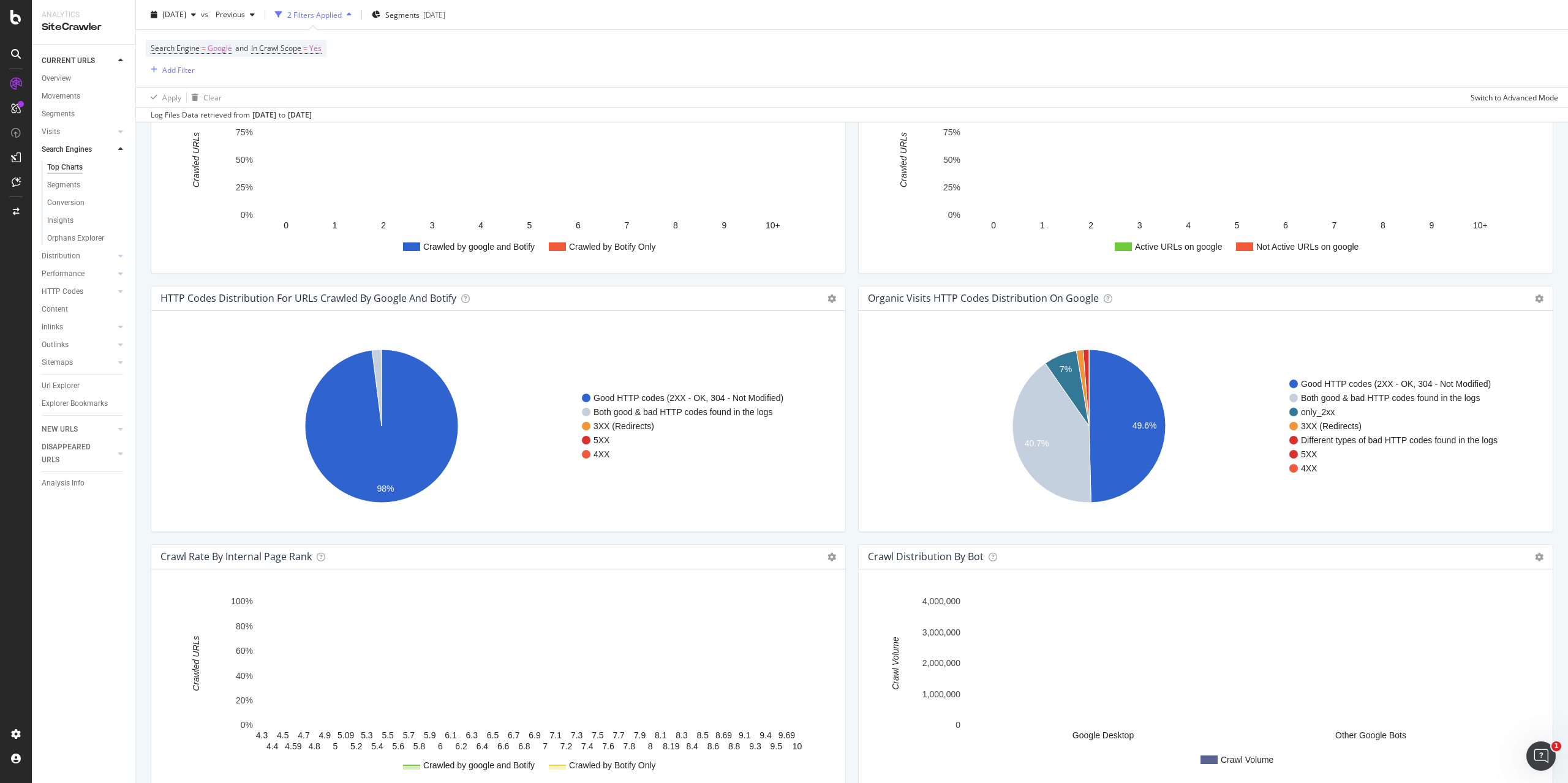
scroll to position [1102, 0]
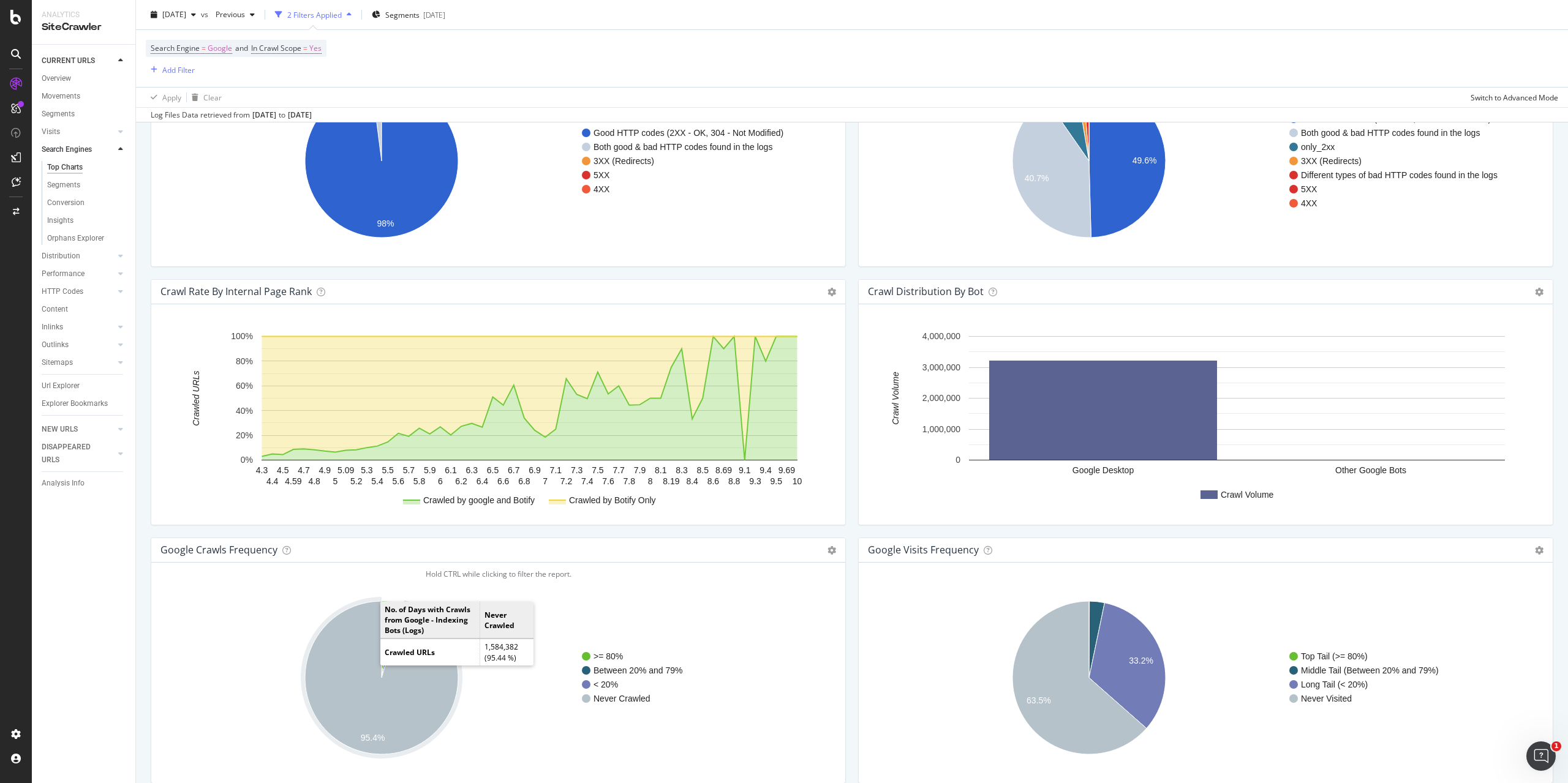
click at [338, 643] on icon "A chart." at bounding box center [381, 678] width 153 height 153
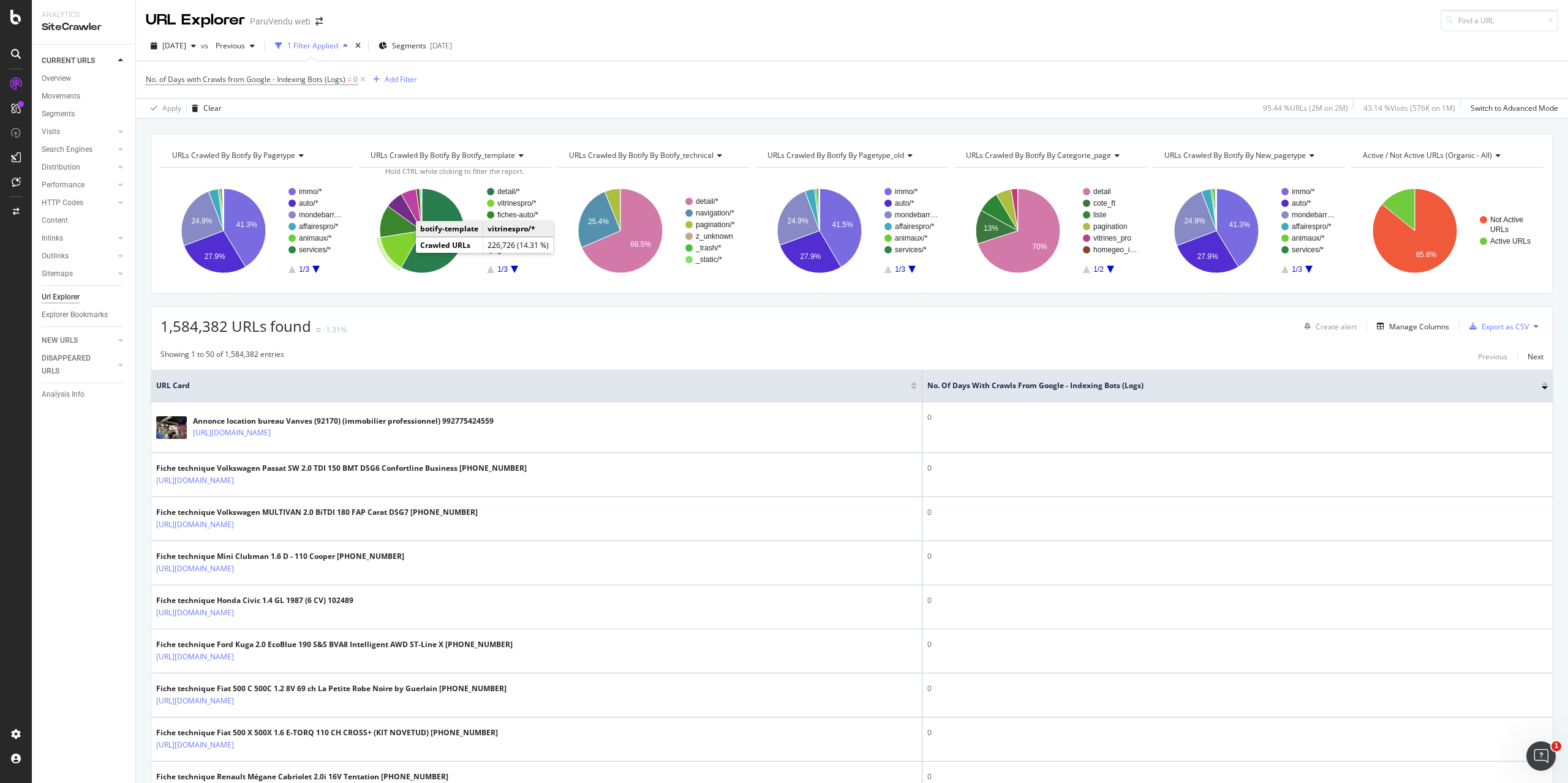
click at [393, 245] on icon "A chart." at bounding box center [401, 249] width 42 height 37
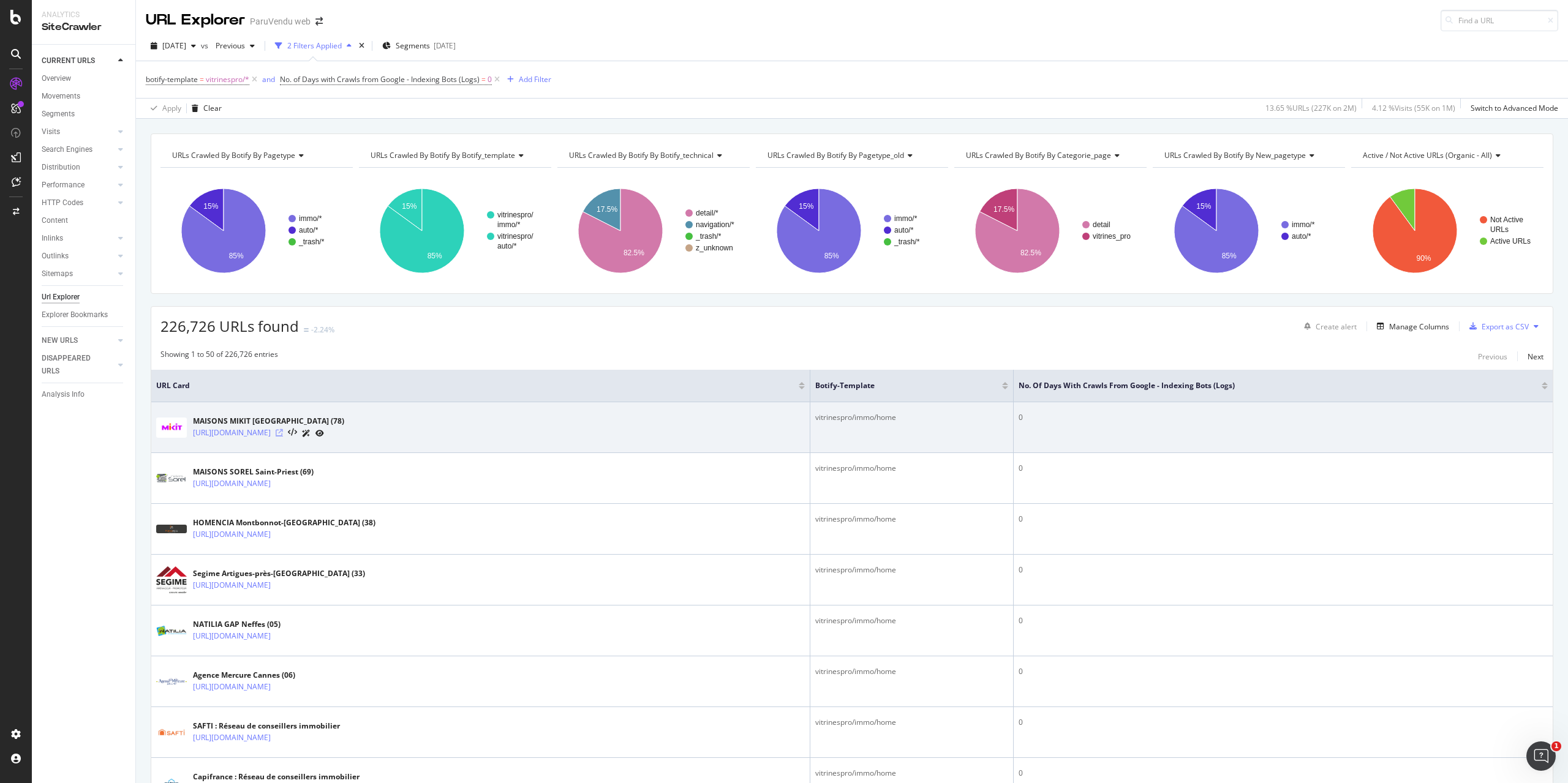
click at [283, 434] on icon at bounding box center [279, 433] width 7 height 7
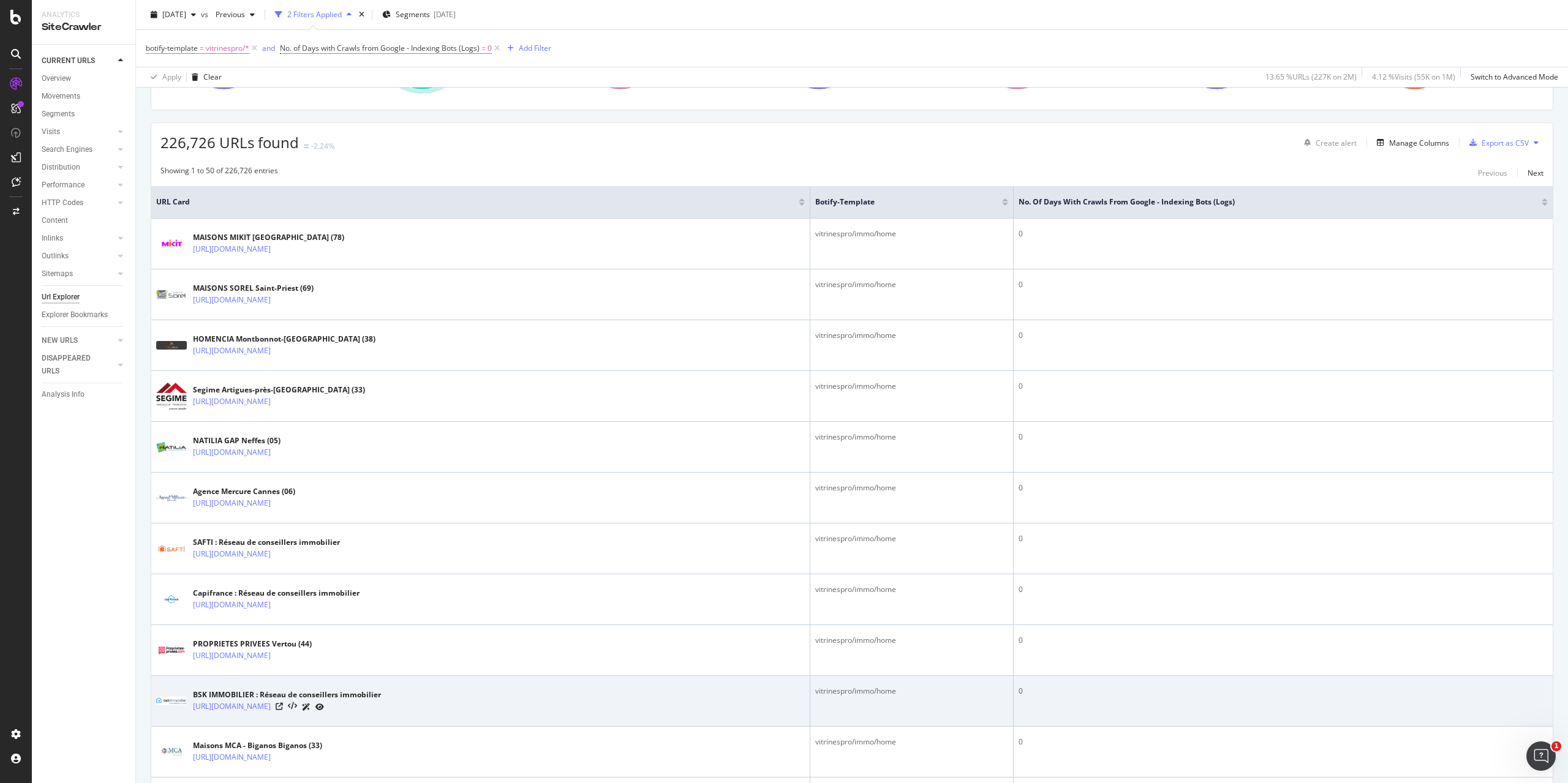
scroll to position [428, 0]
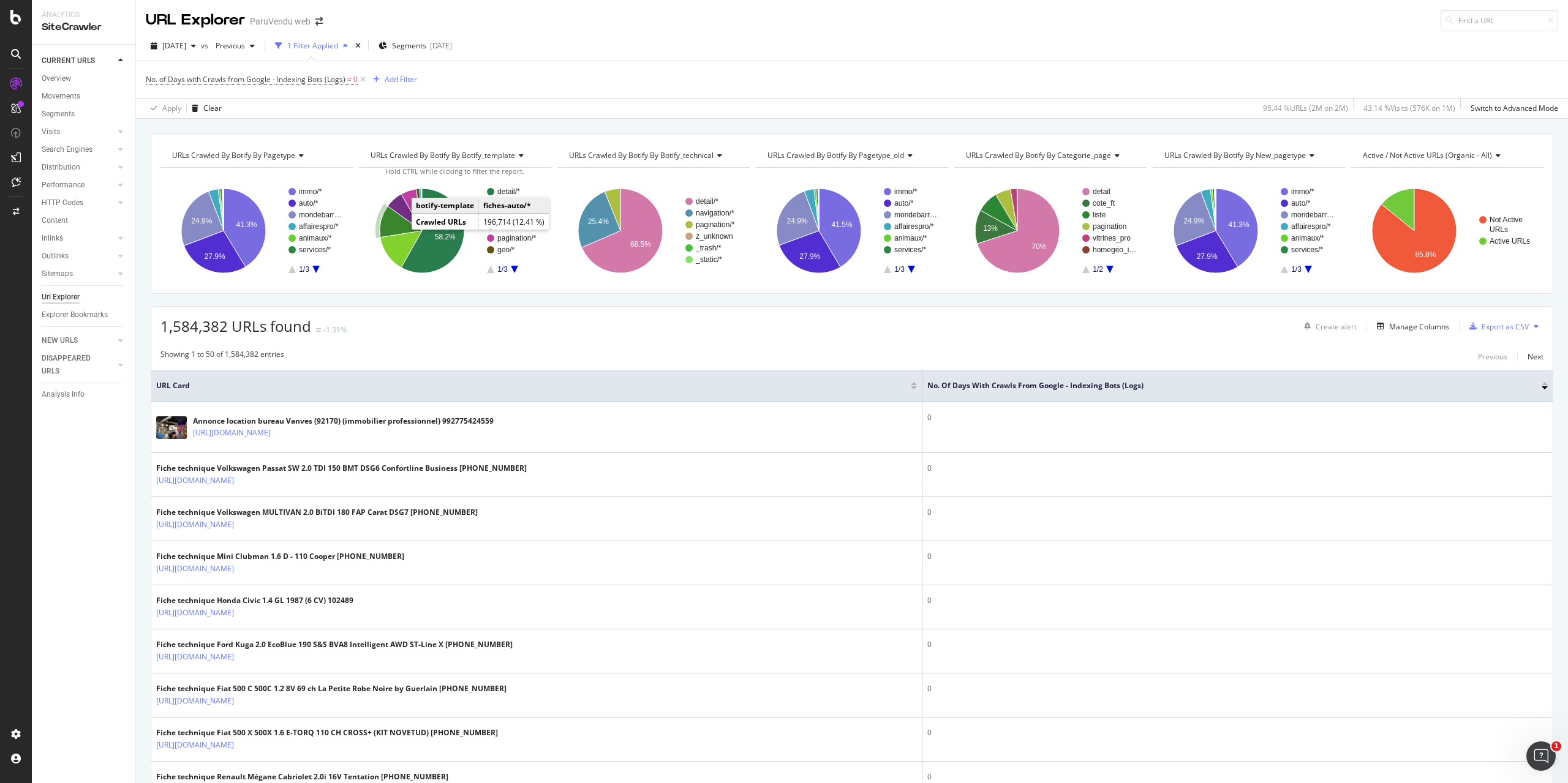
click at [392, 220] on icon "A chart." at bounding box center [401, 222] width 42 height 31
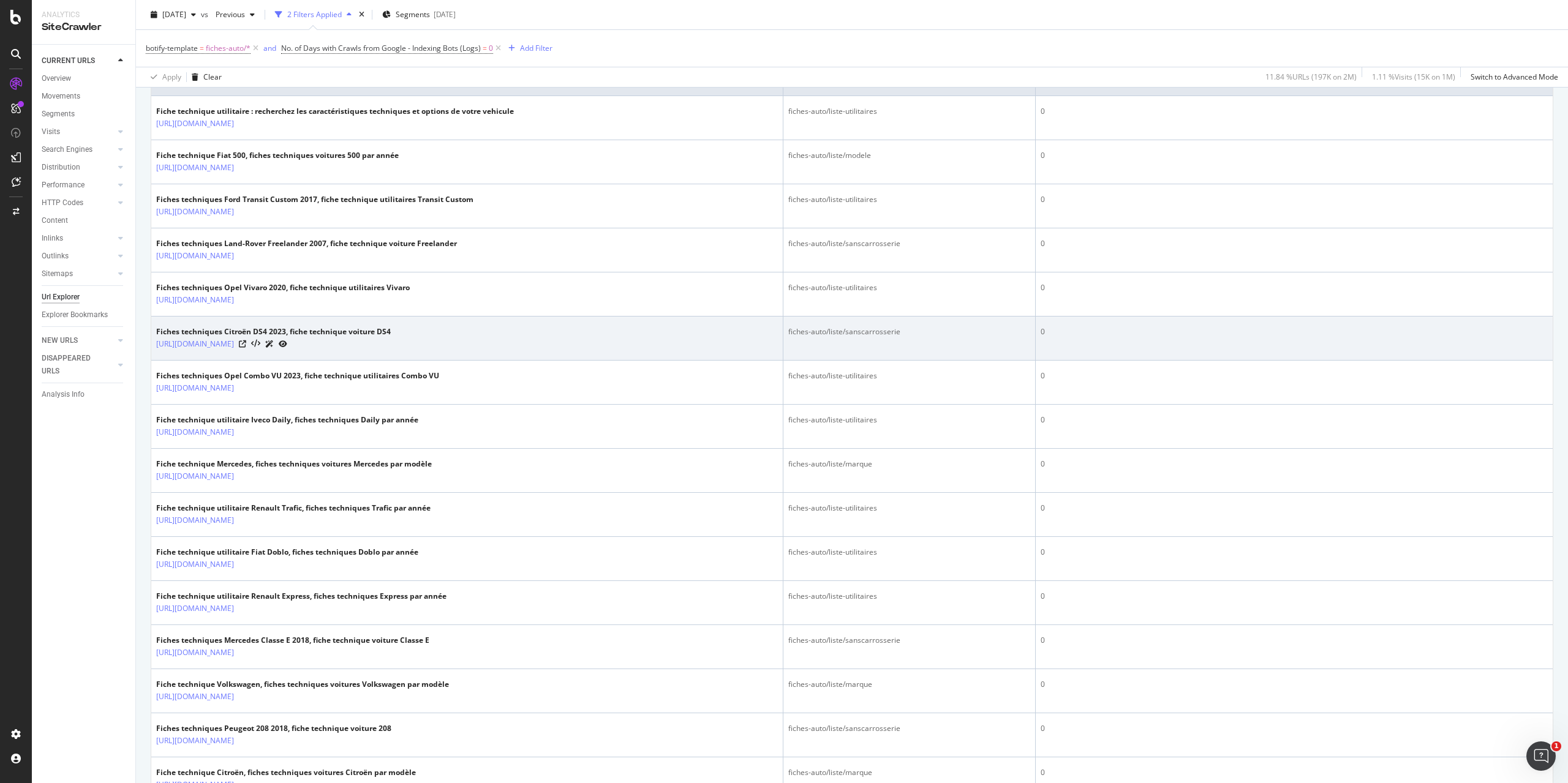
scroll to position [184, 0]
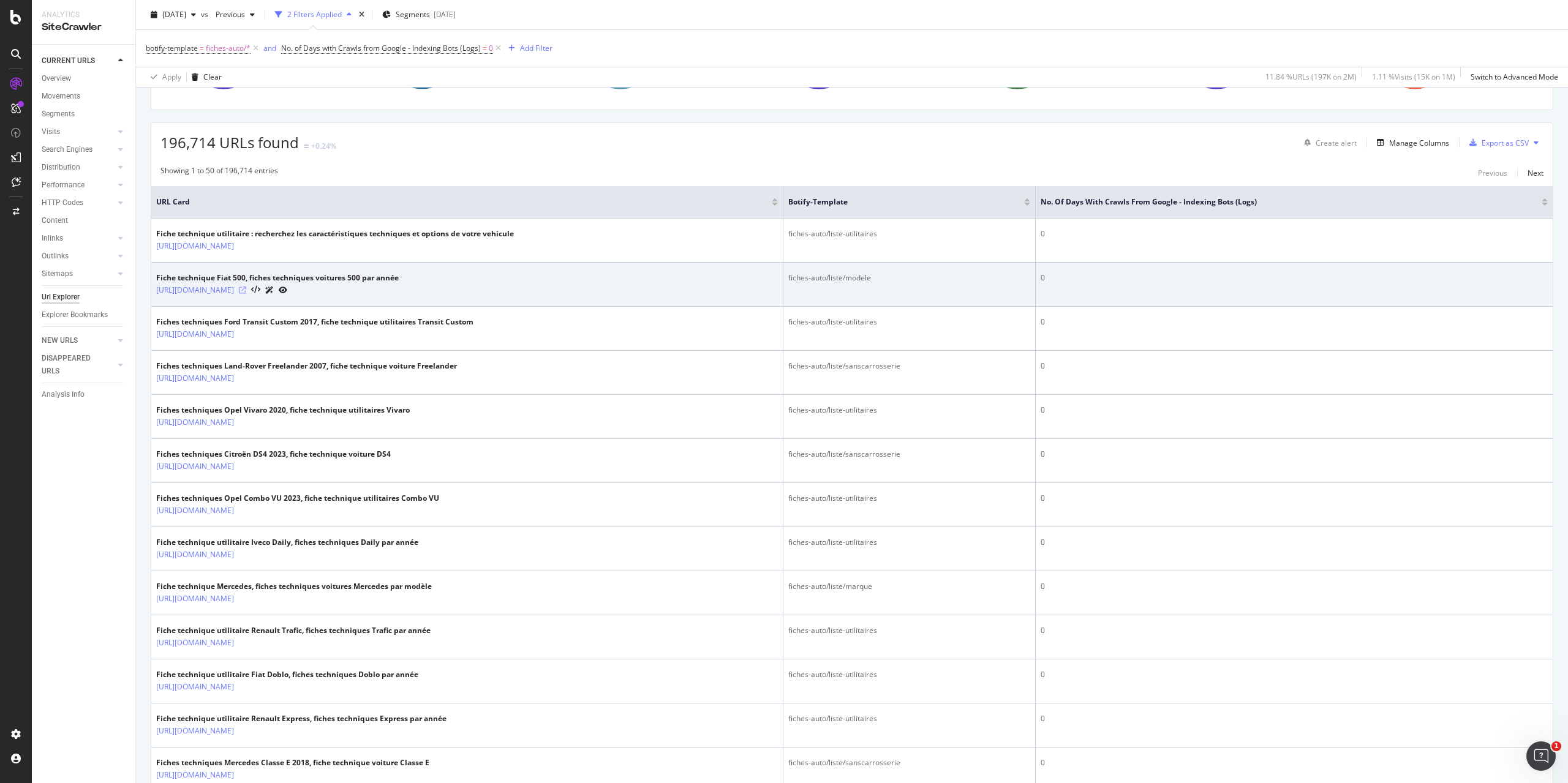
click at [246, 287] on icon at bounding box center [242, 290] width 7 height 7
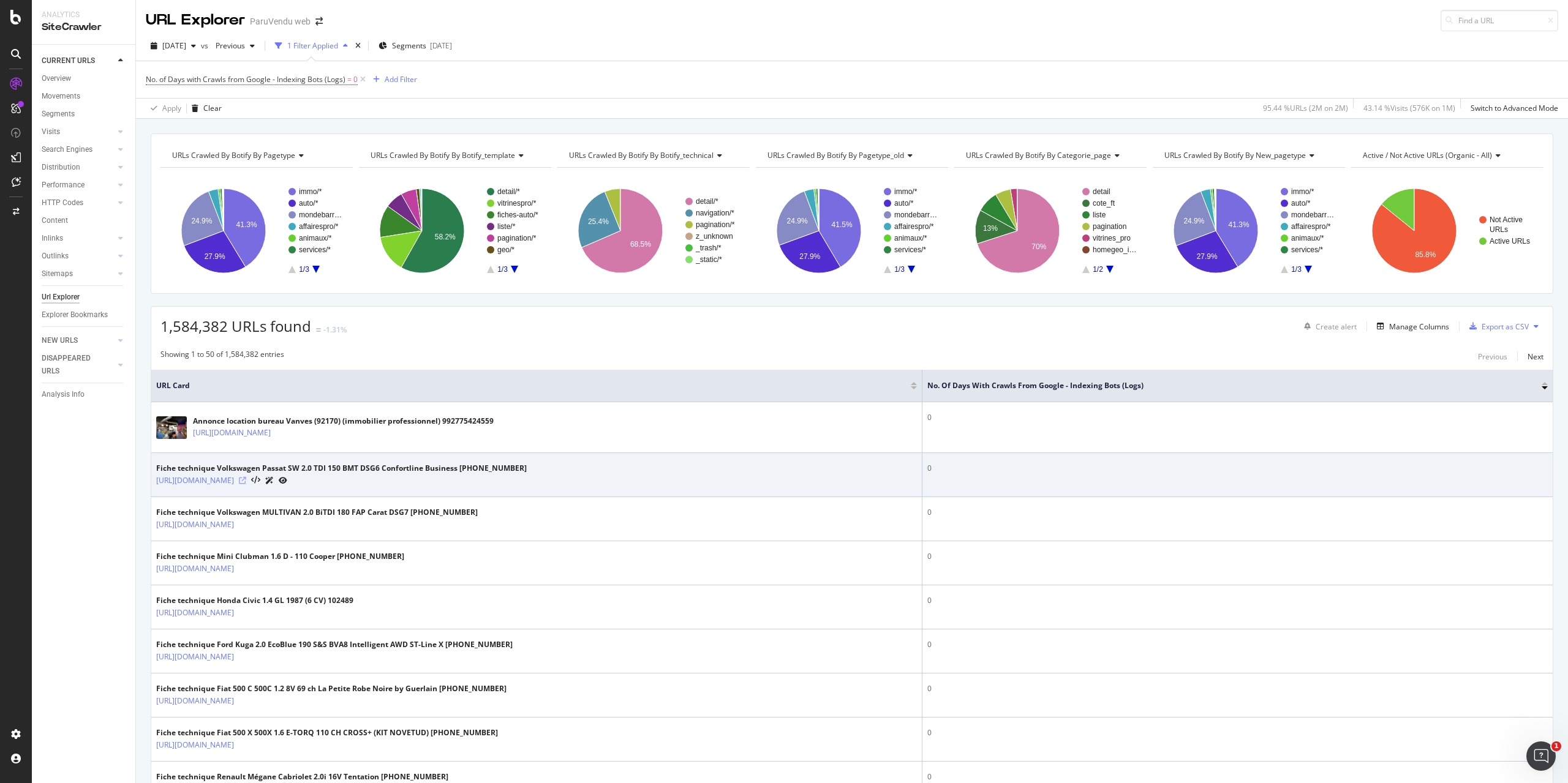
click at [246, 478] on icon at bounding box center [242, 480] width 7 height 7
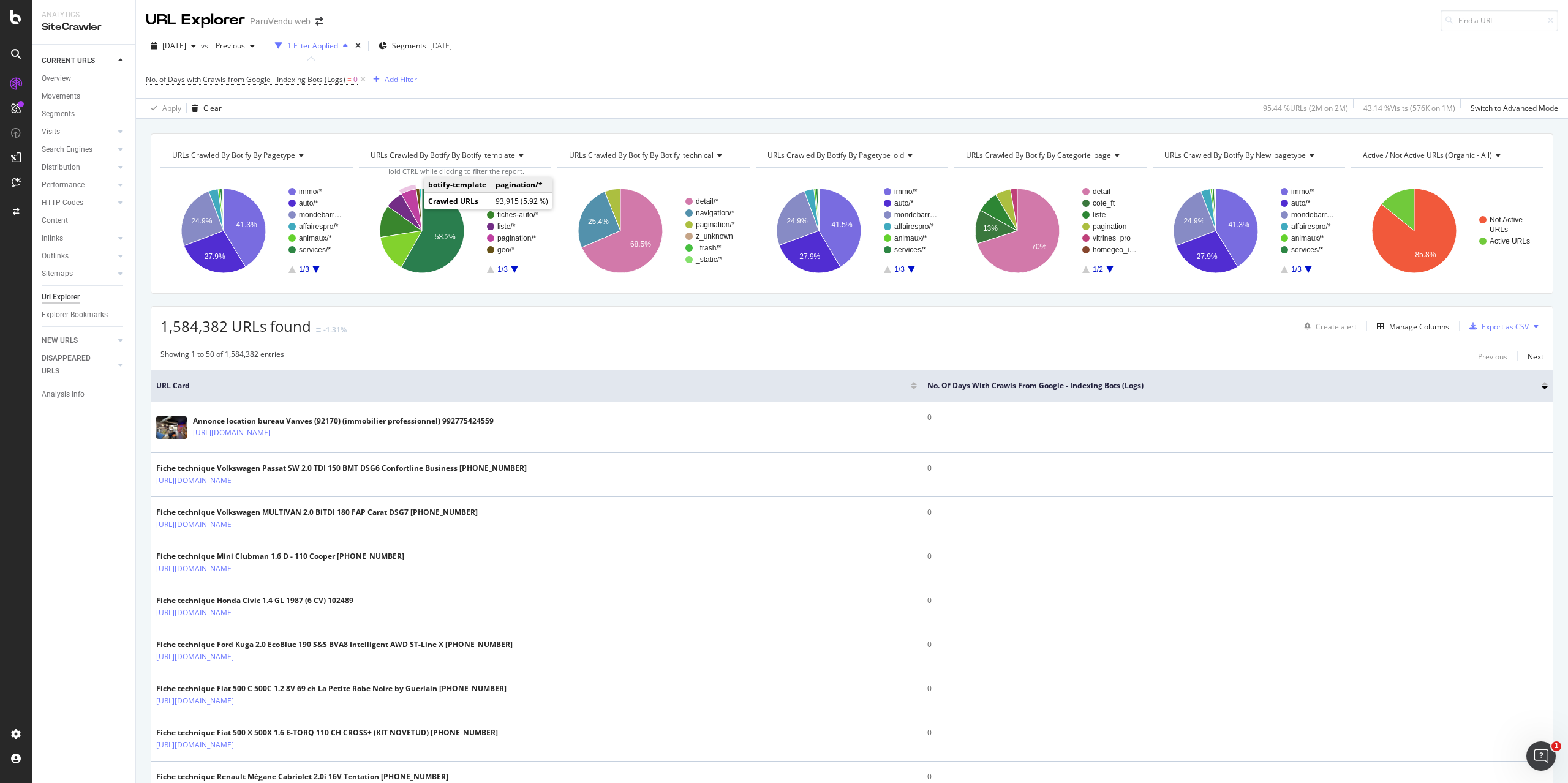
click at [411, 204] on icon "A chart." at bounding box center [411, 210] width 21 height 42
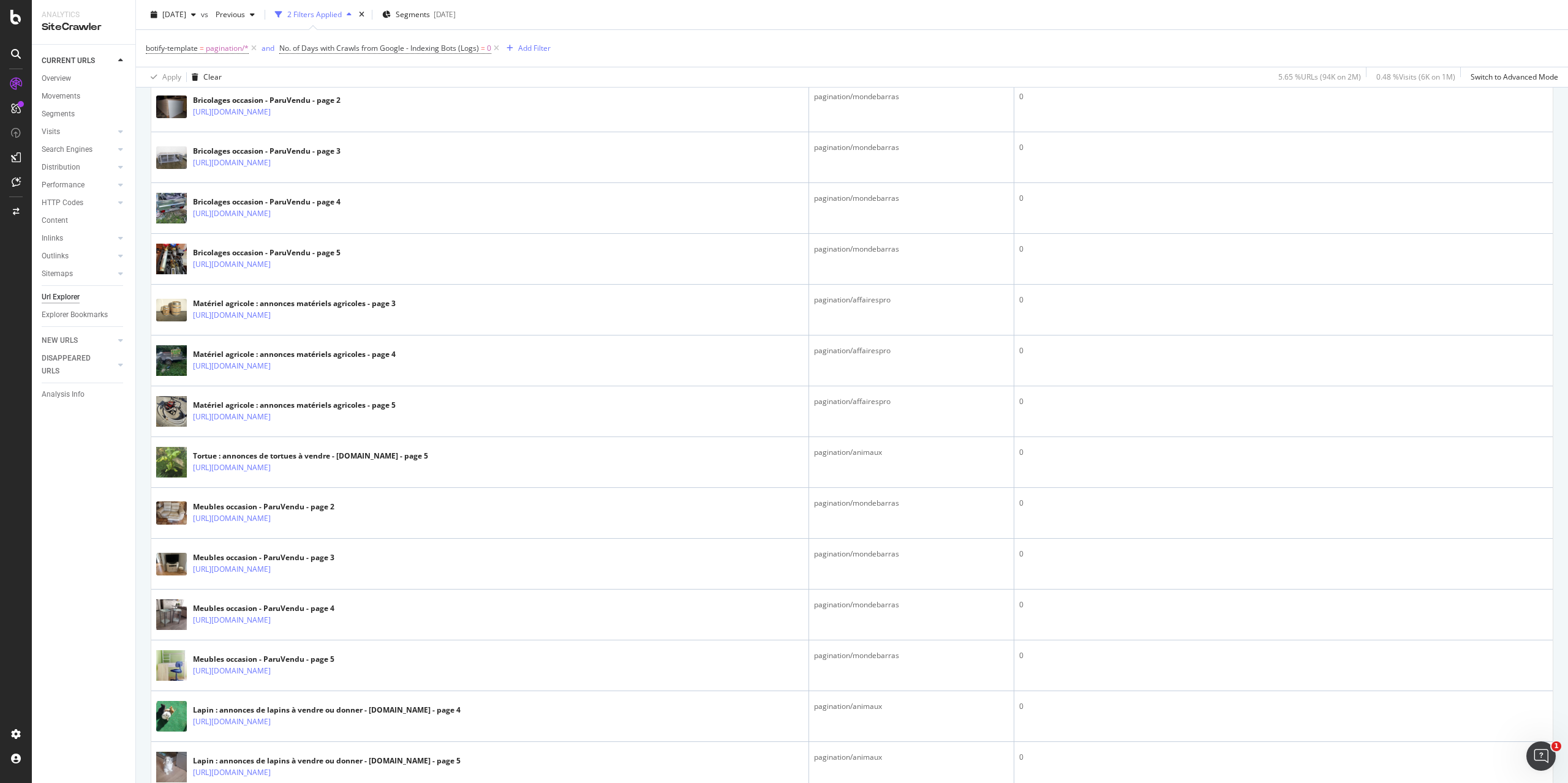
scroll to position [918, 0]
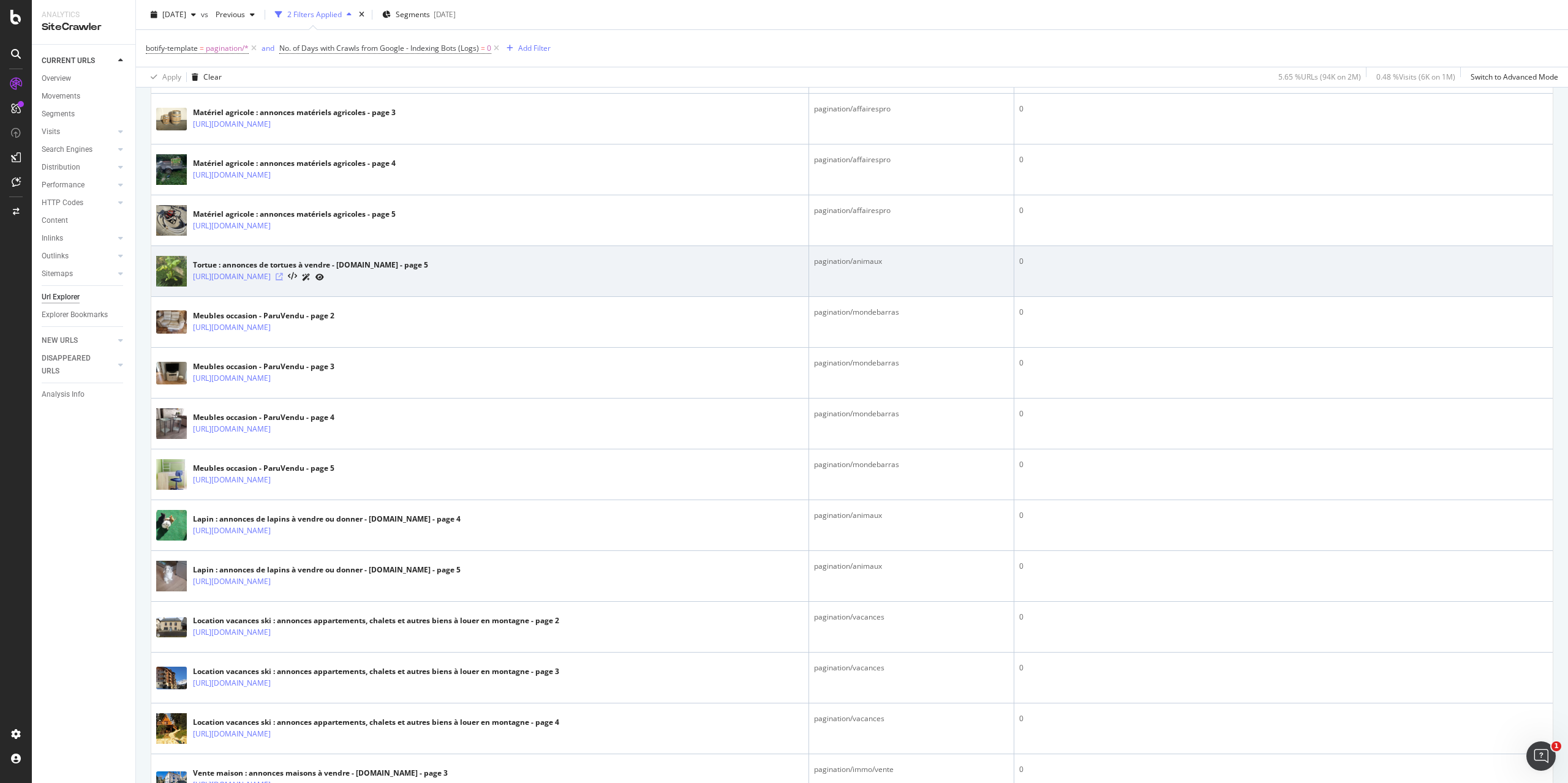
click at [283, 273] on icon at bounding box center [279, 277] width 7 height 7
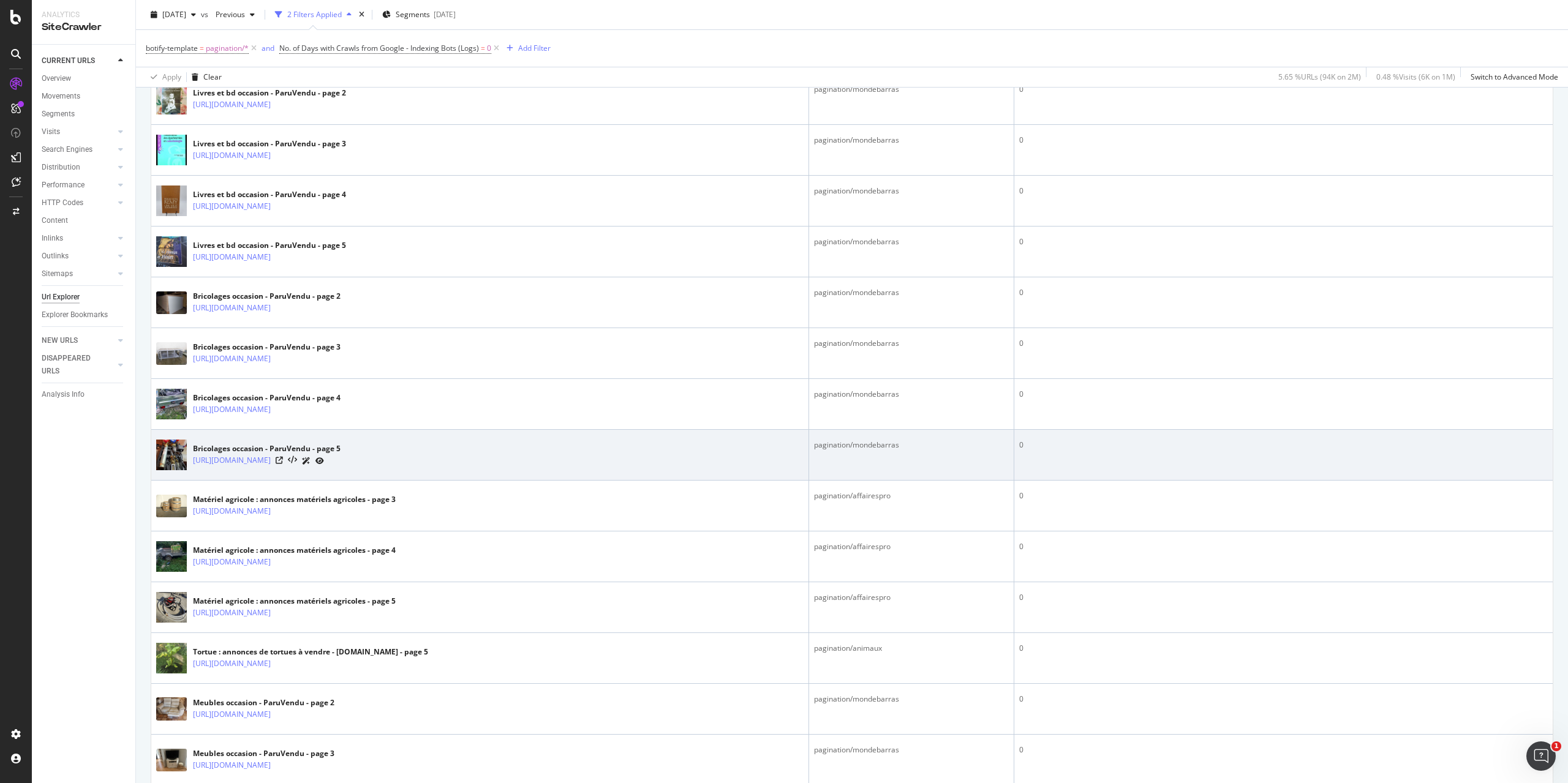
scroll to position [551, 0]
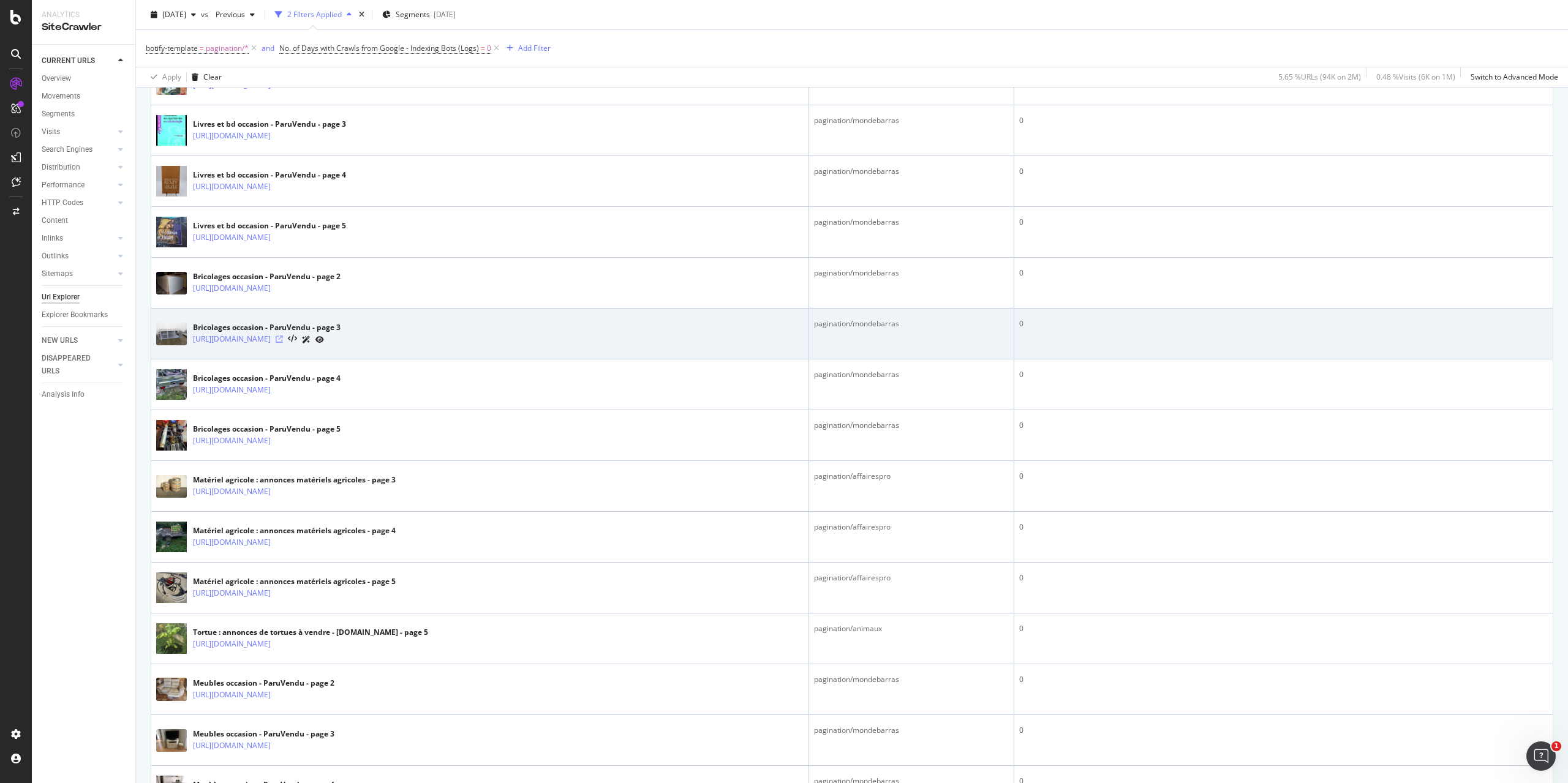
click at [283, 336] on icon at bounding box center [279, 339] width 7 height 7
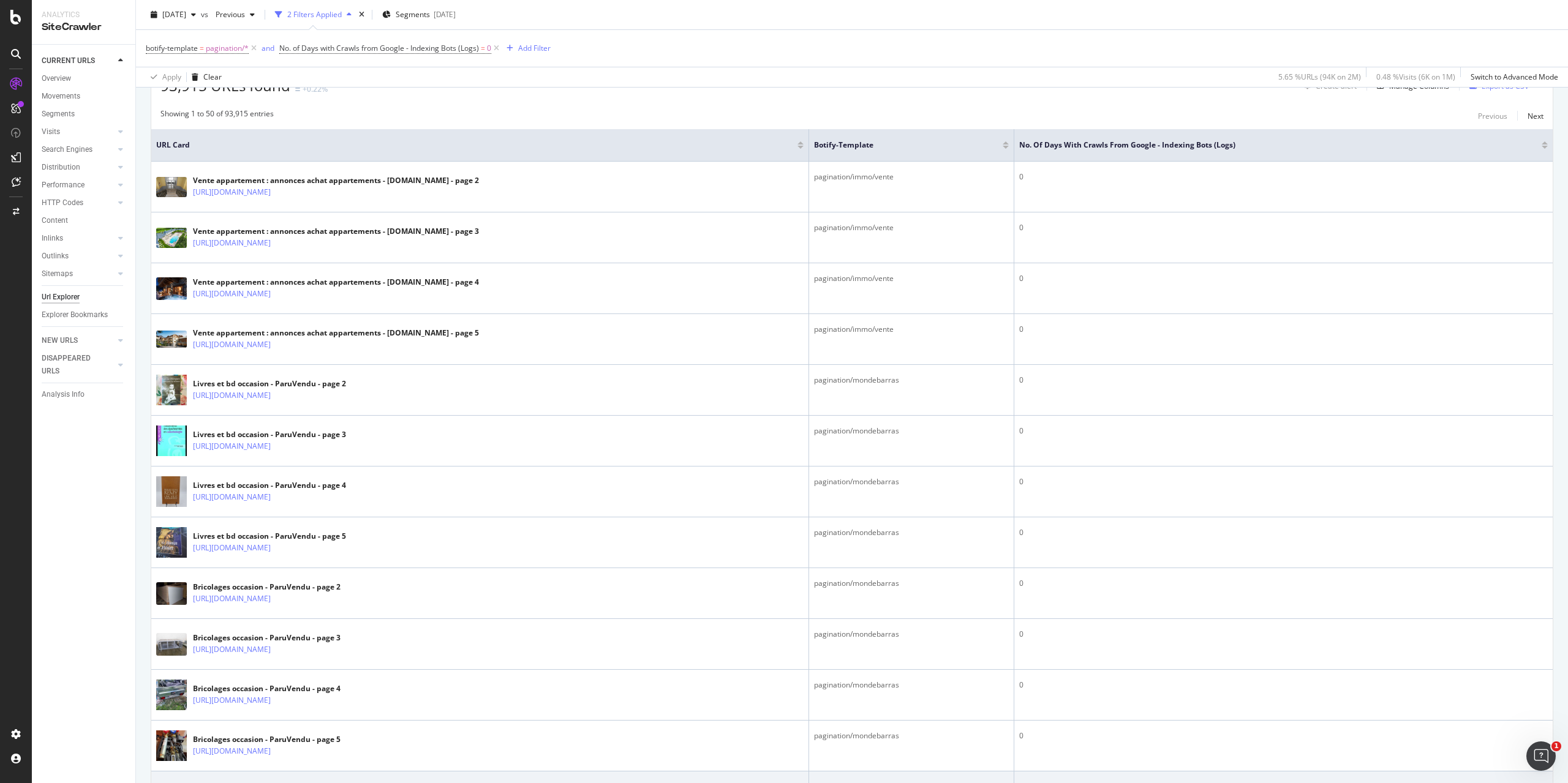
scroll to position [136, 0]
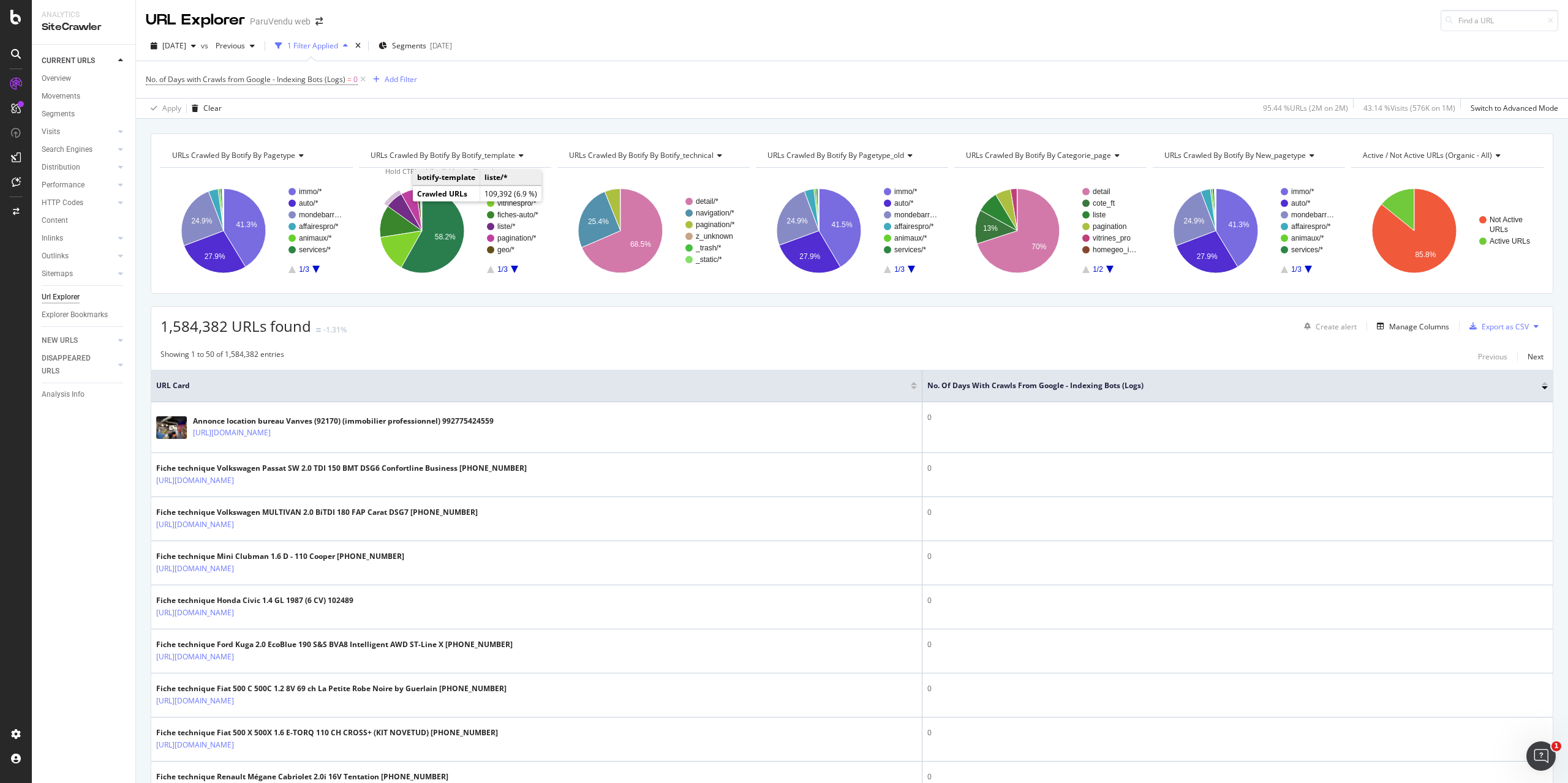
click at [397, 208] on icon "A chart." at bounding box center [405, 212] width 34 height 37
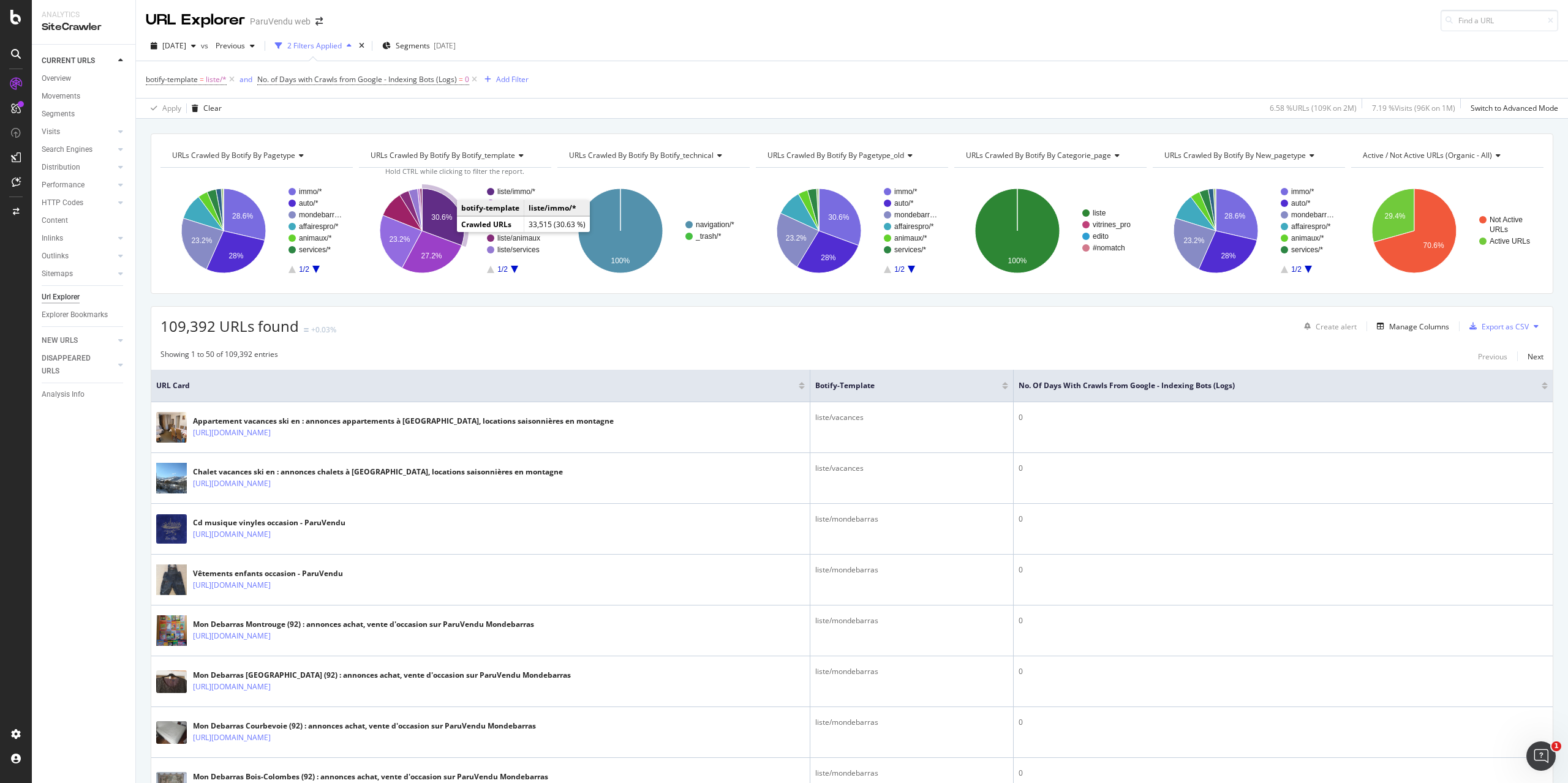
click at [442, 213] on text "30.6%" at bounding box center [441, 218] width 21 height 8
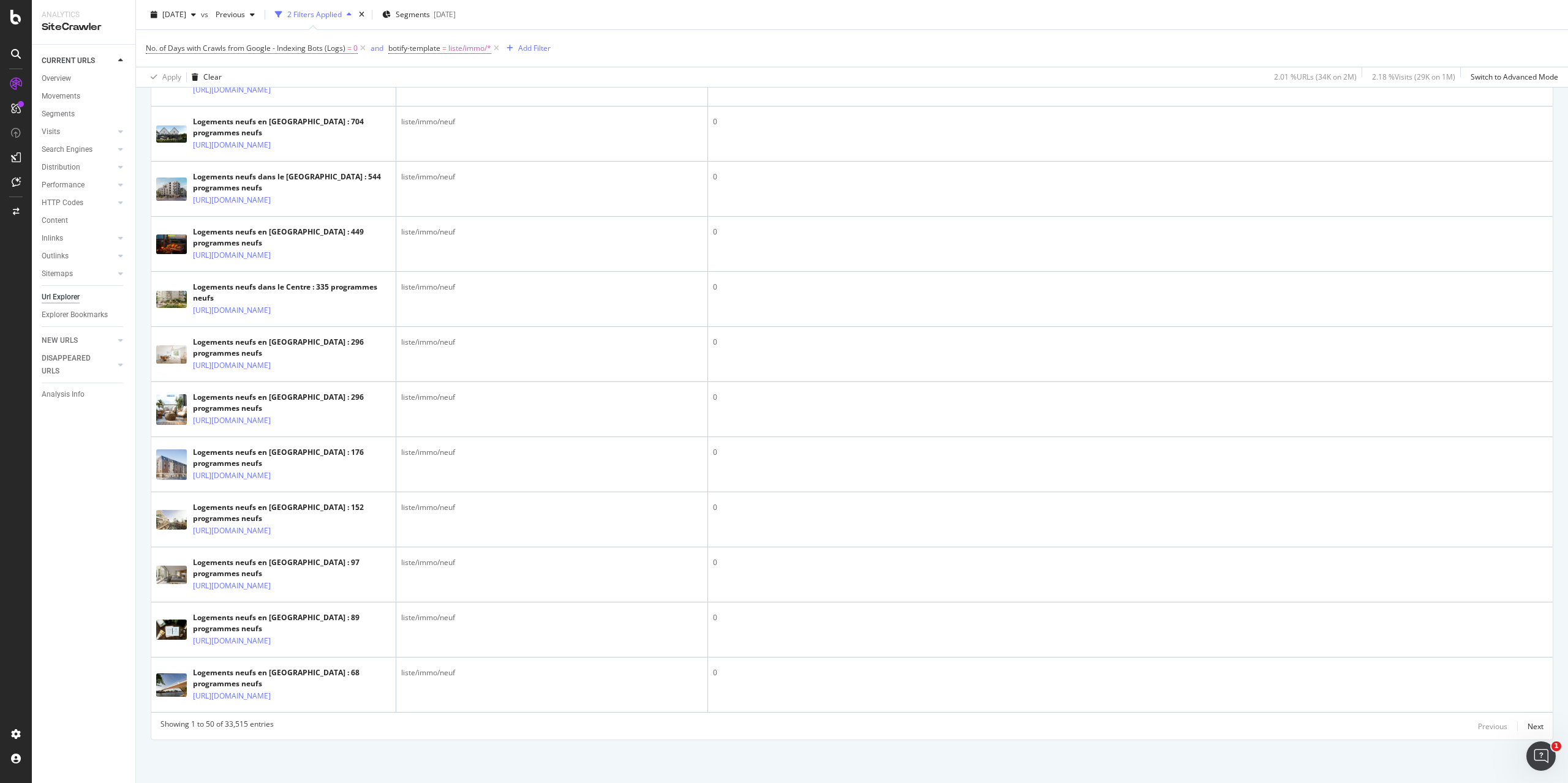
scroll to position [2939, 0]
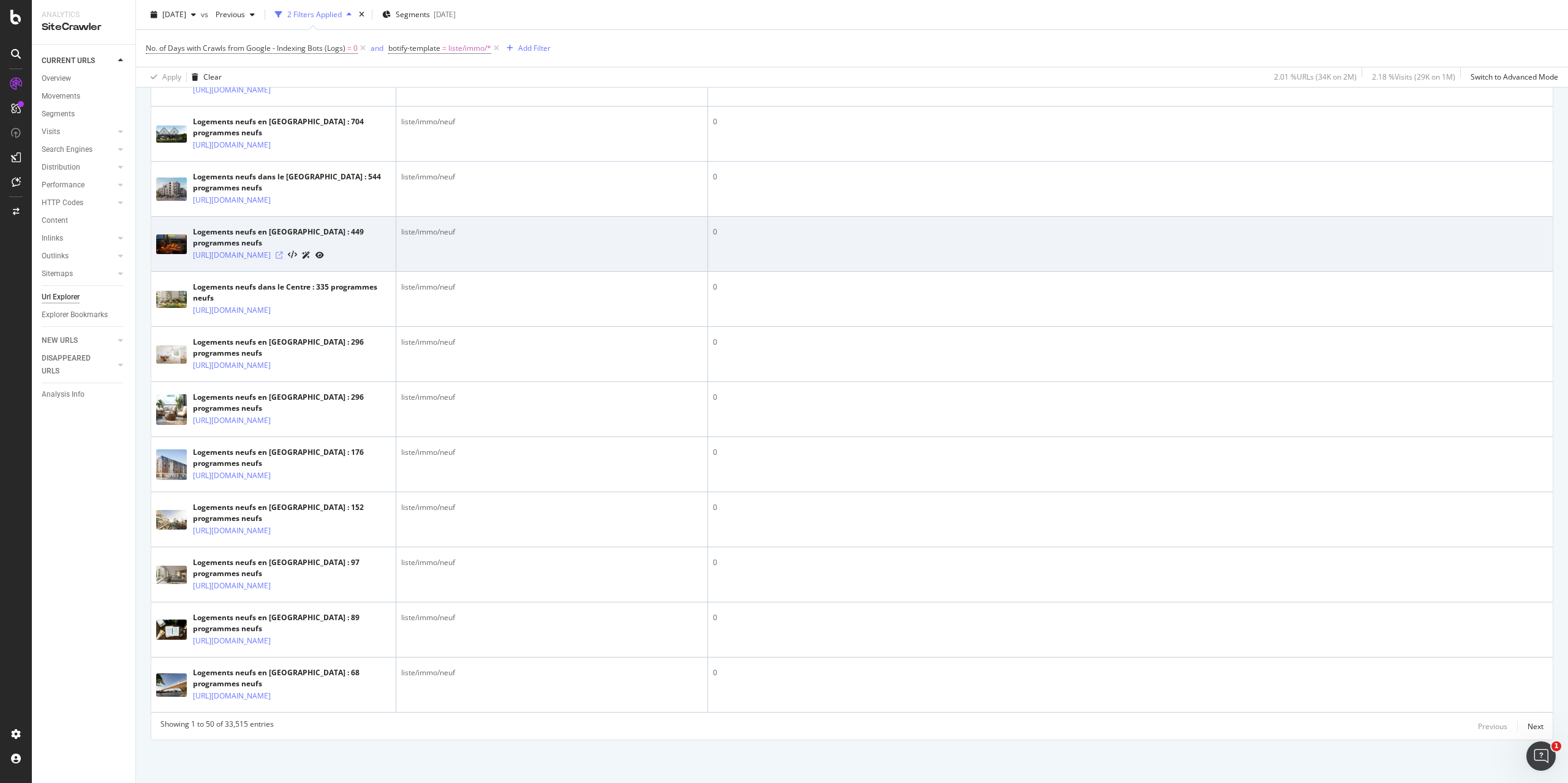
click at [283, 259] on icon at bounding box center [279, 255] width 7 height 7
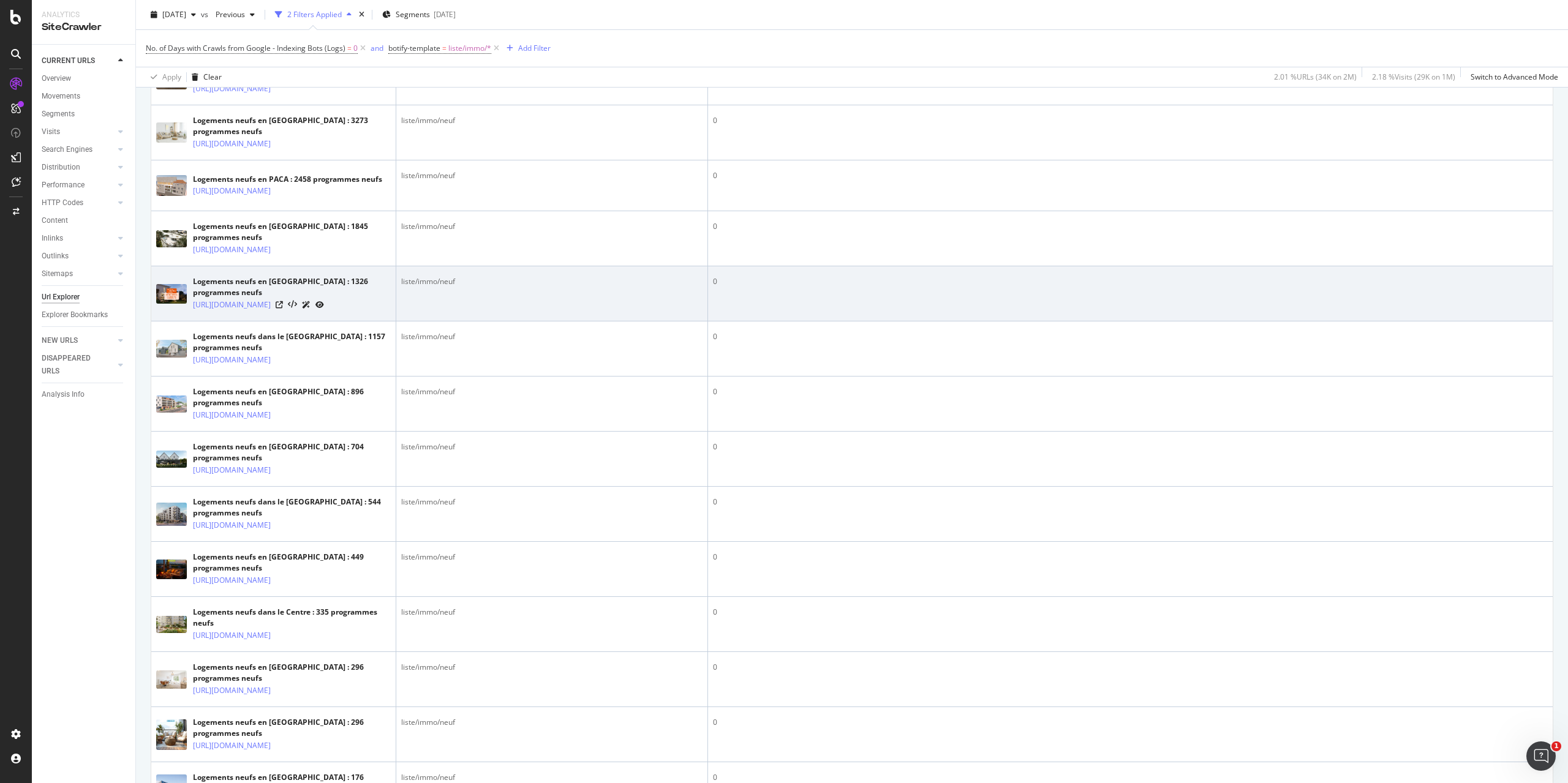
scroll to position [2143, 0]
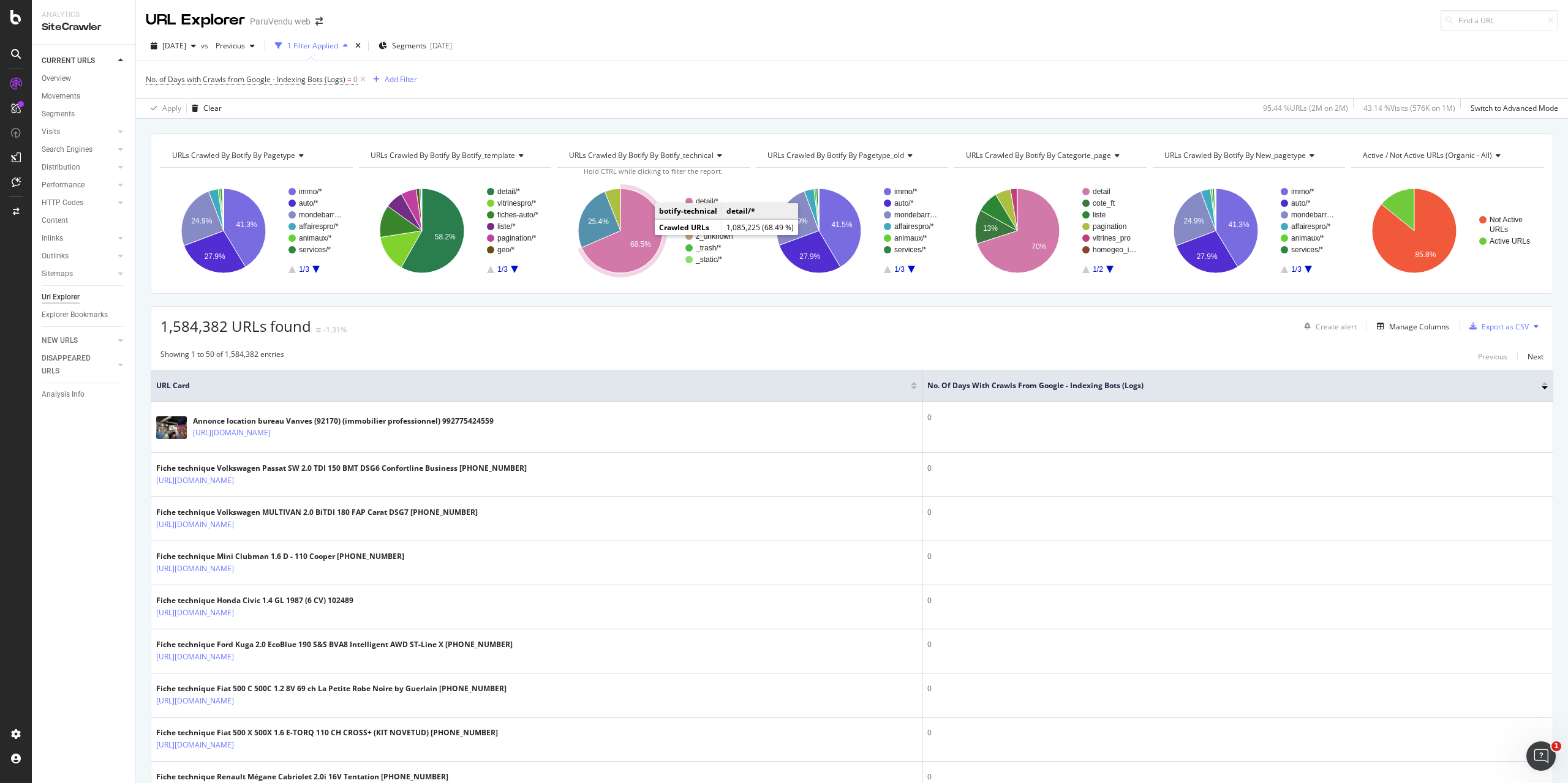
click at [643, 216] on icon "A chart." at bounding box center [622, 231] width 80 height 85
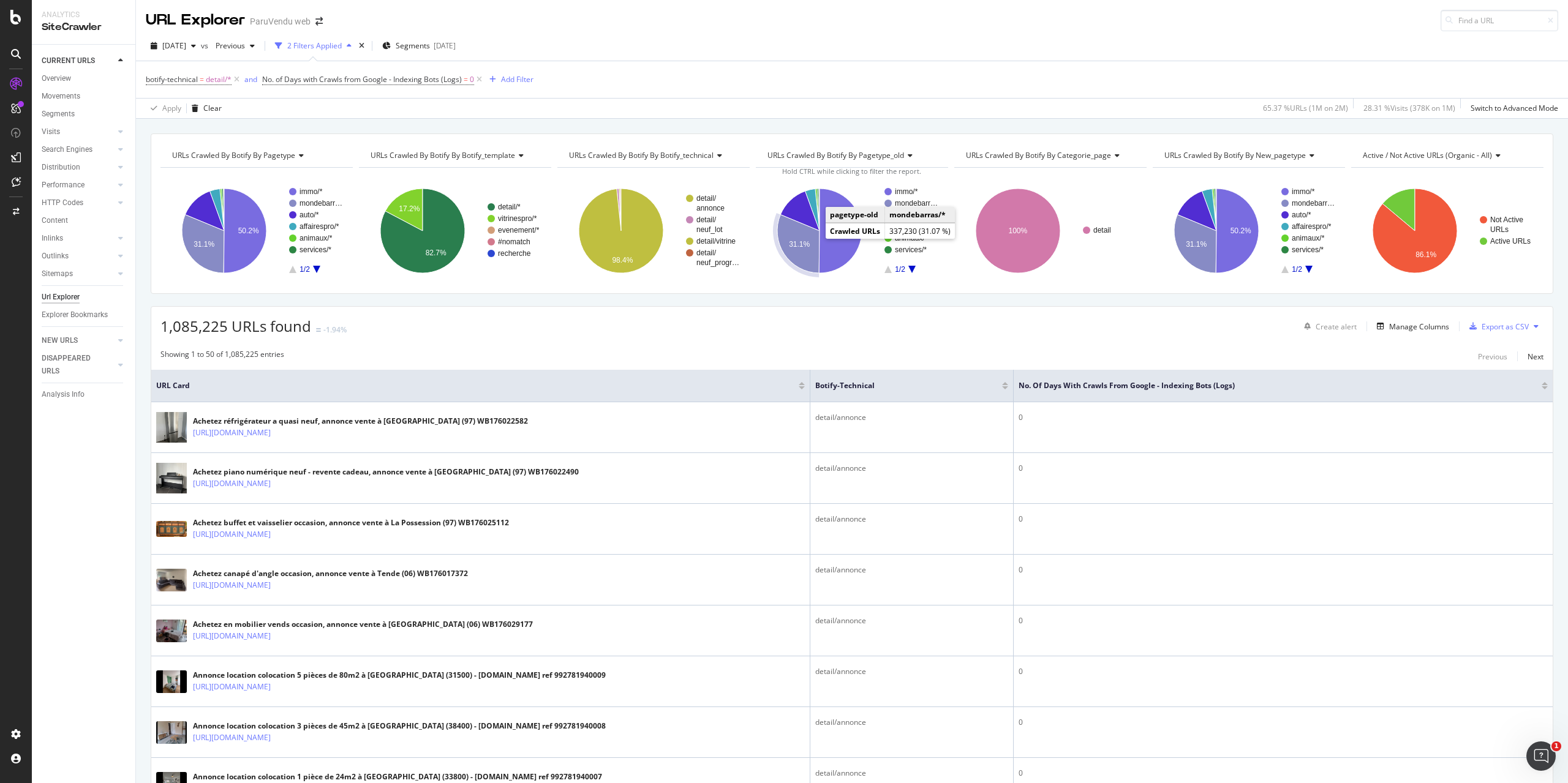
click at [792, 236] on icon "A chart." at bounding box center [798, 244] width 42 height 58
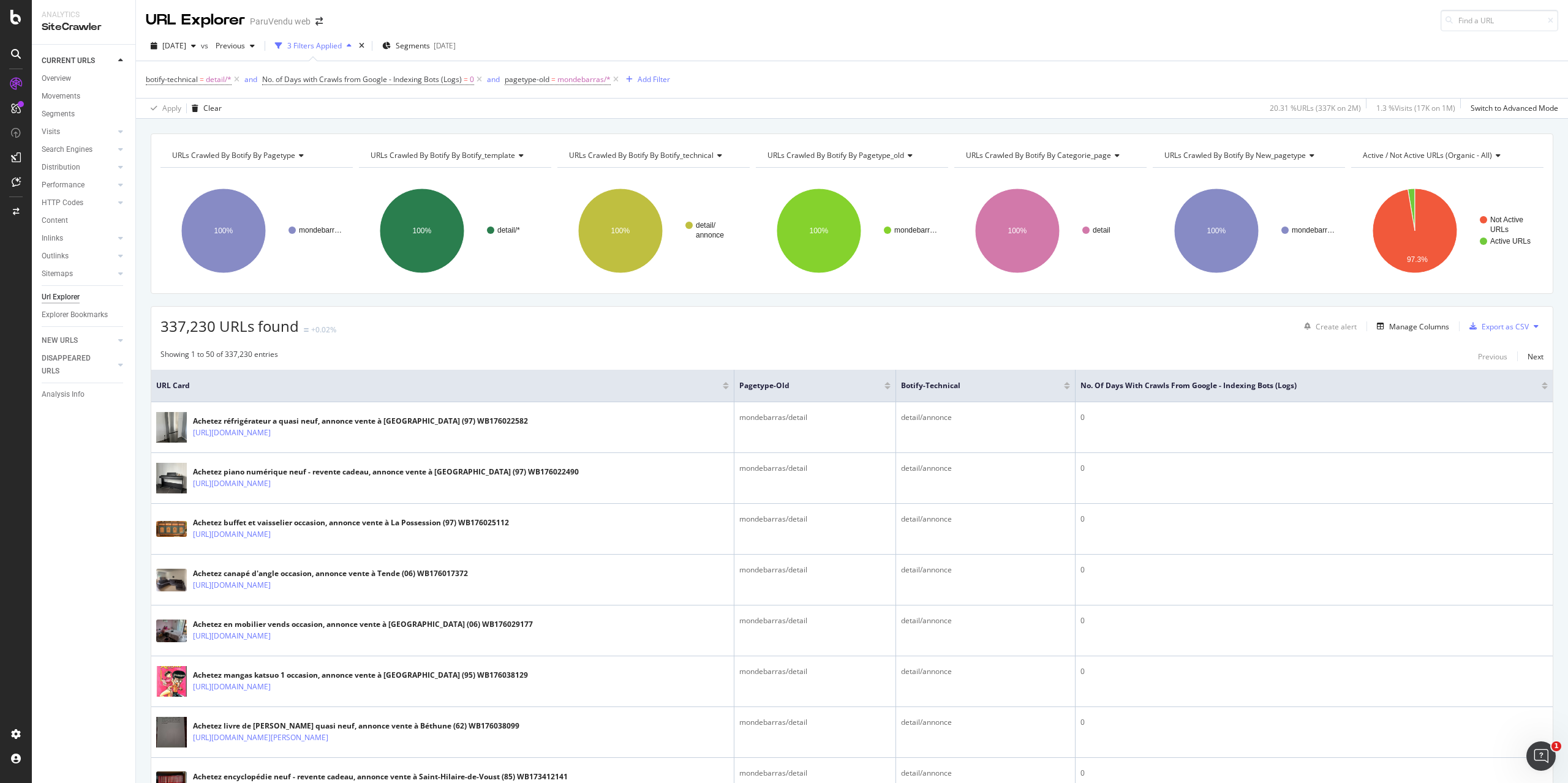
scroll to position [122, 0]
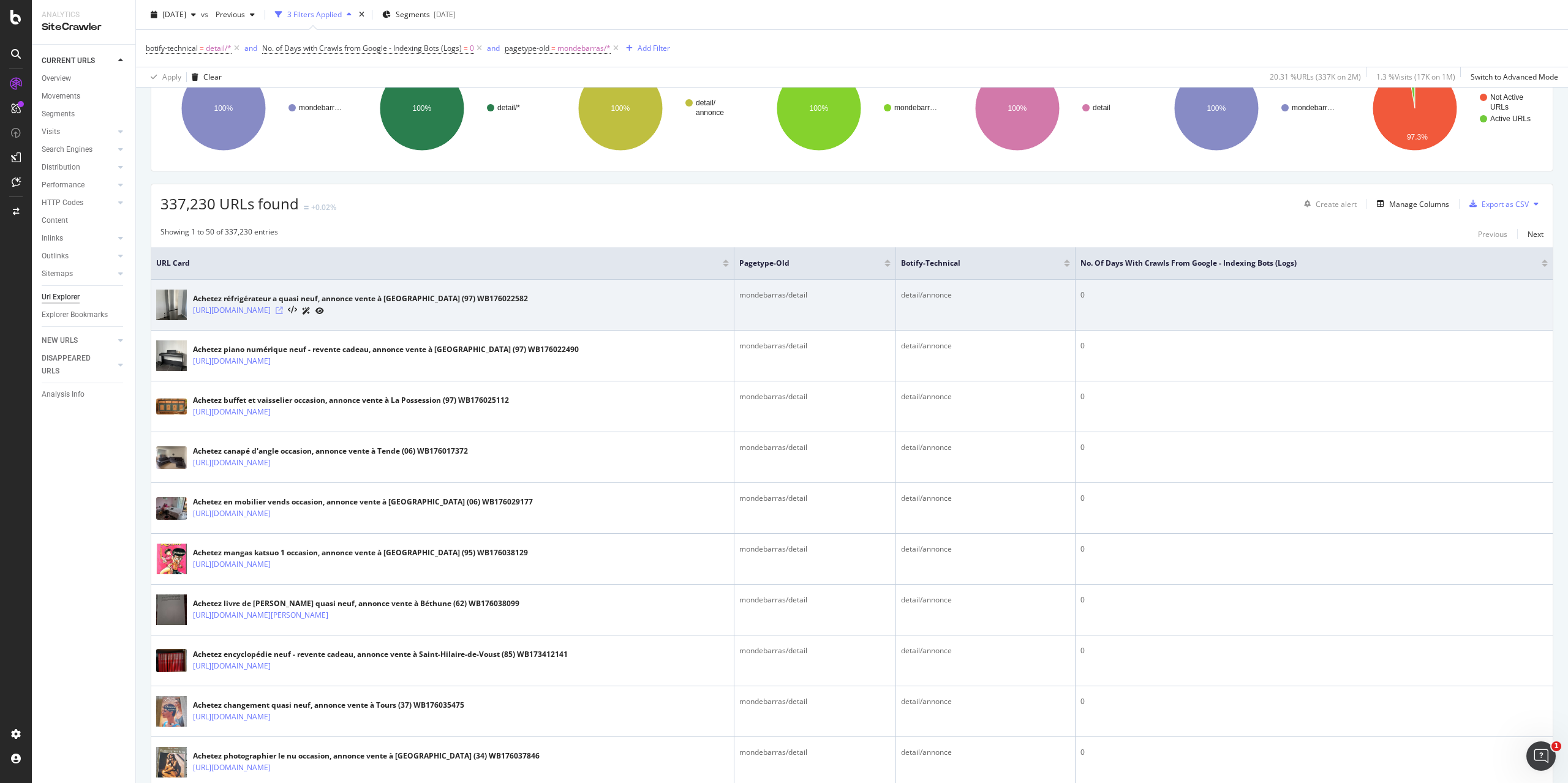
click at [283, 307] on icon at bounding box center [279, 310] width 7 height 7
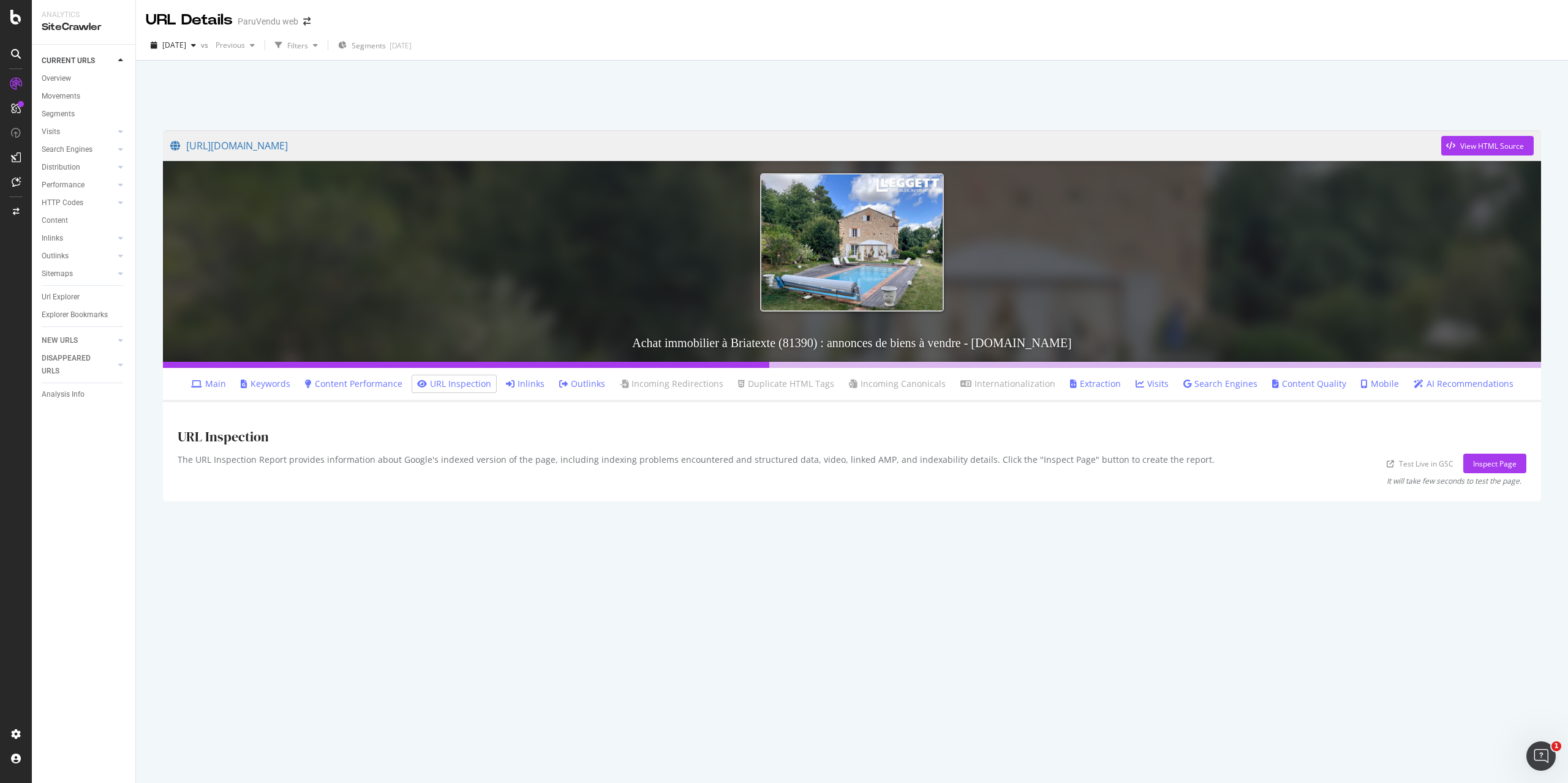
drag, startPoint x: 718, startPoint y: 362, endPoint x: 570, endPoint y: 384, distance: 149.6
click at [765, 355] on div "[URL][DOMAIN_NAME] View HTML Source Achat immobilier à Briatexte (81390) : anno…" at bounding box center [851, 249] width 1378 height 237
click at [1477, 469] on div "Inspect Page" at bounding box center [1494, 464] width 44 height 11
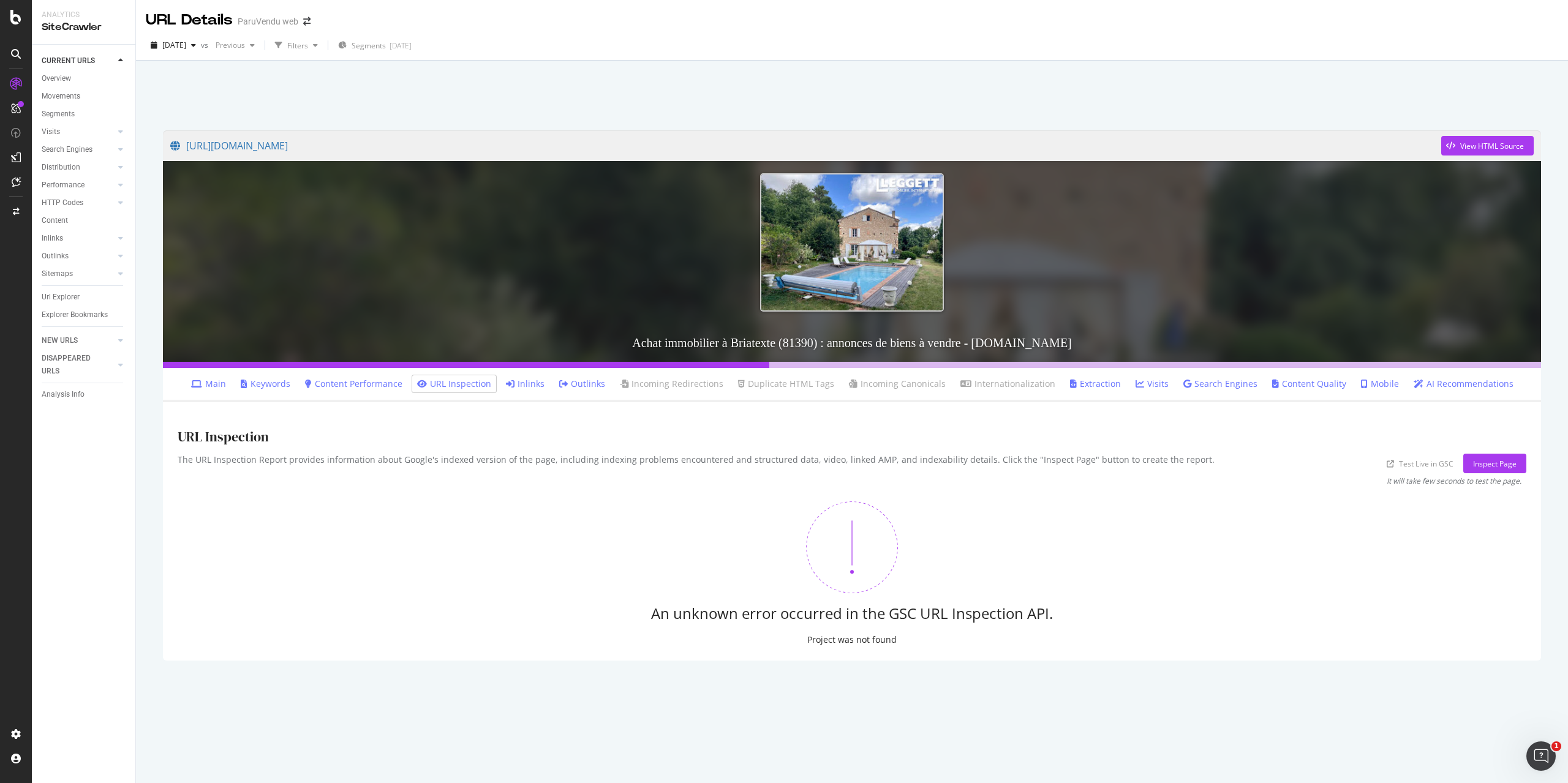
click at [1222, 384] on link "Search Engines" at bounding box center [1220, 383] width 74 height 12
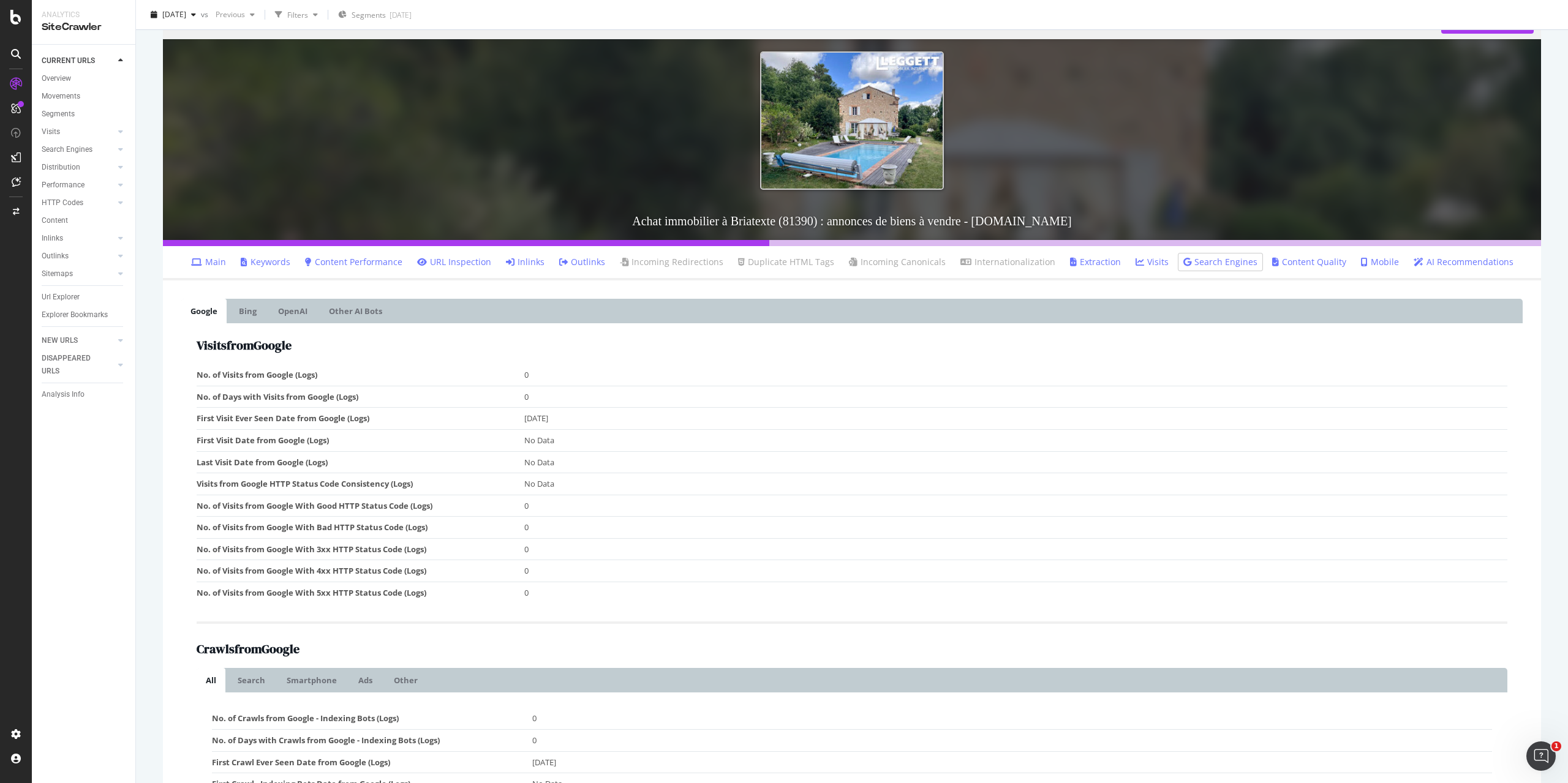
scroll to position [245, 0]
